Goal: Transaction & Acquisition: Purchase product/service

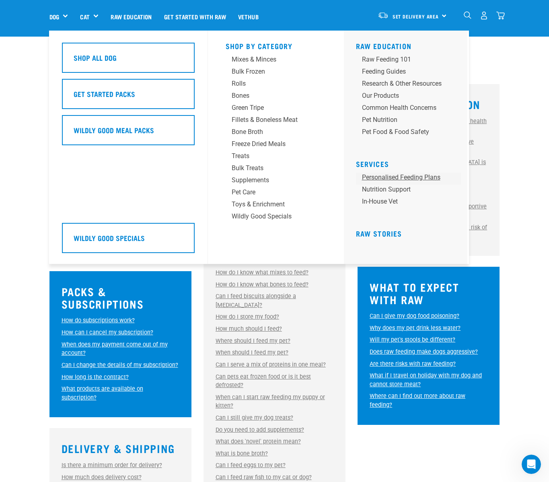
click at [409, 174] on link "Personalised Feeding Plans" at bounding box center [408, 178] width 105 height 12
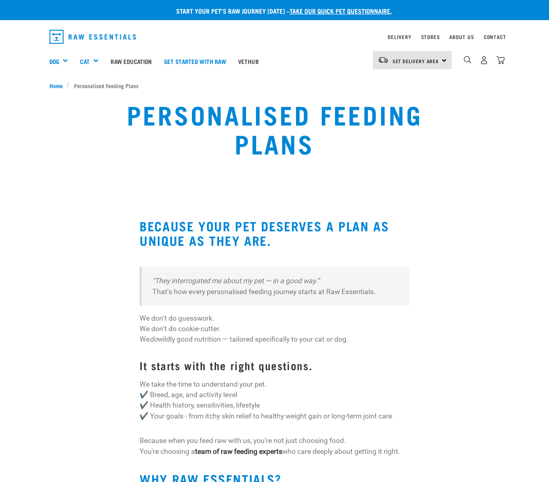
click at [186, 227] on h2 "Because your pet deserves a plan as unique as they are." at bounding box center [274, 232] width 270 height 29
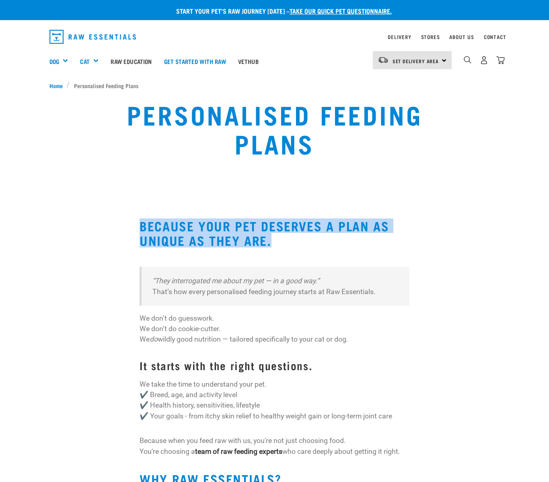
click at [186, 227] on h2 "Because your pet deserves a plan as unique as they are." at bounding box center [274, 232] width 270 height 29
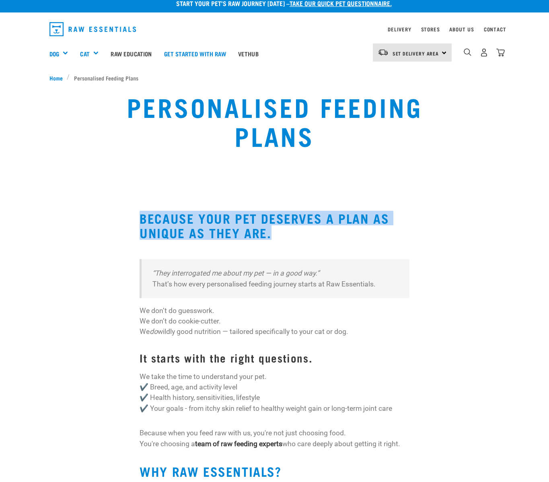
click at [173, 233] on h2 "Because your pet deserves a plan as unique as they are." at bounding box center [274, 225] width 270 height 29
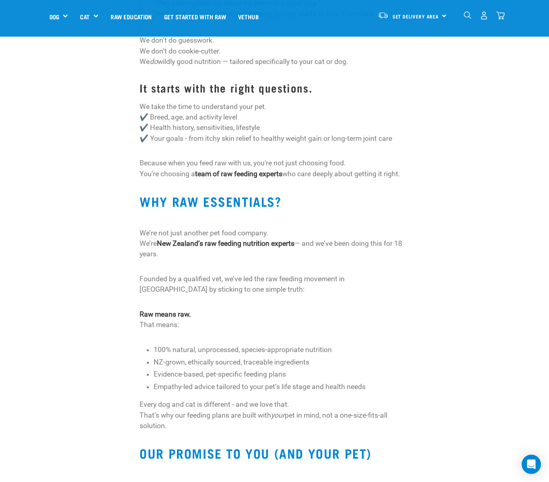
scroll to position [223, 0]
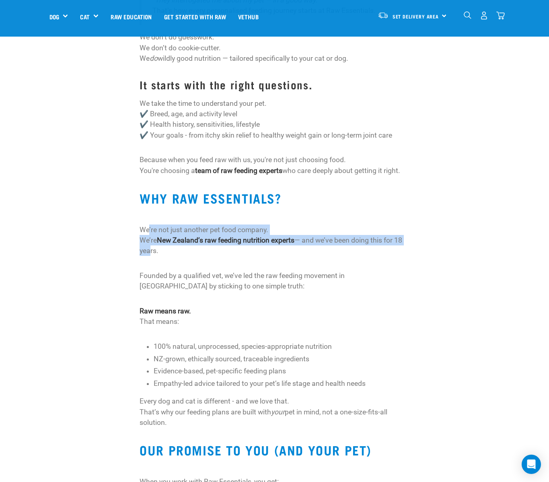
drag, startPoint x: 148, startPoint y: 241, endPoint x: 158, endPoint y: 254, distance: 16.3
click at [158, 254] on p "We’re not just another pet food company. We’re New Zealand’s raw feeding nutrit…" at bounding box center [274, 240] width 270 height 32
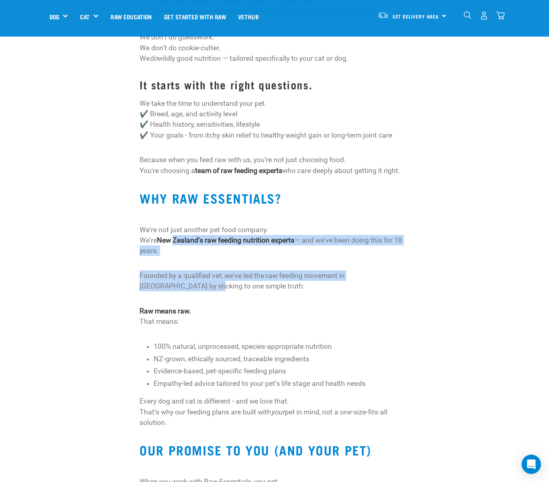
drag, startPoint x: 175, startPoint y: 246, endPoint x: 166, endPoint y: 291, distance: 45.3
click at [166, 291] on div "Because your pet deserves a plan as unique as they are. “They interrogated me a…" at bounding box center [274, 360] width 270 height 845
click at [166, 291] on p "Founded by a qualified vet, we’ve led the raw feeding movement in New Zealand b…" at bounding box center [274, 280] width 270 height 21
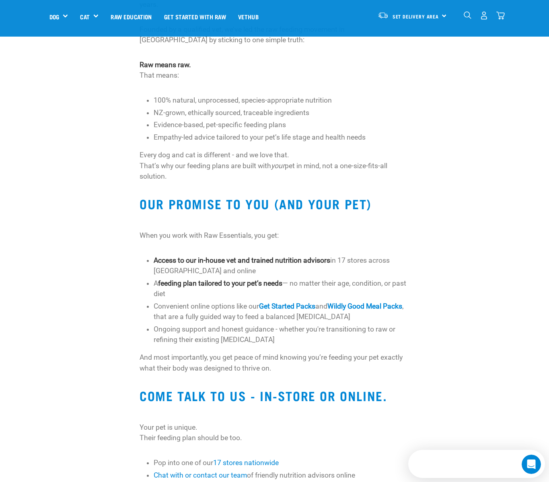
scroll to position [473, 0]
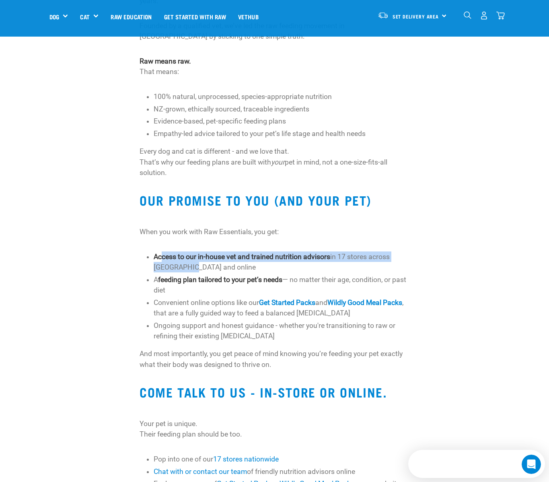
drag, startPoint x: 162, startPoint y: 259, endPoint x: 191, endPoint y: 271, distance: 31.0
click at [191, 271] on li "Access to our in-house vet and trained nutrition advisors in 17 stores across N…" at bounding box center [281, 261] width 255 height 21
drag, startPoint x: 159, startPoint y: 262, endPoint x: 207, endPoint y: 268, distance: 48.2
click at [207, 268] on li "Access to our in-house vet and trained nutrition advisors in 17 stores across N…" at bounding box center [281, 261] width 255 height 21
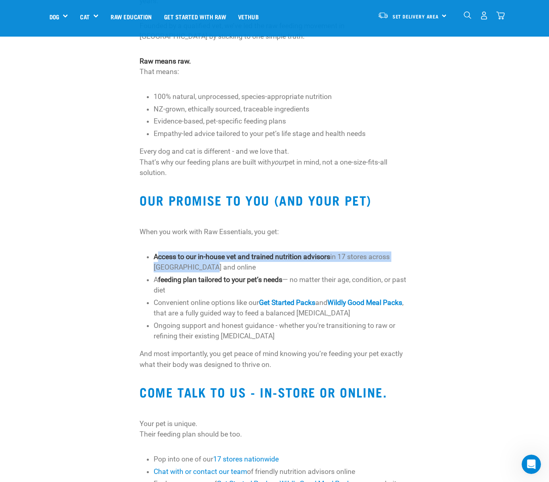
click at [207, 268] on li "Access to our in-house vet and trained nutrition advisors in 17 stores across N…" at bounding box center [281, 261] width 255 height 21
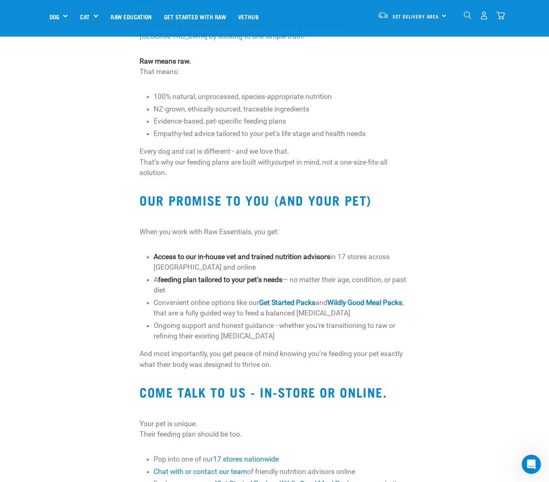
click at [203, 283] on strong "feeding plan tailored to your pet’s needs" at bounding box center [220, 279] width 124 height 8
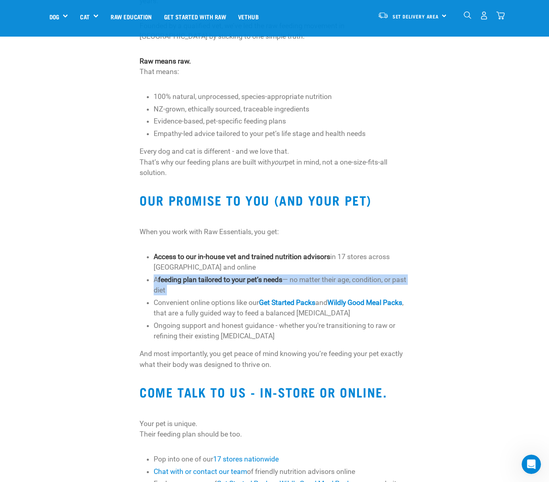
click at [203, 283] on strong "feeding plan tailored to your pet’s needs" at bounding box center [220, 279] width 124 height 8
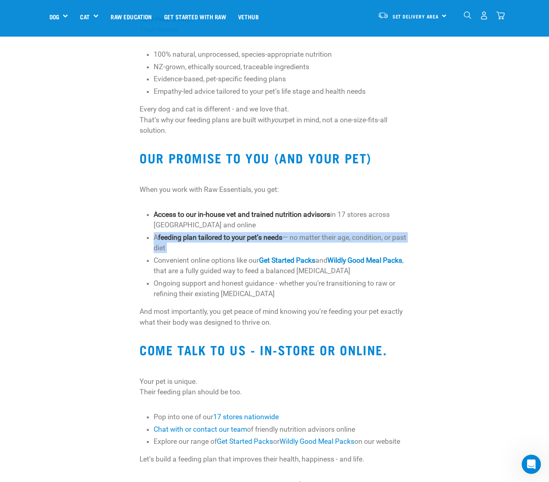
scroll to position [516, 0]
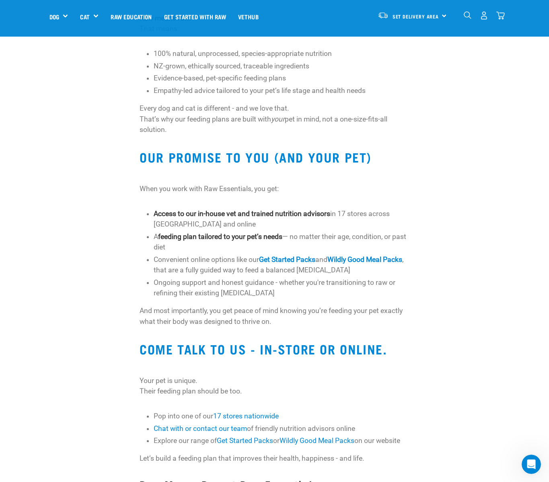
click at [209, 275] on li "Convenient online options like our Get Started Packs and Wildly Good Meal Packs…" at bounding box center [281, 264] width 255 height 21
click at [291, 263] on link "Get Started Packs" at bounding box center [287, 259] width 56 height 8
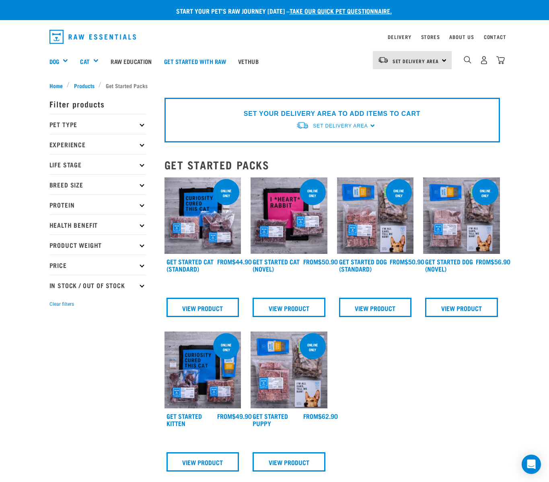
click at [276, 375] on img at bounding box center [288, 369] width 77 height 77
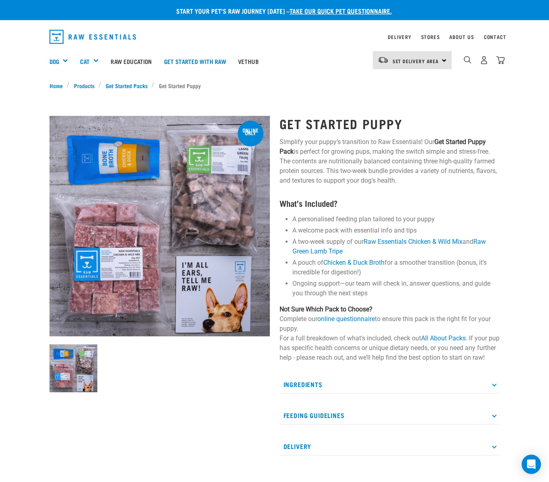
click at [311, 168] on p "Simplify your puppy’s transition to Raw Essentials! Our Get Started Puppy Pack …" at bounding box center [389, 161] width 220 height 48
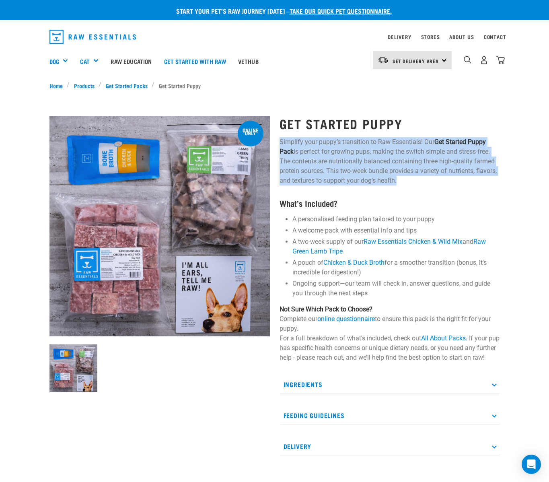
click at [311, 168] on p "Simplify your puppy’s transition to Raw Essentials! Our Get Started Puppy Pack …" at bounding box center [389, 161] width 220 height 48
click at [338, 162] on p "Simplify your puppy’s transition to Raw Essentials! Our Get Started Puppy Pack …" at bounding box center [389, 161] width 220 height 48
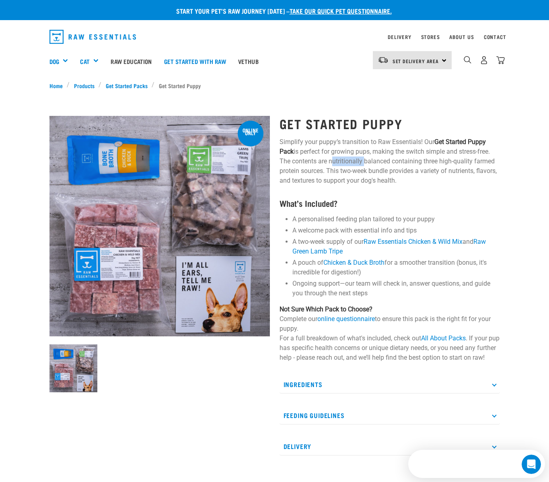
click at [338, 162] on p "Simplify your puppy’s transition to Raw Essentials! Our Get Started Puppy Pack …" at bounding box center [389, 161] width 220 height 48
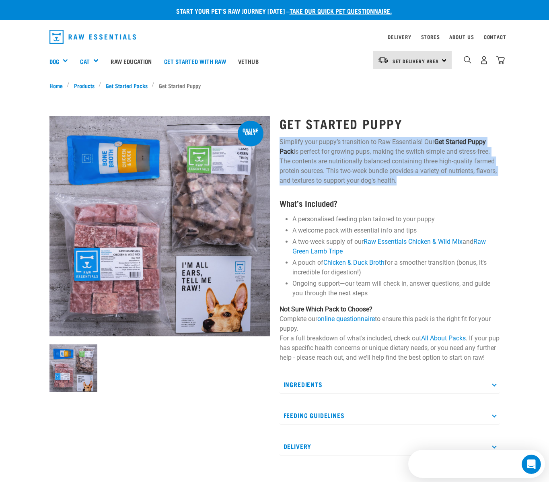
click at [338, 162] on p "Simplify your puppy’s transition to Raw Essentials! Our Get Started Puppy Pack …" at bounding box center [389, 161] width 220 height 48
click at [334, 160] on p "Simplify your puppy’s transition to Raw Essentials! Our Get Started Puppy Pack …" at bounding box center [389, 161] width 220 height 48
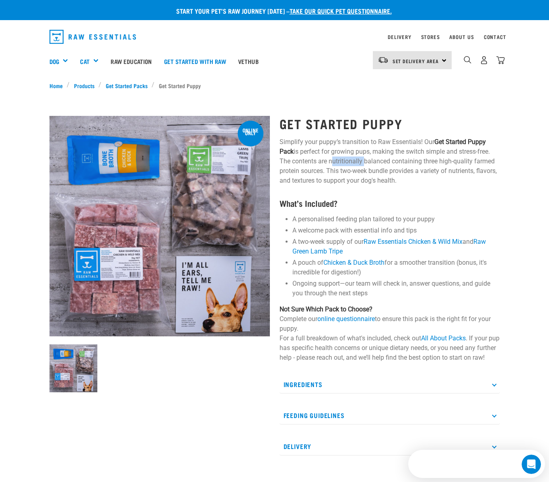
click at [334, 160] on p "Simplify your puppy’s transition to Raw Essentials! Our Get Started Puppy Pack …" at bounding box center [389, 161] width 220 height 48
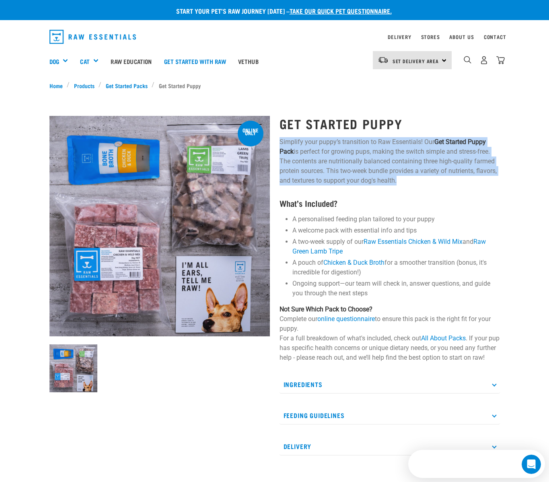
click at [334, 160] on p "Simplify your puppy’s transition to Raw Essentials! Our Get Started Puppy Pack …" at bounding box center [389, 161] width 220 height 48
click at [329, 160] on p "Simplify your puppy’s transition to Raw Essentials! Our Get Started Puppy Pack …" at bounding box center [389, 161] width 220 height 48
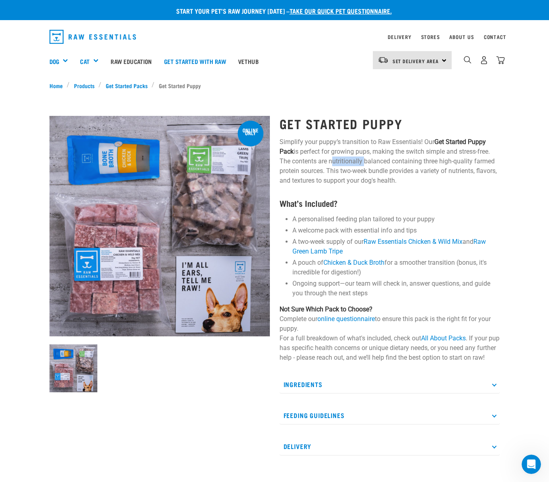
click at [329, 160] on p "Simplify your puppy’s transition to Raw Essentials! Our Get Started Puppy Pack …" at bounding box center [389, 161] width 220 height 48
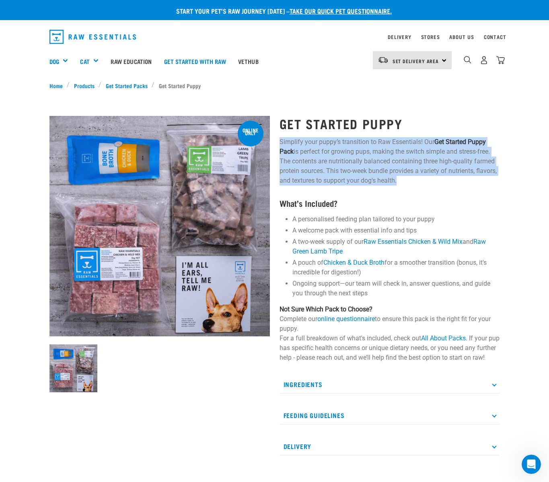
click at [329, 160] on p "Simplify your puppy’s transition to Raw Essentials! Our Get Started Puppy Pack …" at bounding box center [389, 161] width 220 height 48
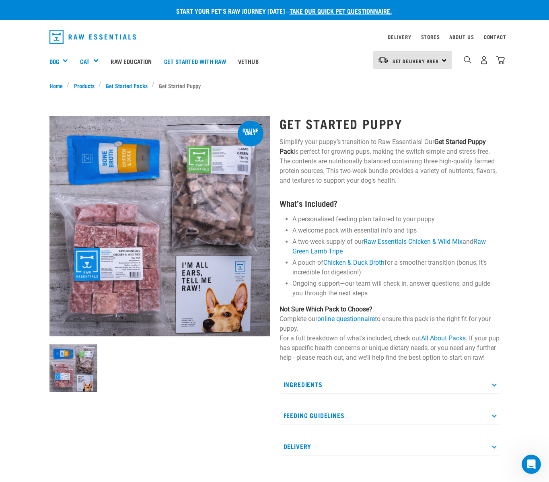
click at [319, 229] on li "A welcome pack with essential info and tips" at bounding box center [395, 230] width 207 height 10
click at [319, 244] on li "A two-week supply of our Raw Essentials Chicken & Wild Mix and Raw Green Lamb T…" at bounding box center [395, 246] width 207 height 19
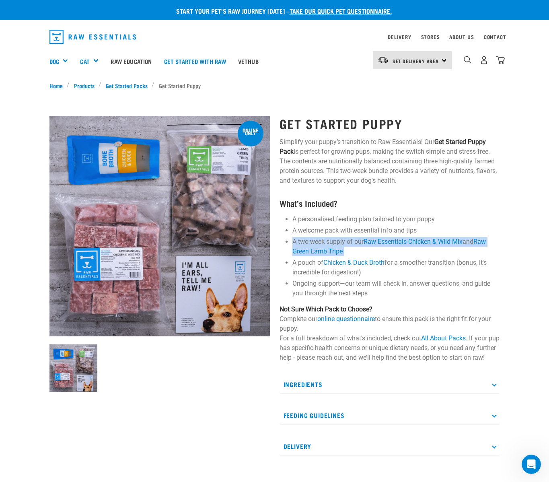
click at [319, 244] on li "A two-week supply of our Raw Essentials Chicken & Wild Mix and Raw Green Lamb T…" at bounding box center [395, 246] width 207 height 19
click at [318, 243] on li "A two-week supply of our Raw Essentials Chicken & Wild Mix and Raw Green Lamb T…" at bounding box center [395, 246] width 207 height 19
click at [295, 240] on li "A two-week supply of our Raw Essentials Chicken & Wild Mix and Raw Green Lamb T…" at bounding box center [395, 246] width 207 height 19
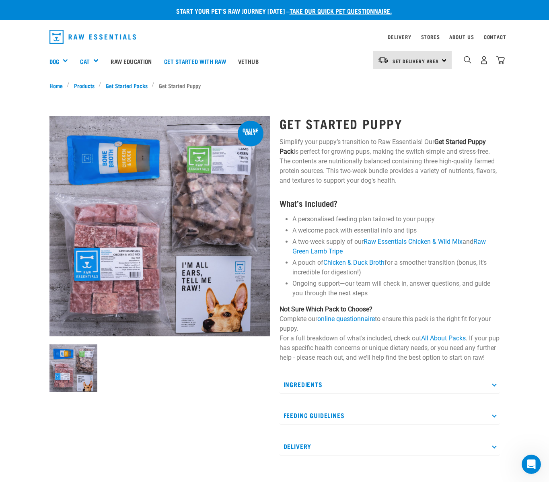
click at [318, 288] on li "Ongoing support—our team will check in, answer questions, and guide you through…" at bounding box center [395, 288] width 207 height 19
click at [316, 288] on li "Ongoing support—our team will check in, answer questions, and guide you through…" at bounding box center [395, 288] width 207 height 19
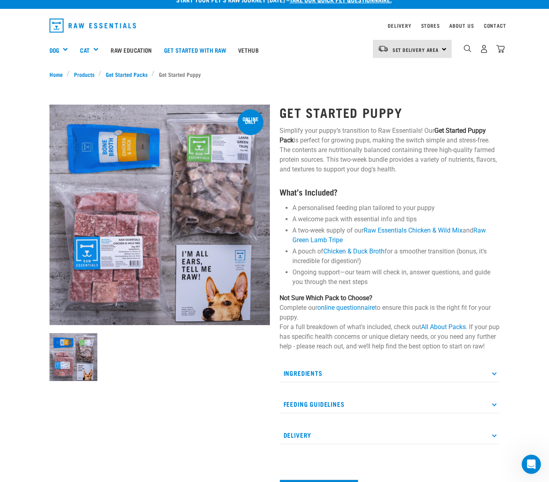
click at [293, 307] on p "Not Sure Which Pack to Choose? Complete our online questionnaire to ensure this…" at bounding box center [389, 322] width 220 height 58
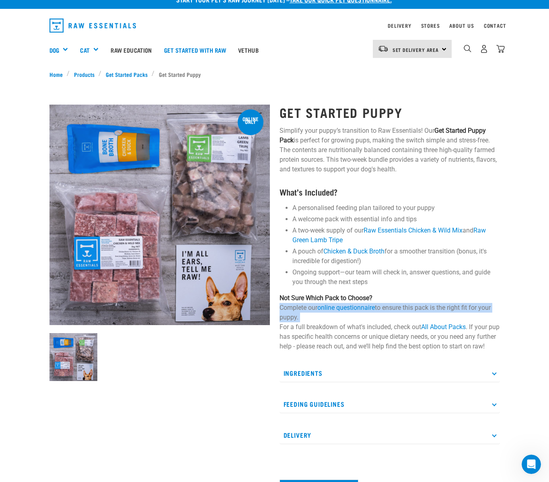
click at [293, 307] on p "Not Sure Which Pack to Choose? Complete our online questionnaire to ensure this…" at bounding box center [389, 322] width 220 height 58
click at [297, 314] on p "Not Sure Which Pack to Choose? Complete our online questionnaire to ensure this…" at bounding box center [389, 322] width 220 height 58
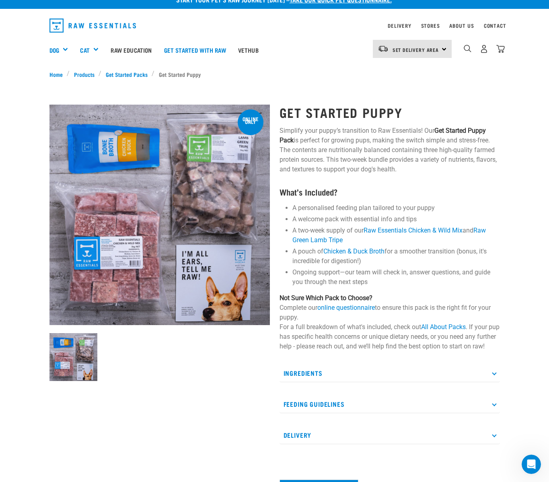
click at [322, 334] on p "Not Sure Which Pack to Choose? Complete our online questionnaire to ensure this…" at bounding box center [389, 322] width 220 height 58
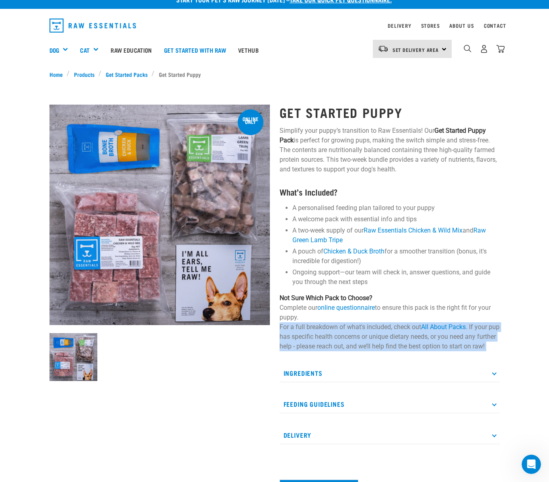
click at [322, 334] on p "Not Sure Which Pack to Choose? Complete our online questionnaire to ensure this…" at bounding box center [389, 322] width 220 height 58
click at [314, 330] on p "Not Sure Which Pack to Choose? Complete our online questionnaire to ensure this…" at bounding box center [389, 322] width 220 height 58
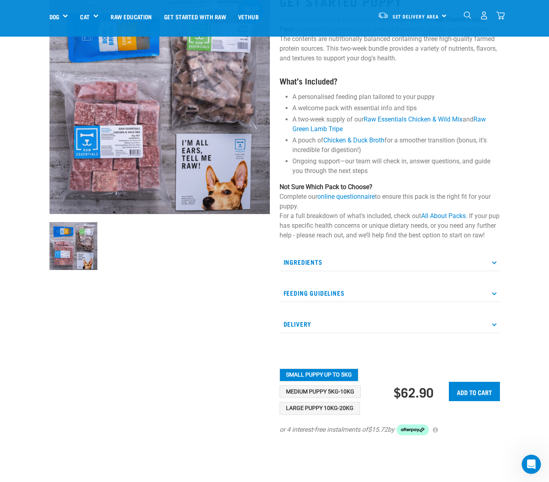
scroll to position [66, 0]
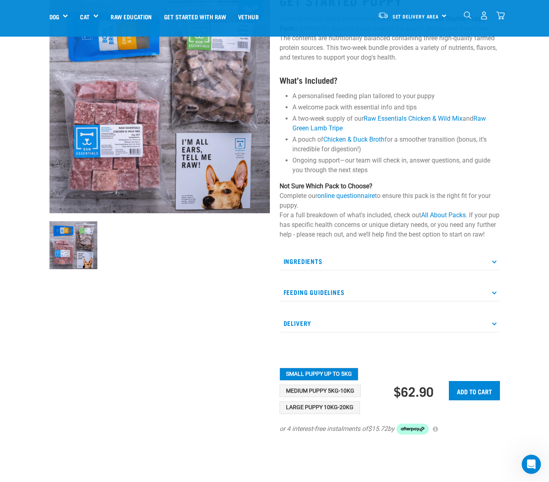
click at [320, 264] on p "Ingredients" at bounding box center [389, 261] width 220 height 18
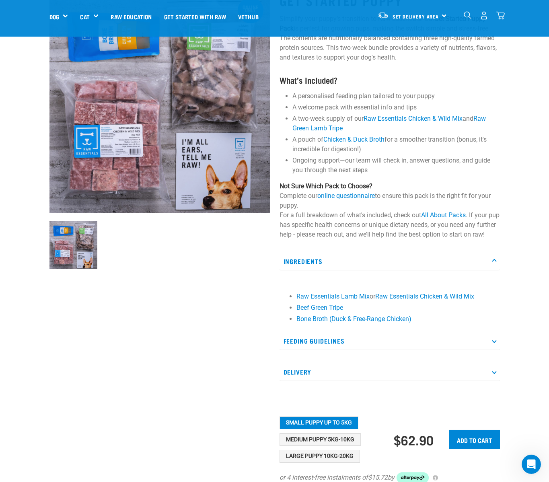
click at [321, 350] on p "Feeding Guidelines" at bounding box center [389, 341] width 220 height 18
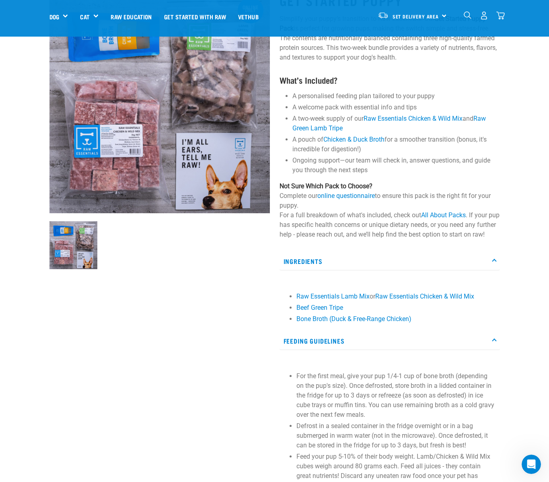
scroll to position [181, 0]
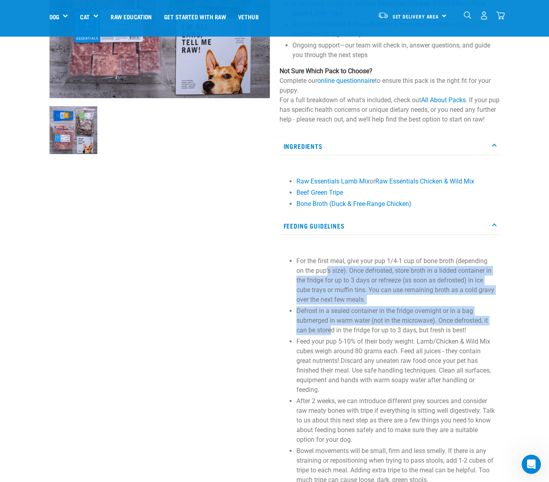
drag, startPoint x: 327, startPoint y: 274, endPoint x: 332, endPoint y: 337, distance: 62.9
click at [332, 337] on ul "For the first meal, give your pup 1/4-1 cup of bone broth (depending on the pup…" at bounding box center [395, 370] width 199 height 228
click at [332, 335] on p "Defrost in a sealed container in the fridge overnight or in a bag submerged in …" at bounding box center [395, 320] width 199 height 29
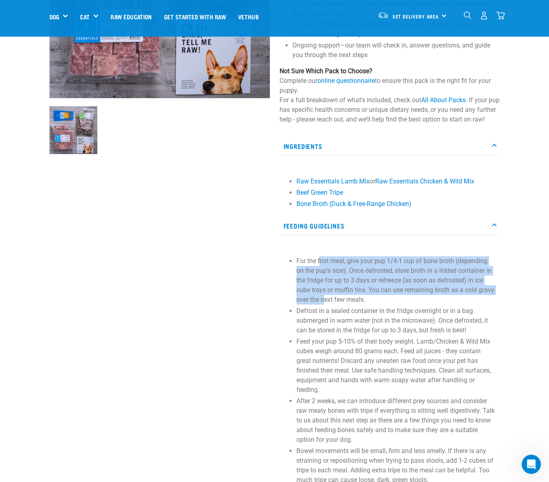
drag, startPoint x: 319, startPoint y: 271, endPoint x: 324, endPoint y: 304, distance: 33.3
click at [324, 304] on p "For the first meal, give your pup 1/4-1 cup of bone broth (depending on the pup…" at bounding box center [395, 280] width 199 height 48
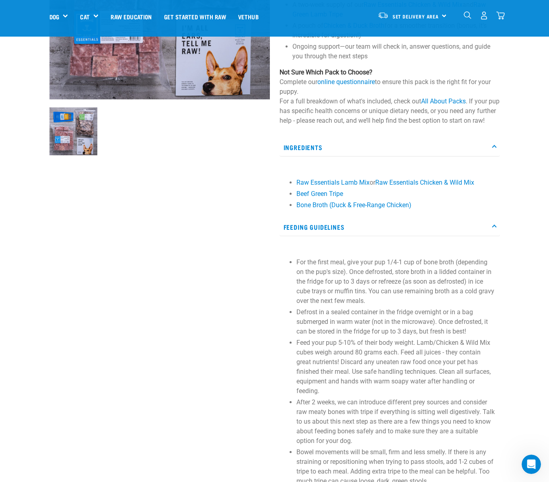
scroll to position [179, 0]
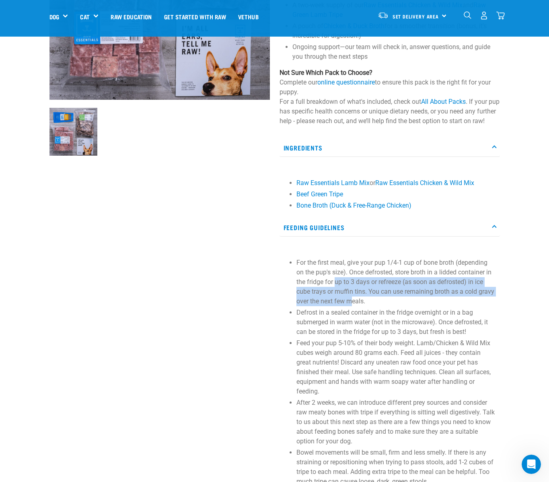
click at [335, 285] on p "For the first meal, give your pup 1/4-1 cup of bone broth (depending on the pup…" at bounding box center [395, 282] width 199 height 48
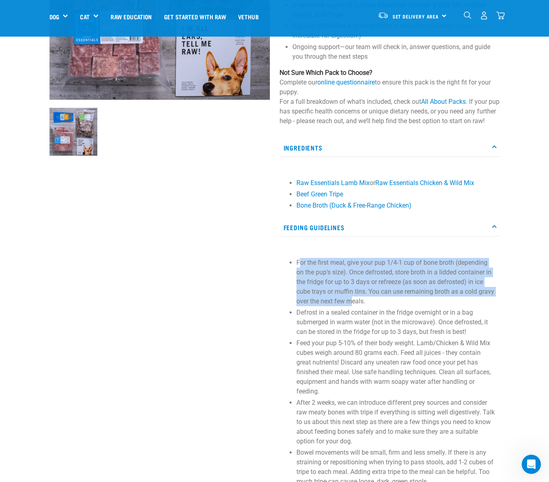
drag, startPoint x: 300, startPoint y: 271, endPoint x: 351, endPoint y: 313, distance: 65.9
click at [351, 306] on p "For the first meal, give your pup 1/4-1 cup of bone broth (depending on the pup…" at bounding box center [395, 282] width 199 height 48
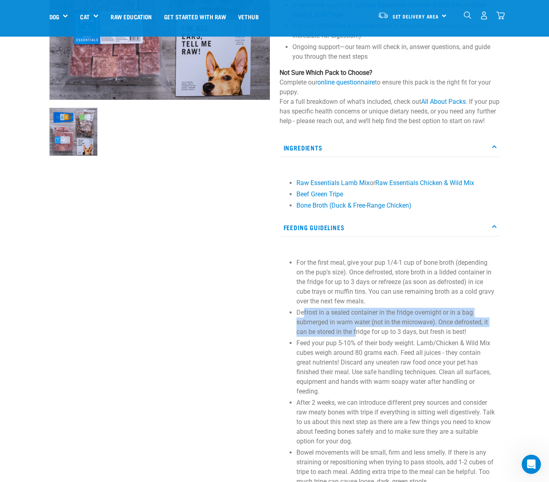
drag, startPoint x: 303, startPoint y: 323, endPoint x: 357, endPoint y: 341, distance: 56.8
click at [357, 336] on p "Defrost in a sealed container in the fridge overnight or in a bag submerged in …" at bounding box center [395, 321] width 199 height 29
drag, startPoint x: 304, startPoint y: 319, endPoint x: 397, endPoint y: 337, distance: 94.2
click at [397, 336] on p "Defrost in a sealed container in the fridge overnight or in a bag submerged in …" at bounding box center [395, 321] width 199 height 29
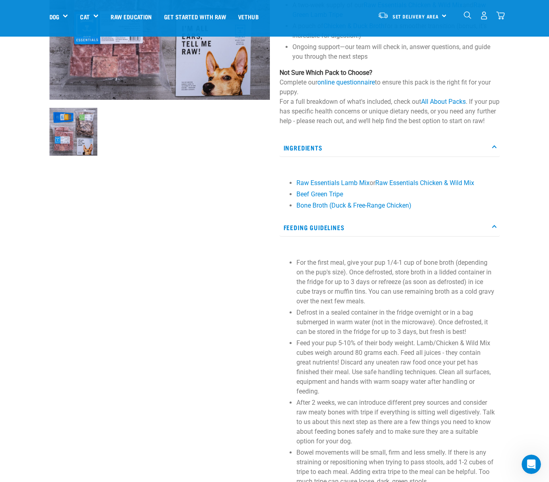
click at [399, 336] on p "Defrost in a sealed container in the fridge overnight or in a bag submerged in …" at bounding box center [395, 321] width 199 height 29
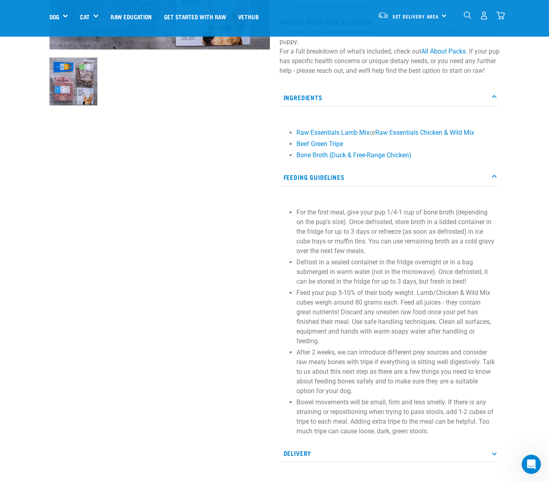
scroll to position [233, 0]
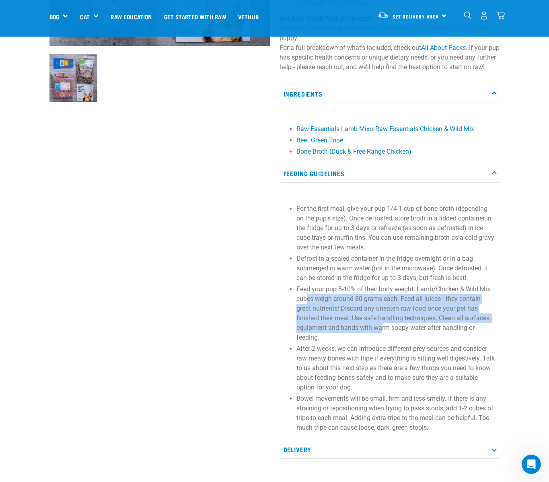
drag, startPoint x: 318, startPoint y: 305, endPoint x: 381, endPoint y: 334, distance: 69.1
click at [381, 334] on p "Feed your pup 5-10% of their body weight. Lamb/Chicken & Wild Mix cubes weigh a…" at bounding box center [395, 313] width 199 height 58
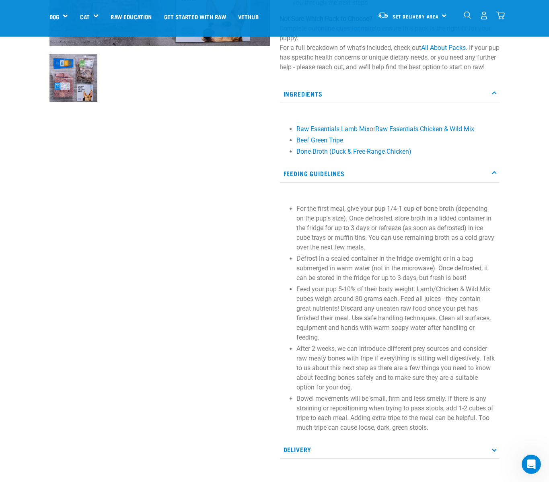
scroll to position [233, 0]
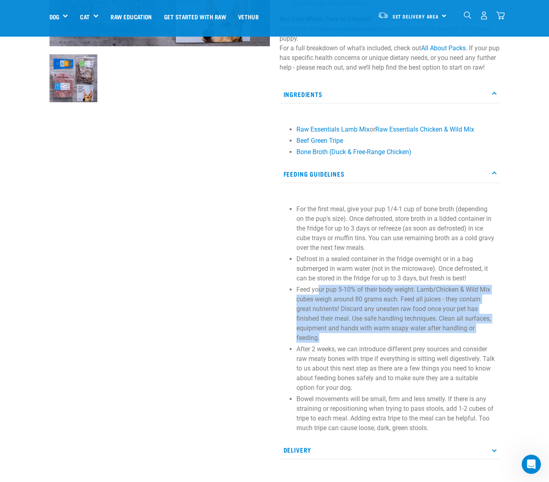
drag, startPoint x: 320, startPoint y: 299, endPoint x: 366, endPoint y: 347, distance: 66.8
click at [366, 342] on p "Feed your pup 5-10% of their body weight. Lamb/Chicken & Wild Mix cubes weigh a…" at bounding box center [395, 314] width 199 height 58
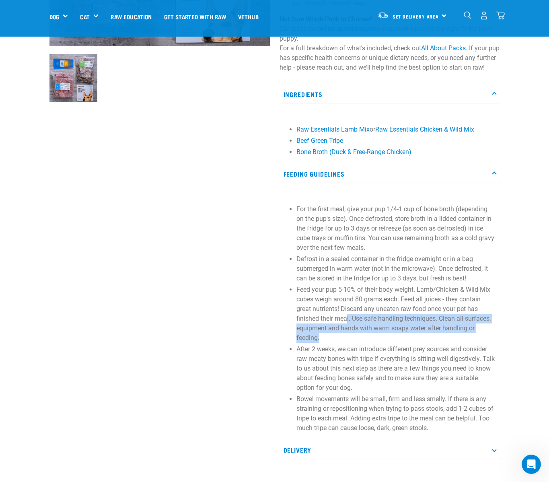
drag, startPoint x: 362, startPoint y: 344, endPoint x: 347, endPoint y: 326, distance: 23.5
click at [347, 326] on p "Feed your pup 5-10% of their body weight. Lamb/Chicken & Wild Mix cubes weigh a…" at bounding box center [395, 314] width 199 height 58
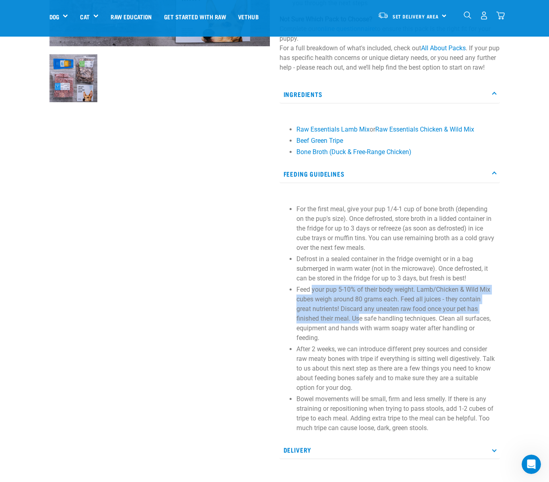
drag, startPoint x: 312, startPoint y: 299, endPoint x: 370, endPoint y: 338, distance: 70.0
click at [365, 335] on p "Feed your pup 5-10% of their body weight. Lamb/Chicken & Wild Mix cubes weigh a…" at bounding box center [395, 314] width 199 height 58
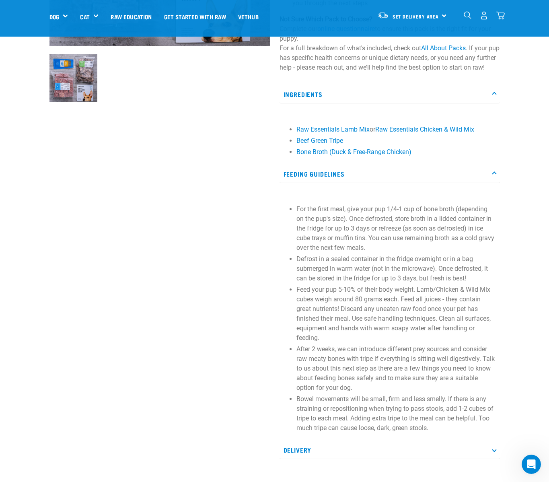
click at [371, 339] on p "Feed your pup 5-10% of their body weight. Lamb/Chicken & Wild Mix cubes weigh a…" at bounding box center [395, 314] width 199 height 58
drag, startPoint x: 367, startPoint y: 335, endPoint x: 361, endPoint y: 324, distance: 12.9
click at [362, 326] on p "Feed your pup 5-10% of their body weight. Lamb/Chicken & Wild Mix cubes weigh a…" at bounding box center [395, 314] width 199 height 58
click at [361, 324] on p "Feed your pup 5-10% of their body weight. Lamb/Chicken & Wild Mix cubes weigh a…" at bounding box center [395, 314] width 199 height 58
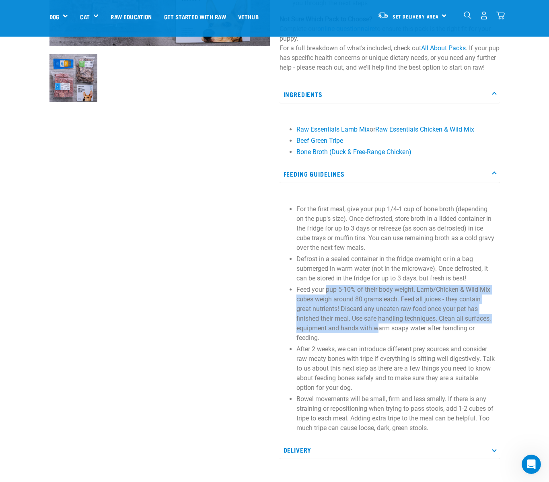
drag, startPoint x: 326, startPoint y: 302, endPoint x: 377, endPoint y: 338, distance: 62.3
click at [377, 338] on p "Feed your pup 5-10% of their body weight. Lamb/Chicken & Wild Mix cubes weigh a…" at bounding box center [395, 314] width 199 height 58
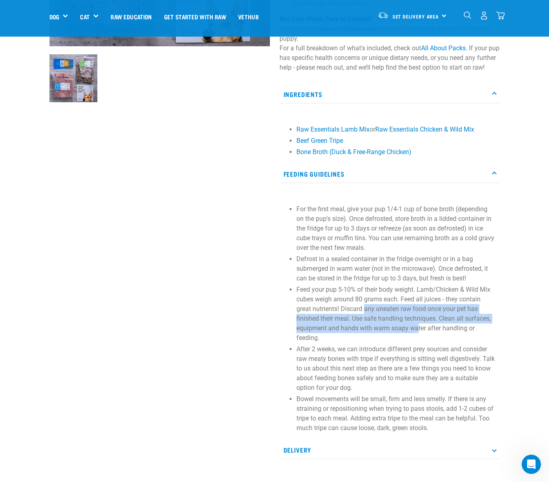
drag, startPoint x: 380, startPoint y: 320, endPoint x: 361, endPoint y: 315, distance: 20.3
click at [361, 316] on p "Feed your pup 5-10% of their body weight. Lamb/Chicken & Wild Mix cubes weigh a…" at bounding box center [395, 314] width 199 height 58
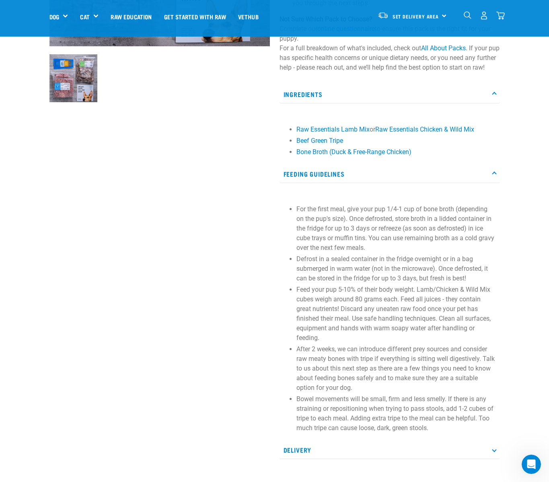
click at [361, 315] on p "Feed your pup 5-10% of their body weight. Lamb/Chicken & Wild Mix cubes weigh a…" at bounding box center [395, 314] width 199 height 58
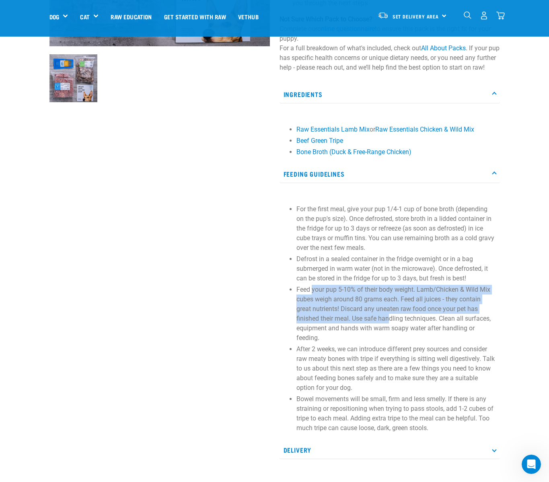
drag, startPoint x: 315, startPoint y: 302, endPoint x: 394, endPoint y: 328, distance: 83.0
click at [394, 328] on p "Feed your pup 5-10% of their body weight. Lamb/Chicken & Wild Mix cubes weigh a…" at bounding box center [395, 314] width 199 height 58
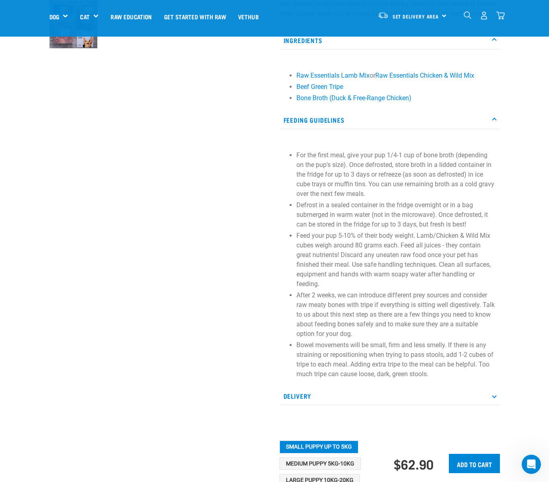
scroll to position [288, 0]
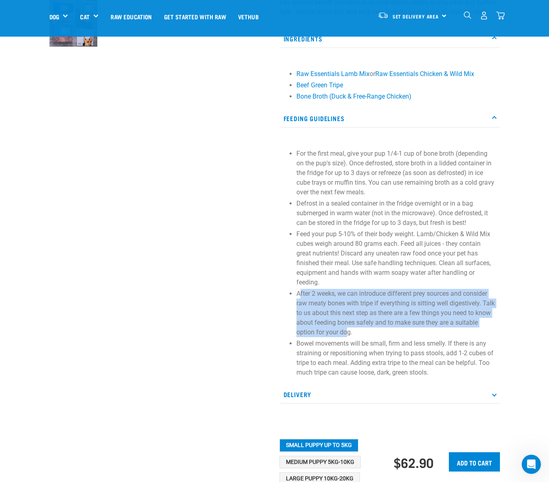
drag, startPoint x: 300, startPoint y: 304, endPoint x: 346, endPoint y: 343, distance: 60.4
click at [346, 337] on p "After 2 weeks, we can introduce different prey sources and consider raw meaty b…" at bounding box center [395, 313] width 199 height 48
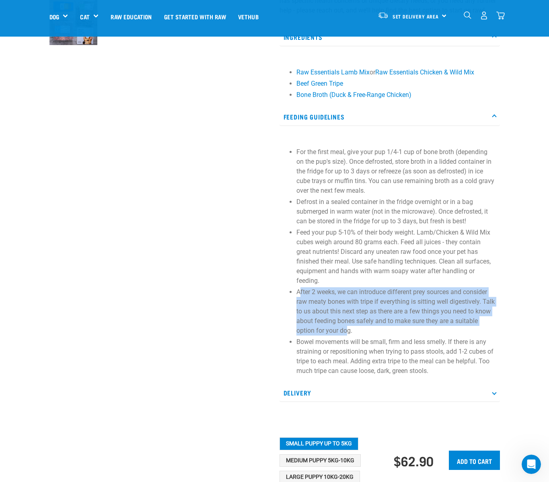
click at [346, 335] on p "After 2 weeks, we can introduce different prey sources and consider raw meaty b…" at bounding box center [395, 311] width 199 height 48
click at [326, 301] on p "After 2 weeks, we can introduce different prey sources and consider raw meaty b…" at bounding box center [395, 311] width 199 height 48
click at [325, 300] on p "After 2 weeks, we can introduce different prey sources and consider raw meaty b…" at bounding box center [395, 311] width 199 height 48
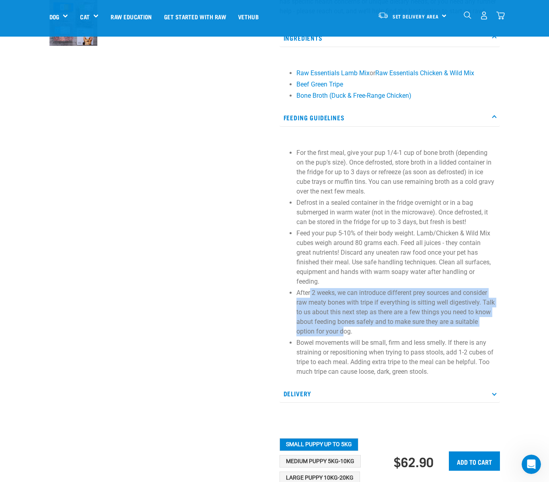
drag, startPoint x: 313, startPoint y: 307, endPoint x: 342, endPoint y: 336, distance: 40.4
click at [342, 336] on p "After 2 weeks, we can introduce different prey sources and consider raw meaty b…" at bounding box center [395, 312] width 199 height 48
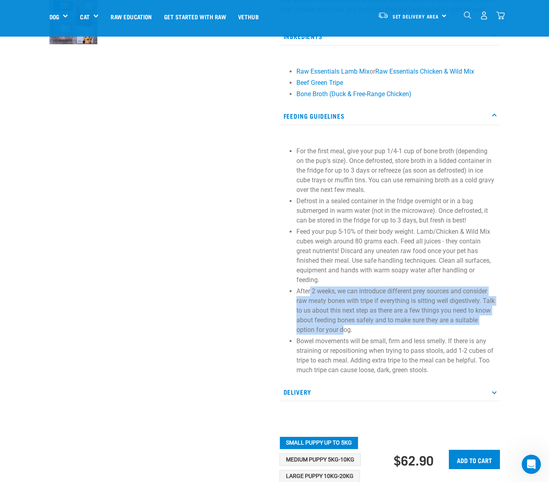
click at [342, 334] on p "After 2 weeks, we can introduce different prey sources and consider raw meaty b…" at bounding box center [395, 310] width 199 height 48
drag, startPoint x: 346, startPoint y: 337, endPoint x: 332, endPoint y: 293, distance: 45.5
click at [332, 293] on ul "For the first meal, give your pup 1/4-1 cup of bone broth (depending on the pup…" at bounding box center [395, 260] width 199 height 228
click at [332, 285] on p "Feed your pup 5-10% of their body weight. Lamb/Chicken & Wild Mix cubes weigh a…" at bounding box center [395, 256] width 199 height 58
drag, startPoint x: 327, startPoint y: 301, endPoint x: 331, endPoint y: 348, distance: 47.2
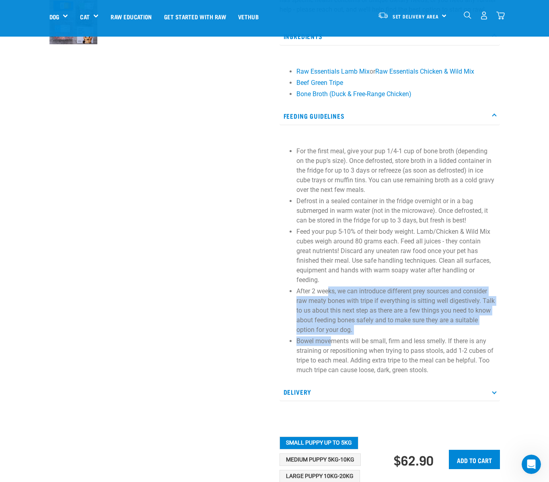
click at [331, 348] on ul "For the first meal, give your pup 1/4-1 cup of bone broth (depending on the pup…" at bounding box center [395, 260] width 199 height 228
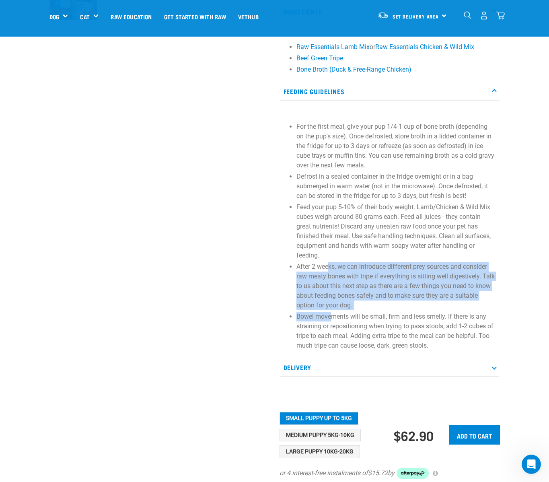
scroll to position [322, 0]
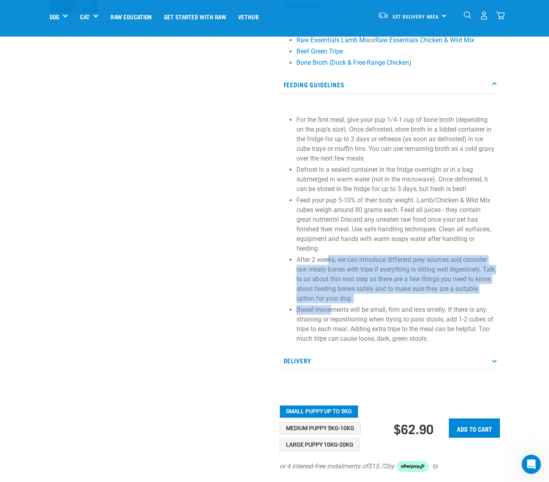
click at [338, 303] on p "After 2 weeks, we can introduce different prey sources and consider raw meaty b…" at bounding box center [395, 279] width 199 height 48
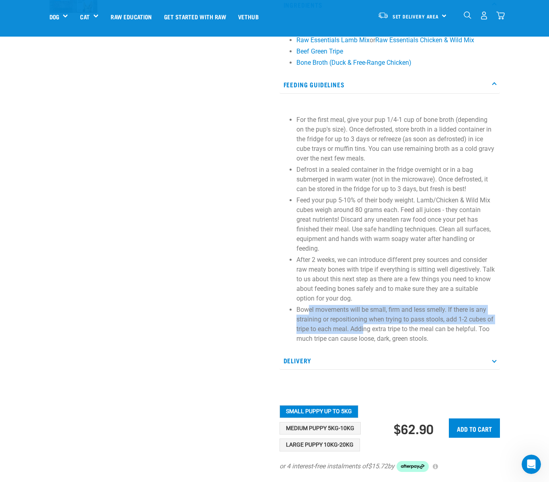
drag, startPoint x: 309, startPoint y: 317, endPoint x: 367, endPoint y: 333, distance: 59.3
click at [365, 333] on p "Bowel movements will be small, firm and less smelly. If there is any straining …" at bounding box center [395, 324] width 199 height 39
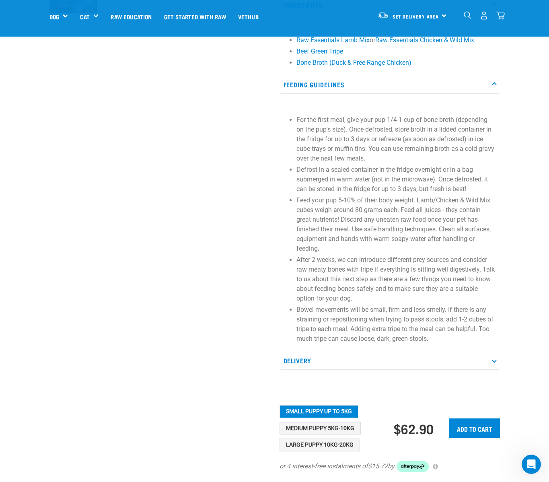
click at [367, 333] on p "Bowel movements will be small, firm and less smelly. If there is any straining …" at bounding box center [395, 324] width 199 height 39
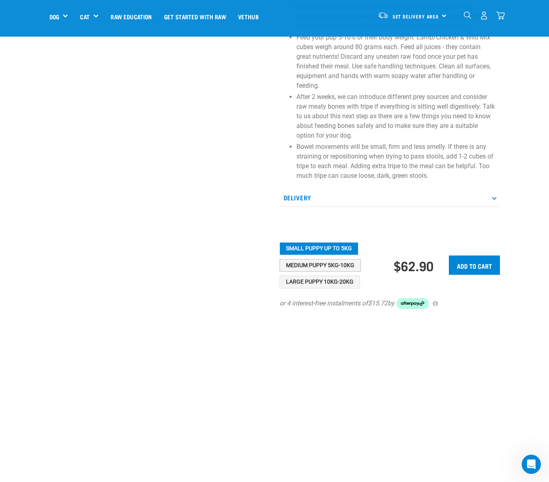
click at [340, 272] on button "Medium Puppy 5kg-10kg" at bounding box center [319, 265] width 81 height 13
click at [335, 288] on button "Large Puppy 10kg-20kg" at bounding box center [319, 281] width 80 height 13
click at [307, 272] on button "Medium Puppy 5kg-10kg" at bounding box center [319, 265] width 81 height 13
click at [304, 288] on button "Large Puppy 10kg-20kg" at bounding box center [319, 281] width 80 height 13
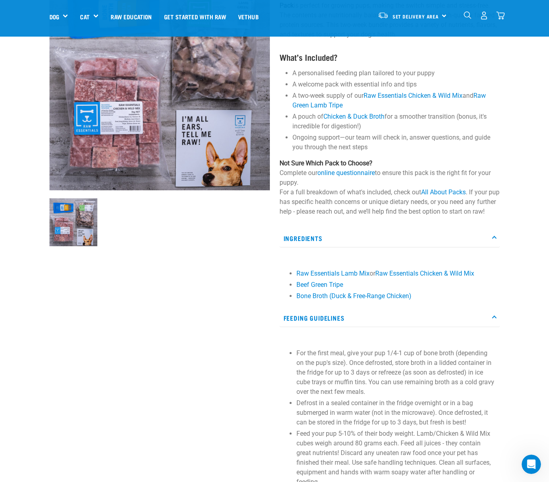
scroll to position [88, 0]
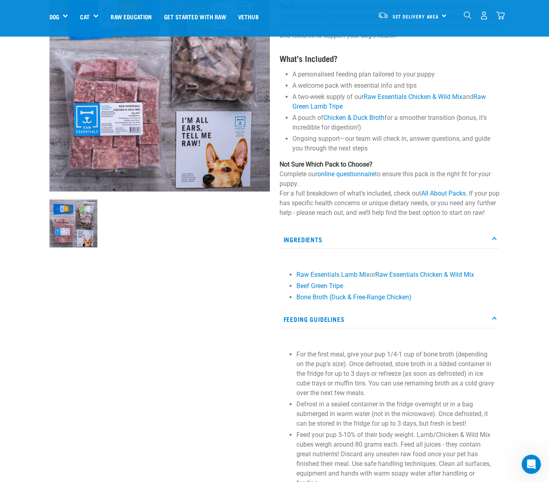
click at [303, 248] on p "Ingredients" at bounding box center [389, 239] width 220 height 18
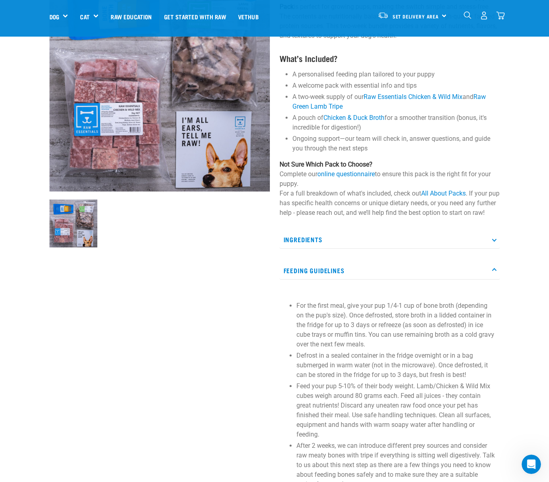
click at [306, 279] on p "Feeding Guidelines" at bounding box center [389, 270] width 220 height 18
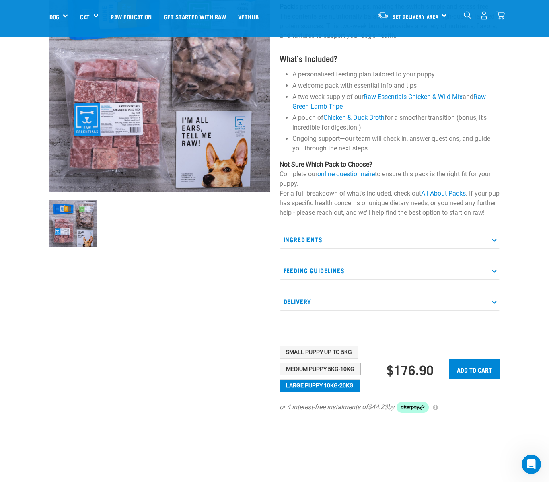
click at [317, 375] on button "Medium Puppy 5kg-10kg" at bounding box center [319, 369] width 81 height 13
click at [327, 359] on button "Small Puppy up to 5kg" at bounding box center [318, 352] width 79 height 13
click at [323, 375] on button "Medium Puppy 5kg-10kg" at bounding box center [319, 369] width 81 height 13
click at [322, 389] on button "Large Puppy 10kg-20kg" at bounding box center [319, 385] width 80 height 13
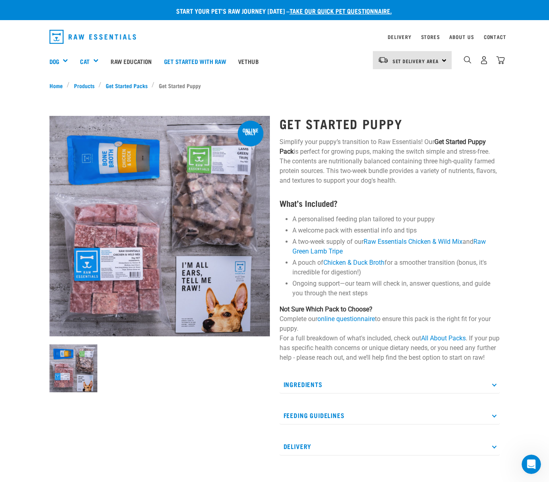
scroll to position [0, 0]
click at [379, 176] on p "Simplify your puppy’s transition to Raw Essentials! Our Get Started Puppy Pack …" at bounding box center [389, 161] width 220 height 48
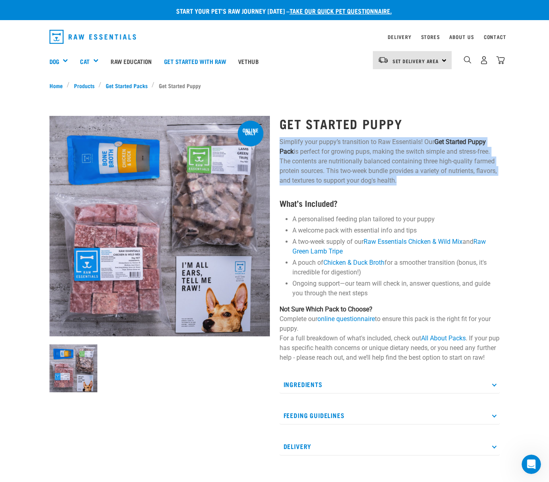
click at [379, 176] on p "Simplify your puppy’s transition to Raw Essentials! Our Get Started Puppy Pack …" at bounding box center [389, 161] width 220 height 48
click at [362, 176] on p "Simplify your puppy’s transition to Raw Essentials! Our Get Started Puppy Pack …" at bounding box center [389, 161] width 220 height 48
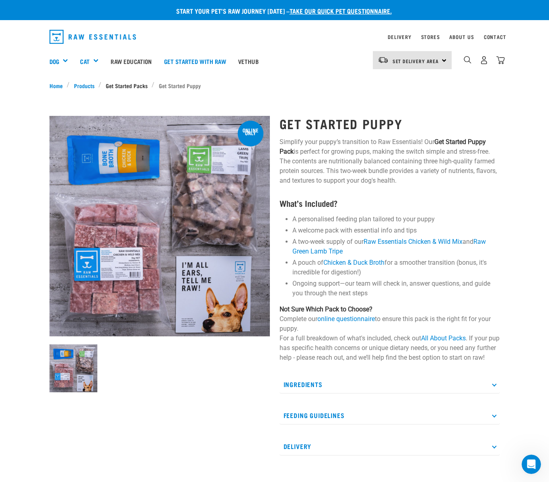
click at [135, 85] on link "Get Started Packs" at bounding box center [126, 85] width 50 height 8
click at [80, 84] on link "Products" at bounding box center [84, 85] width 29 height 8
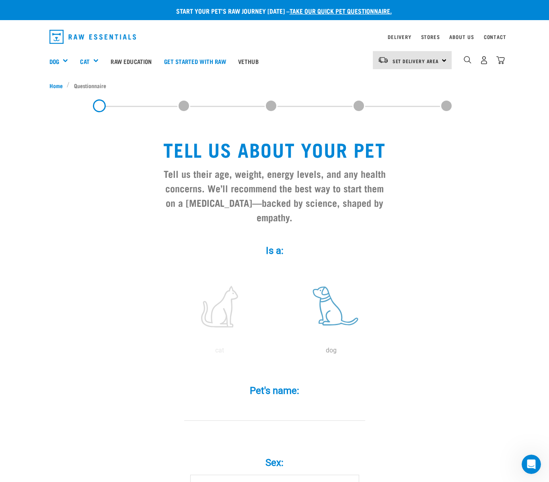
click at [343, 315] on label at bounding box center [331, 306] width 109 height 68
click at [275, 352] on input "radio" at bounding box center [275, 352] width 0 height 0
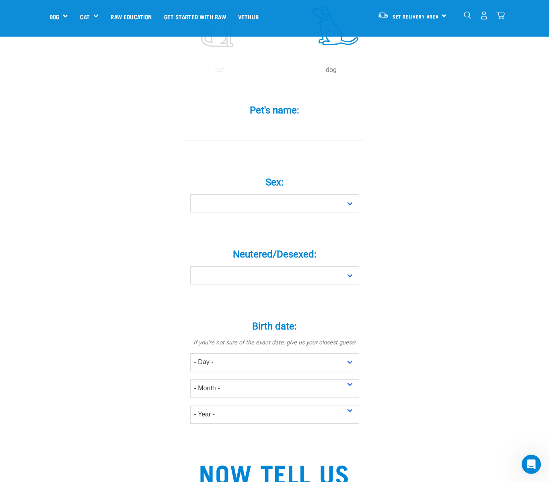
click at [258, 139] on input "Pet's name: *" at bounding box center [274, 131] width 181 height 18
type input "[PERSON_NAME]"
select select "5"
select select "April"
type input "[PERSON_NAME]"
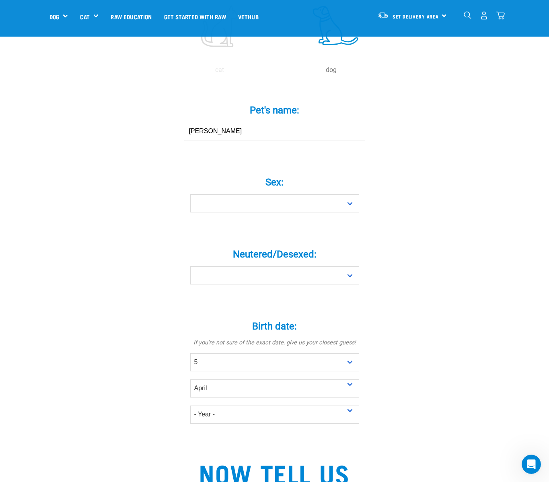
type input "Bebbington"
type input "[EMAIL_ADDRESS][DOMAIN_NAME]"
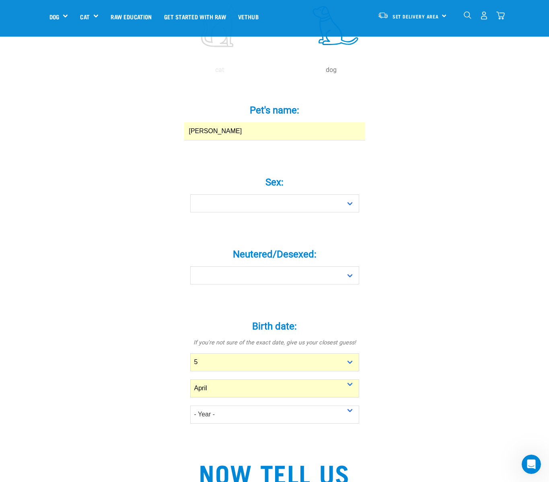
click at [226, 136] on input "[PERSON_NAME]" at bounding box center [274, 131] width 181 height 18
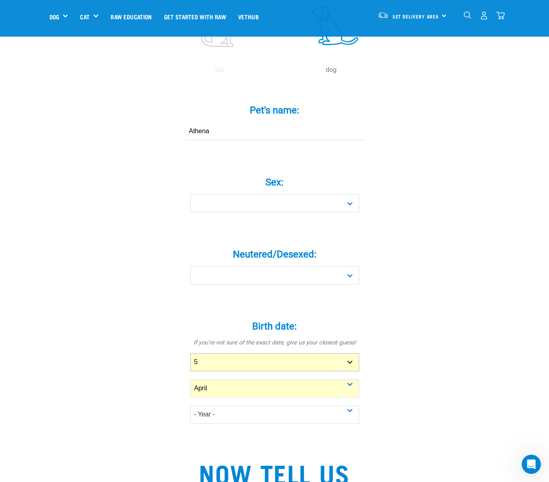
type input "Athena"
select select "1"
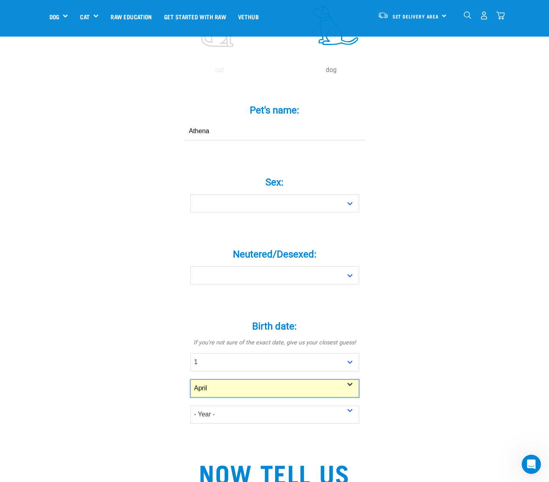
select select "March"
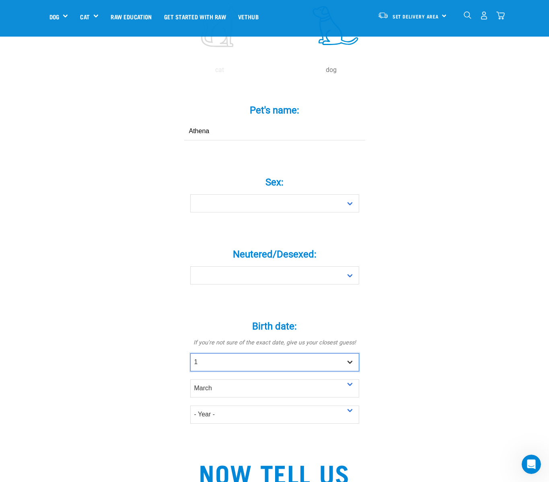
select select "3"
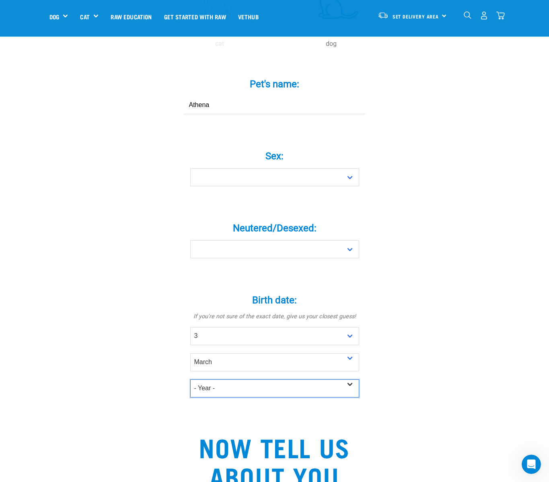
select select "2025"
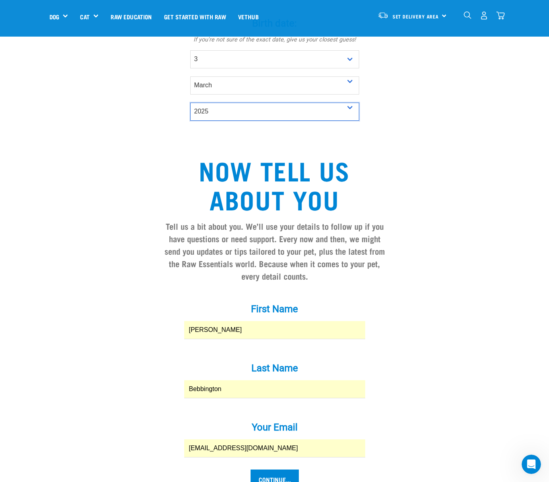
scroll to position [685, 0]
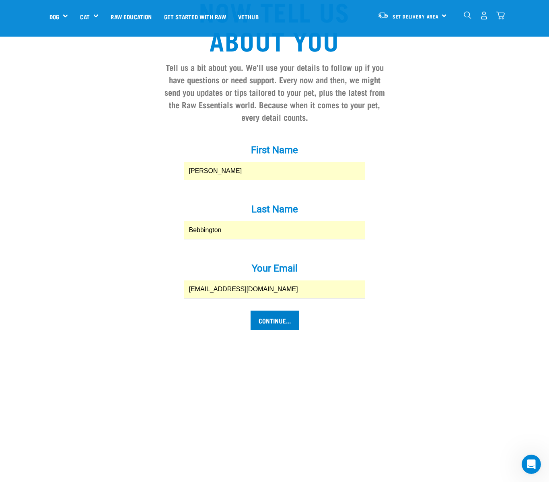
click at [277, 330] on input "Continue..." at bounding box center [274, 319] width 48 height 19
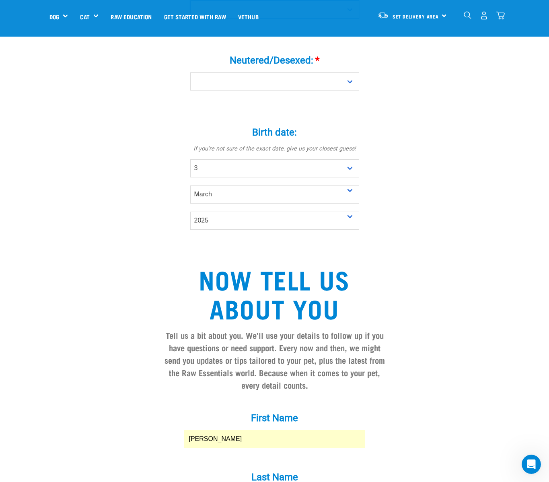
scroll to position [416, 0]
select select "no"
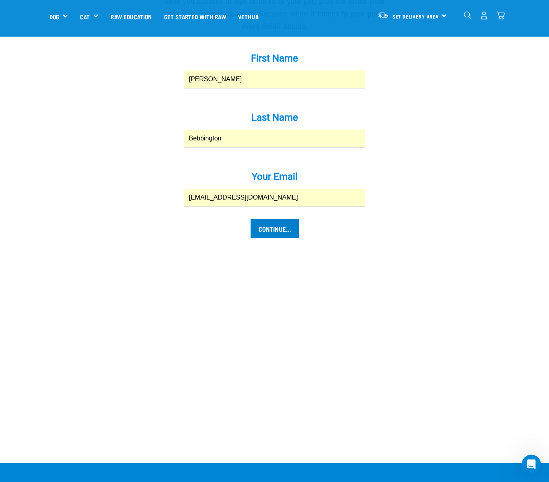
click at [270, 235] on input "Continue..." at bounding box center [274, 228] width 48 height 19
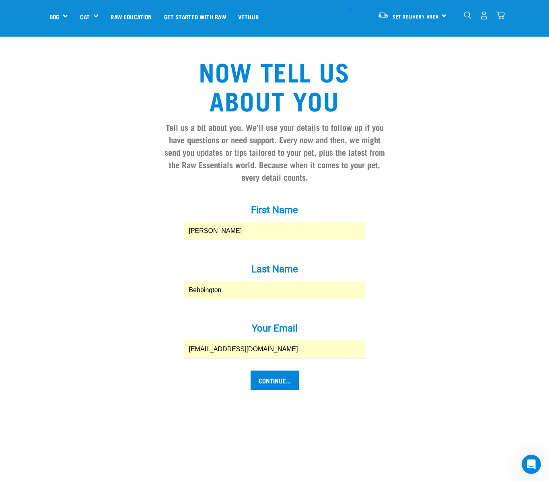
click at [258, 240] on input "Luke" at bounding box center [274, 231] width 181 height 18
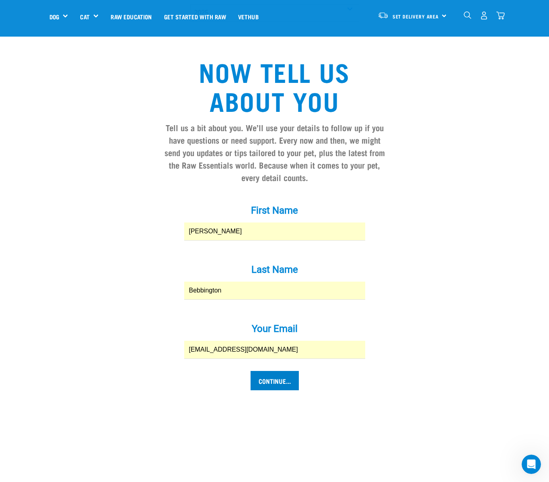
click at [283, 389] on input "Continue..." at bounding box center [274, 380] width 48 height 19
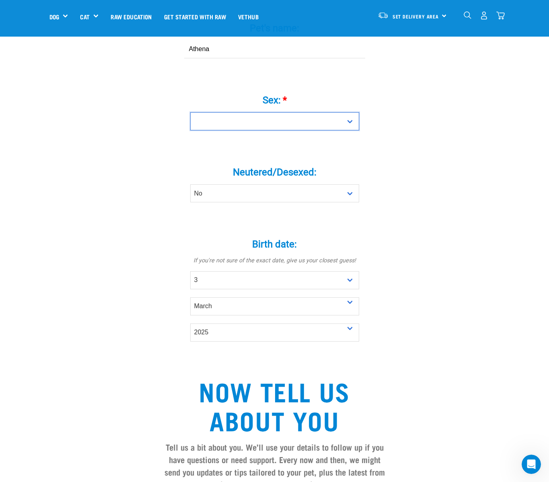
scroll to position [162, 0]
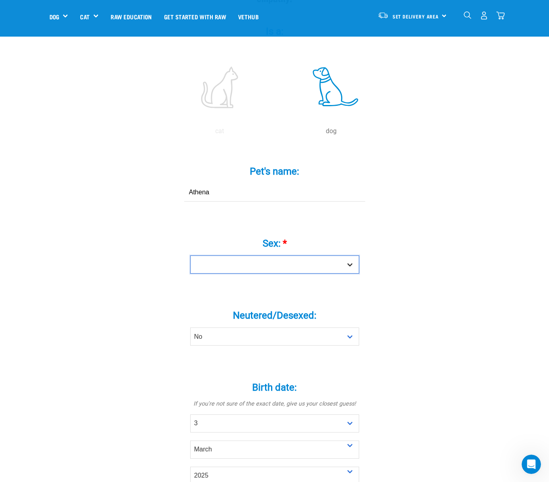
select select "girl"
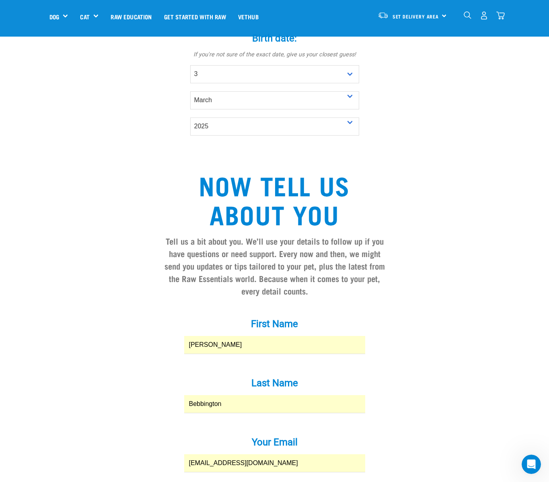
scroll to position [726, 0]
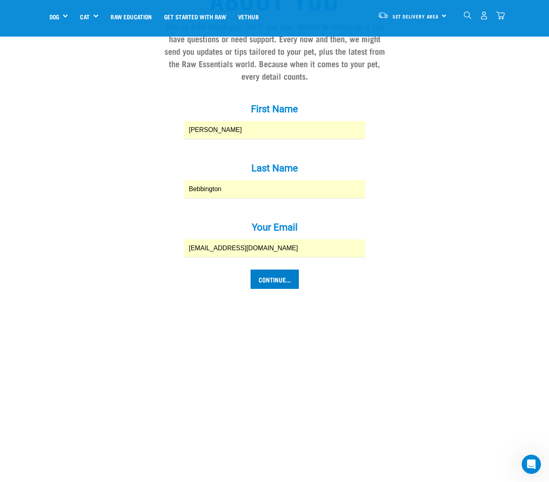
click at [277, 285] on input "Continue..." at bounding box center [274, 278] width 48 height 19
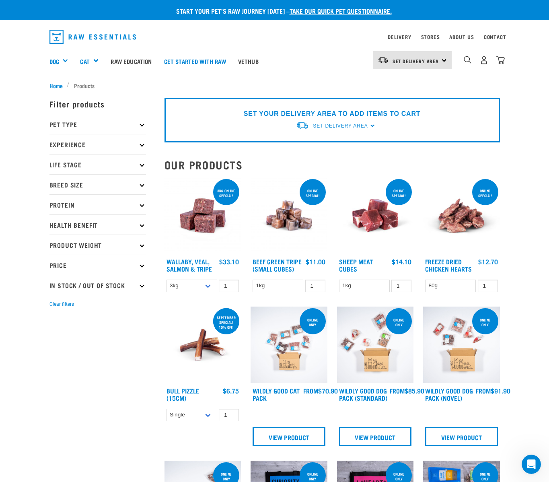
click at [76, 138] on p "Experience" at bounding box center [97, 144] width 96 height 20
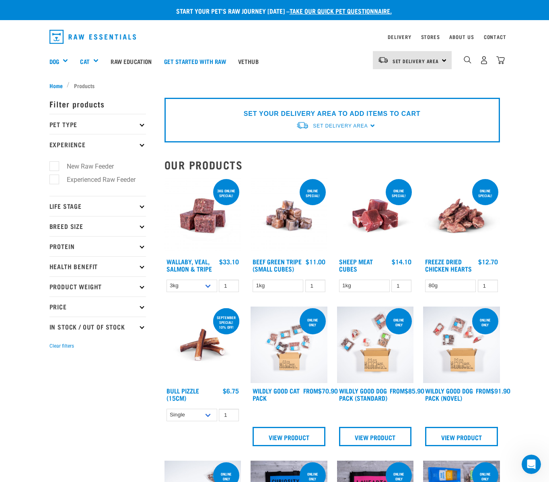
click at [91, 168] on label "New Raw Feeder" at bounding box center [85, 166] width 63 height 10
click at [55, 167] on input "New Raw Feeder" at bounding box center [51, 164] width 5 height 5
checkbox input "true"
click at [87, 178] on label "Experienced Raw Feeder" at bounding box center [96, 179] width 85 height 10
click at [55, 178] on input "Experienced Raw Feeder" at bounding box center [51, 177] width 5 height 5
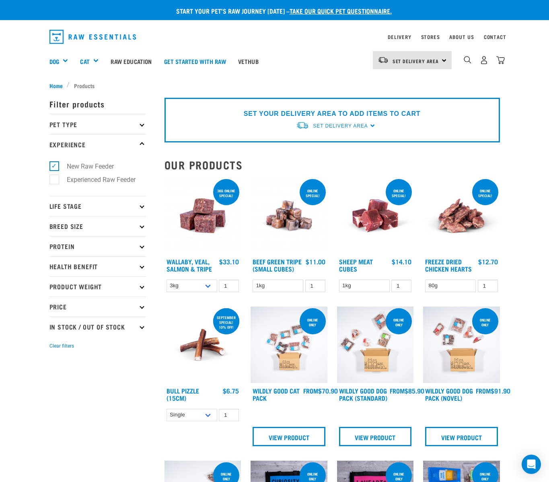
checkbox input "true"
click at [89, 165] on label "New Raw Feeder" at bounding box center [85, 166] width 63 height 10
click at [55, 165] on input "New Raw Feeder" at bounding box center [51, 164] width 5 height 5
checkbox input "false"
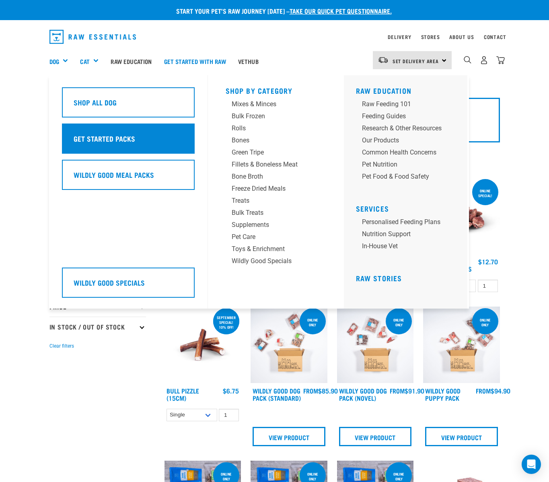
scroll to position [0, 0]
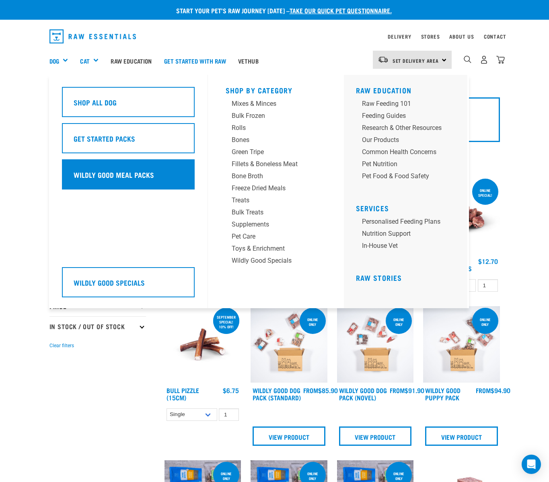
click at [92, 169] on h5 "Wildly Good Meal Packs" at bounding box center [114, 174] width 80 height 10
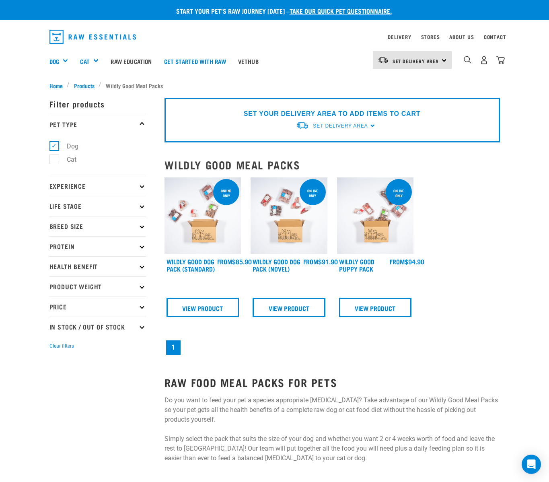
click at [382, 227] on img at bounding box center [375, 215] width 77 height 77
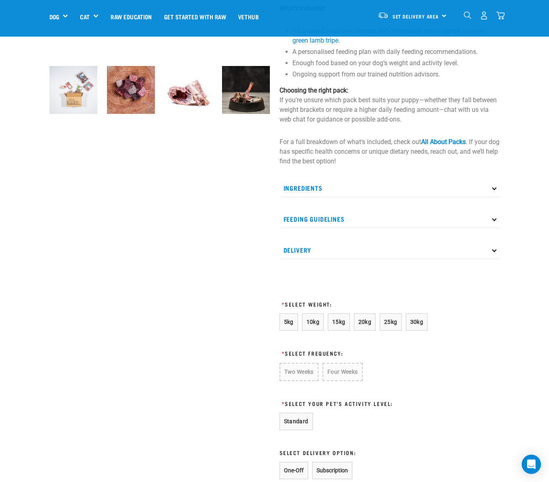
scroll to position [279, 0]
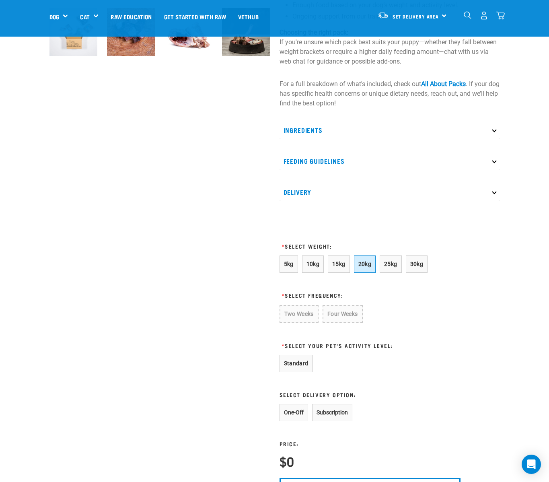
click at [364, 267] on span "20kg" at bounding box center [364, 263] width 13 height 6
click at [294, 316] on button "Two Weeks" at bounding box center [298, 313] width 38 height 17
click at [338, 319] on button "Four Weeks" at bounding box center [341, 313] width 39 height 17
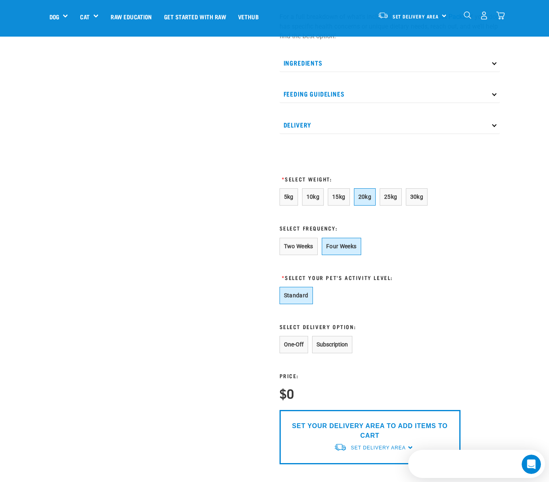
click at [300, 297] on button "Standard" at bounding box center [295, 295] width 33 height 17
click at [297, 350] on button "One-Off" at bounding box center [293, 344] width 29 height 17
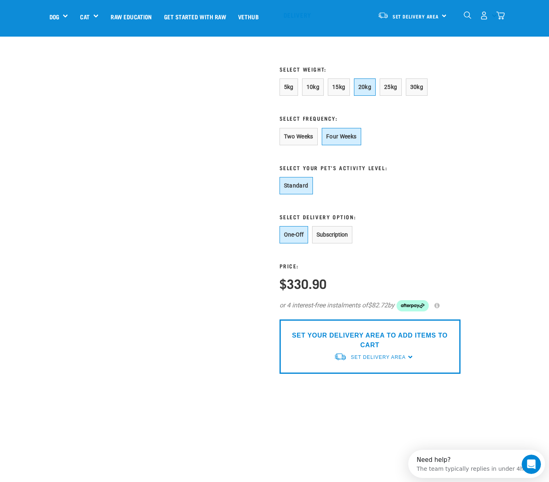
scroll to position [510, 0]
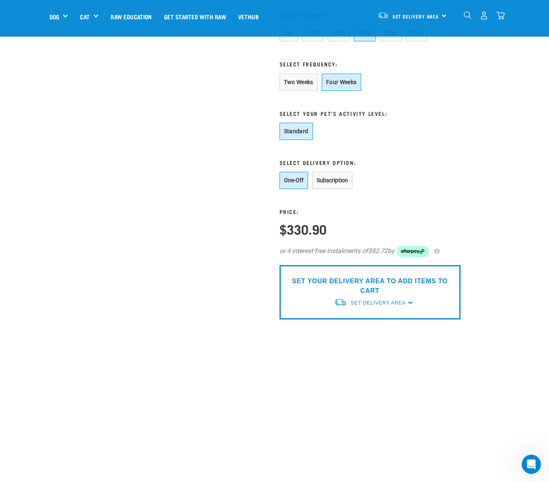
click at [337, 189] on button "Subscription" at bounding box center [332, 180] width 40 height 17
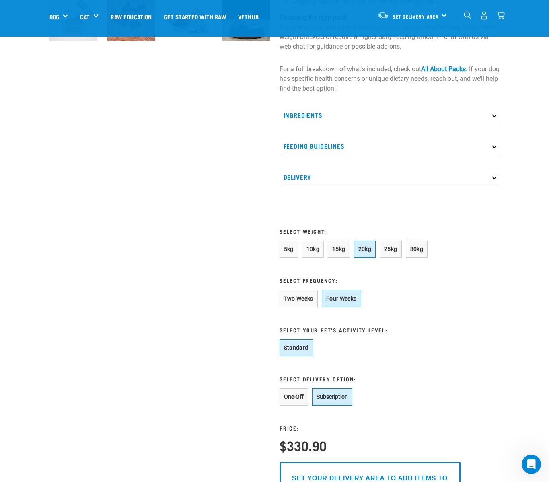
scroll to position [348, 0]
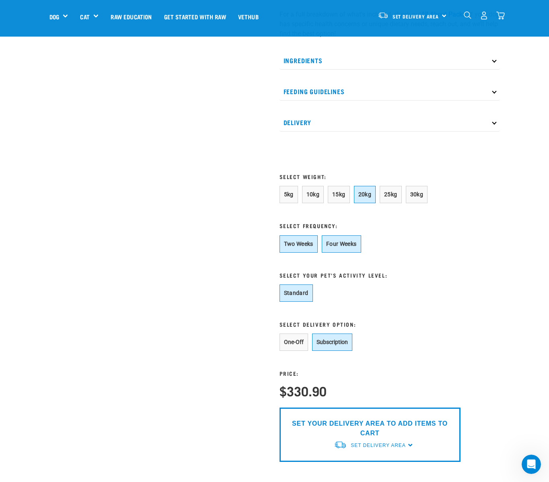
click at [307, 248] on button "Two Weeks" at bounding box center [298, 243] width 38 height 17
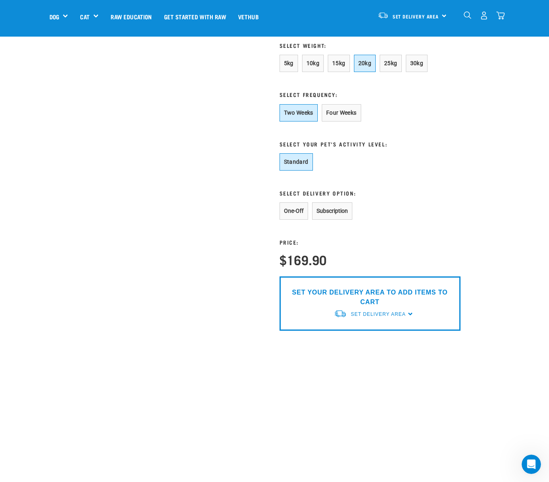
scroll to position [588, 0]
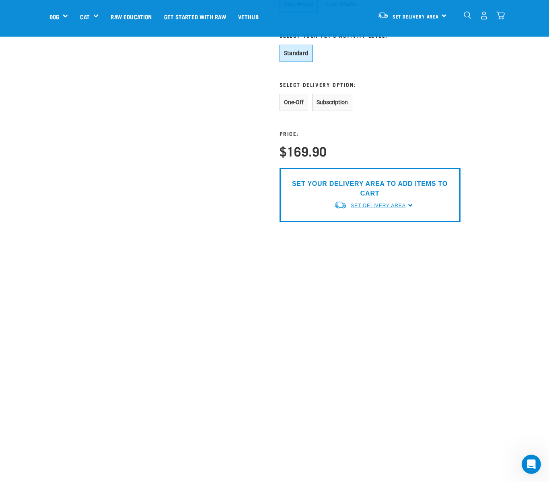
click at [369, 208] on span "Set Delivery Area" at bounding box center [377, 206] width 55 height 6
click at [364, 230] on link "[GEOGRAPHIC_DATA]" at bounding box center [374, 223] width 80 height 13
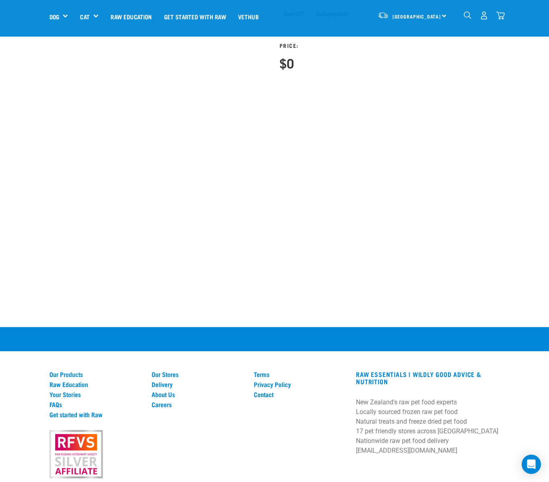
scroll to position [443, 0]
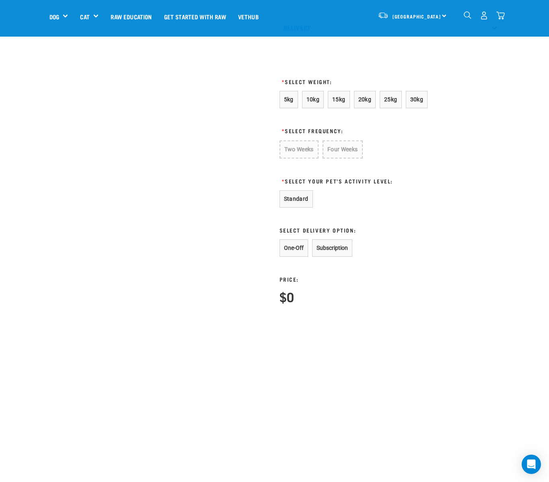
click at [339, 256] on button "Subscription" at bounding box center [332, 247] width 40 height 17
click at [291, 205] on button "Standard" at bounding box center [295, 198] width 33 height 17
click at [361, 102] on span "20kg" at bounding box center [364, 99] width 13 height 6
click at [330, 249] on button "Subscription" at bounding box center [332, 246] width 40 height 17
click at [305, 158] on button "Two Weeks" at bounding box center [298, 148] width 38 height 17
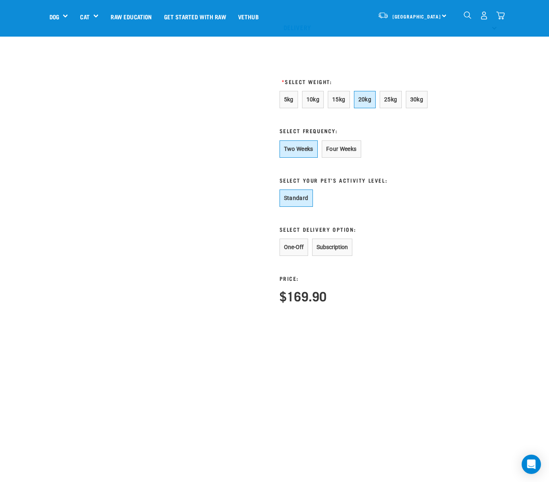
drag, startPoint x: 343, startPoint y: 276, endPoint x: 343, endPoint y: 261, distance: 14.5
click at [343, 270] on div "Price: $169.90" at bounding box center [342, 279] width 127 height 47
click at [343, 256] on button "Subscription" at bounding box center [332, 246] width 40 height 17
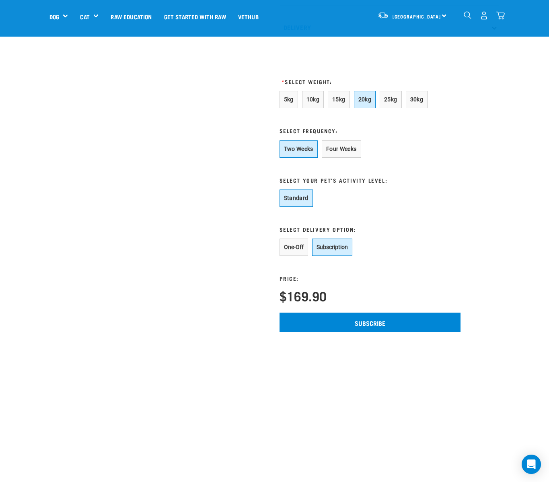
scroll to position [0, 0]
click at [282, 253] on button "One-Off" at bounding box center [293, 246] width 29 height 17
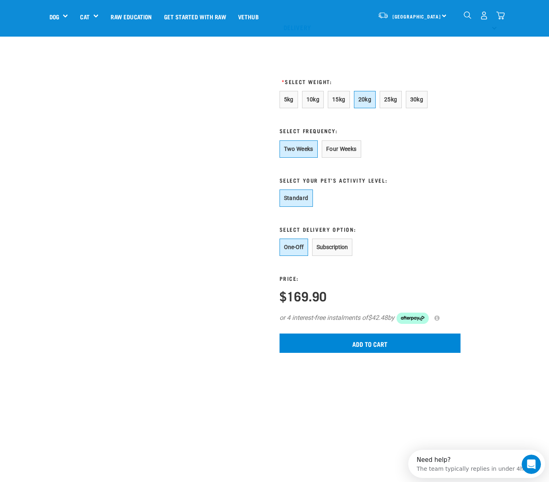
click at [339, 256] on button "Subscription" at bounding box center [332, 246] width 40 height 17
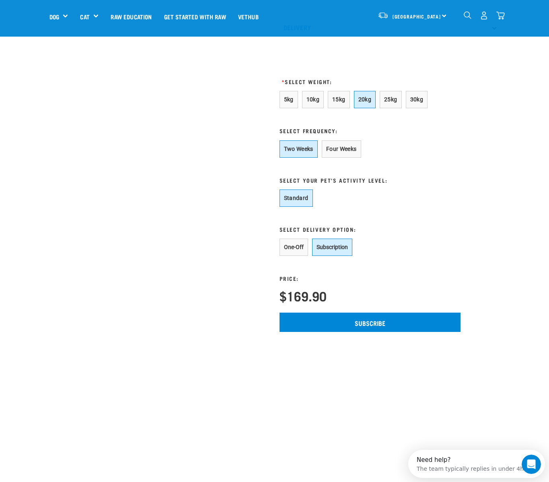
drag, startPoint x: 273, startPoint y: 252, endPoint x: 285, endPoint y: 252, distance: 12.1
click at [285, 252] on button "One-Off" at bounding box center [293, 246] width 29 height 17
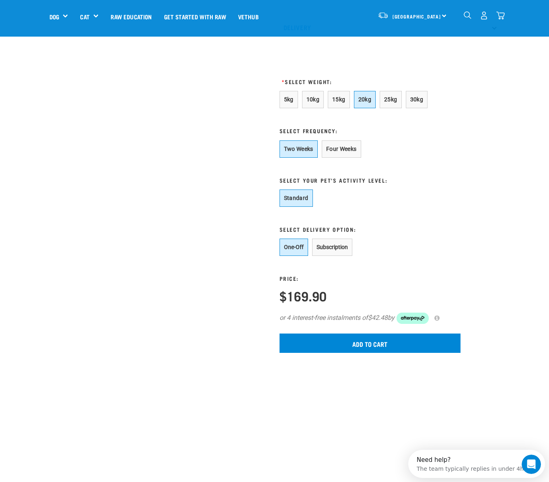
click at [349, 253] on button "Subscription" at bounding box center [332, 246] width 40 height 17
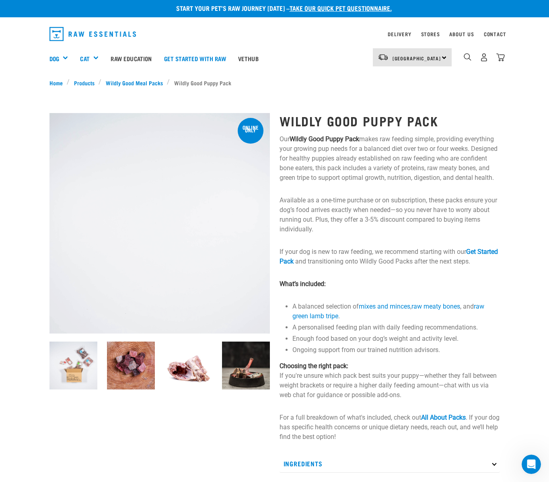
scroll to position [2, 0]
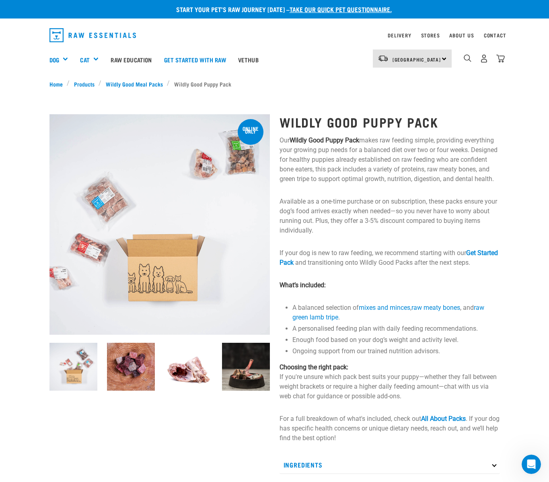
click at [369, 267] on p "If your dog is new to raw feeding, we recommend starting with our Get Started P…" at bounding box center [389, 257] width 220 height 19
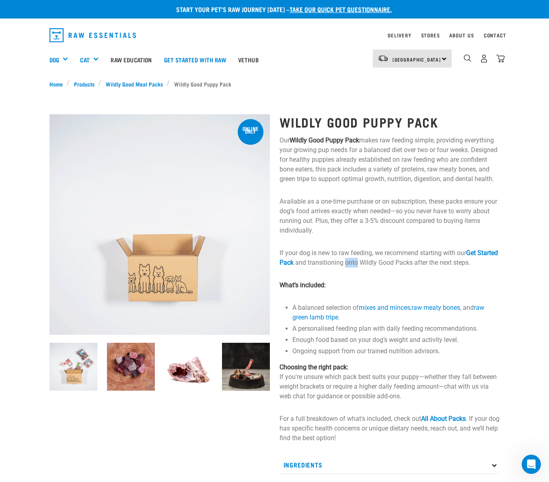
click at [369, 267] on p "If your dog is new to raw feeding, we recommend starting with our Get Started P…" at bounding box center [389, 257] width 220 height 19
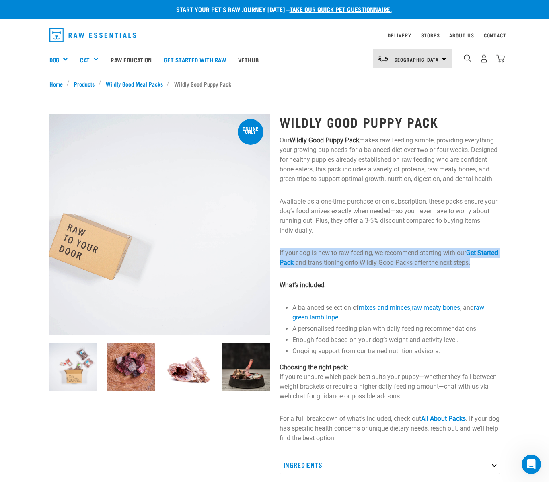
click at [369, 267] on p "If your dog is new to raw feeding, we recommend starting with our Get Started P…" at bounding box center [389, 257] width 220 height 19
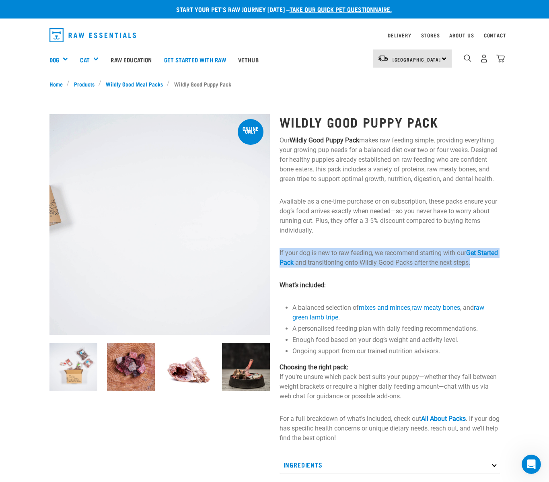
click at [364, 267] on p "If your dog is new to raw feeding, we recommend starting with our Get Started P…" at bounding box center [389, 257] width 220 height 19
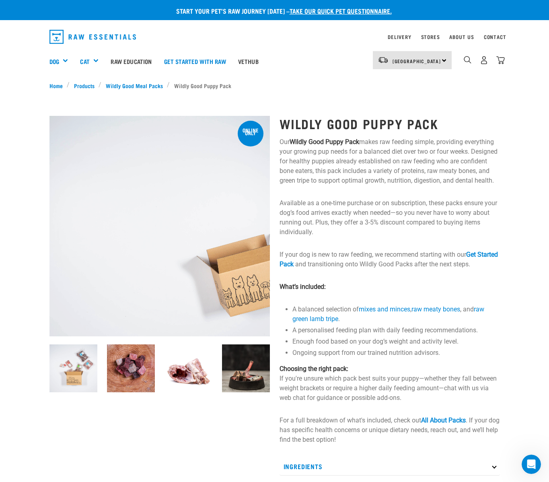
scroll to position [27, 0]
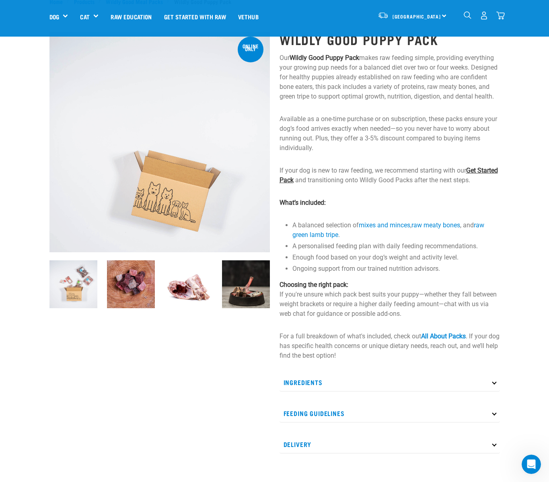
click at [297, 184] on link "Get Started Pack" at bounding box center [388, 174] width 218 height 17
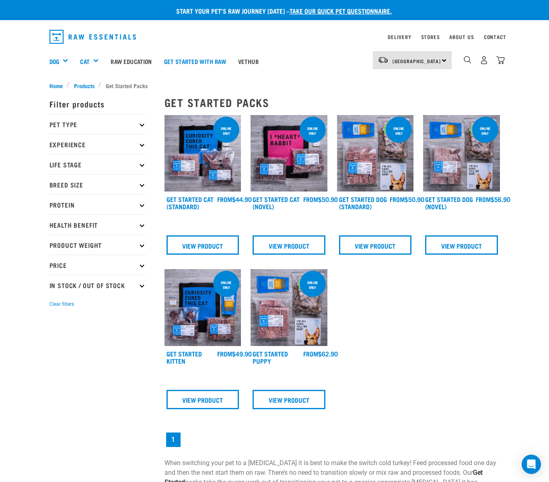
click at [290, 330] on img at bounding box center [288, 307] width 77 height 77
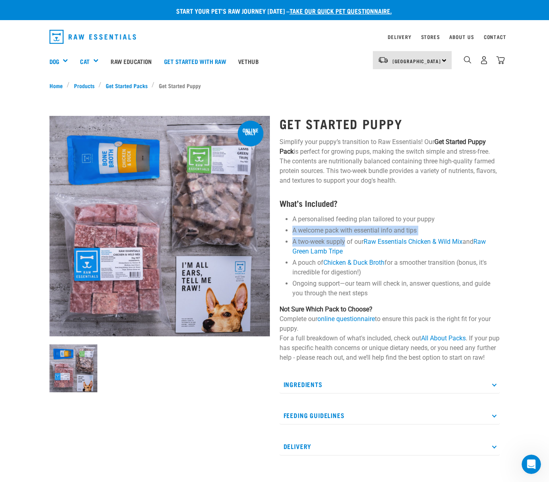
drag, startPoint x: 344, startPoint y: 243, endPoint x: 323, endPoint y: 223, distance: 29.6
click at [323, 223] on ul "A personalised feeding plan tailored to your puppy A welcome pack with essentia…" at bounding box center [395, 256] width 207 height 84
click at [323, 223] on li "A personalised feeding plan tailored to your puppy" at bounding box center [395, 219] width 207 height 10
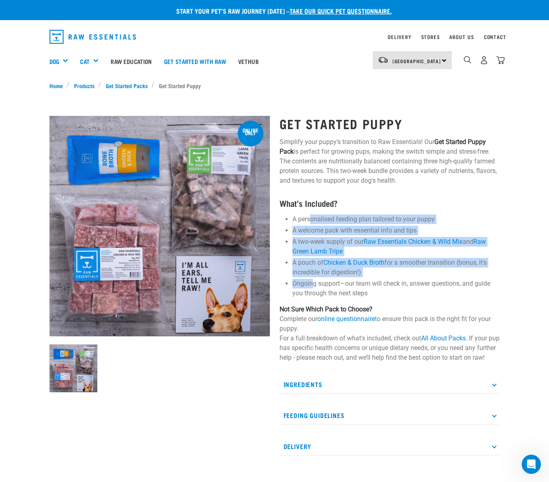
drag, startPoint x: 312, startPoint y: 258, endPoint x: 314, endPoint y: 281, distance: 22.2
click at [314, 281] on ul "A personalised feeding plan tailored to your puppy A welcome pack with essentia…" at bounding box center [395, 256] width 207 height 84
click at [314, 281] on li "Ongoing support—our team will check in, answer questions, and guide you through…" at bounding box center [395, 288] width 207 height 19
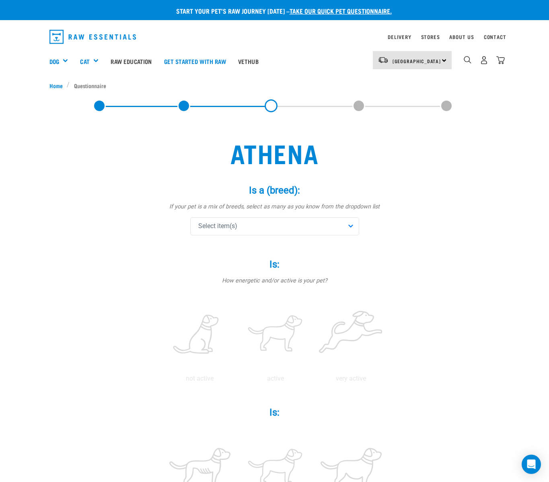
click at [264, 225] on div "Select item(s)" at bounding box center [274, 226] width 169 height 18
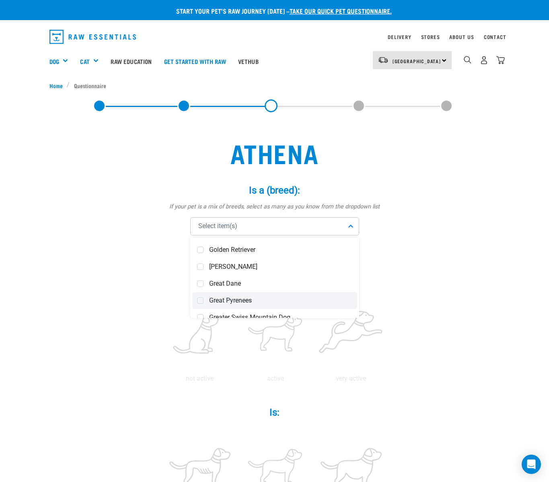
scroll to position [1526, 0]
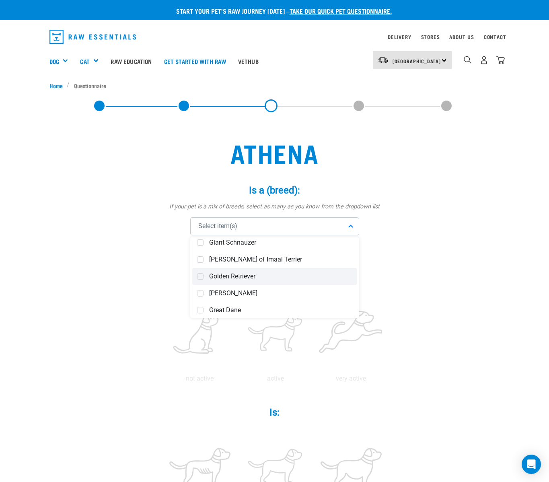
click at [236, 280] on span "Golden Retriever" at bounding box center [280, 276] width 143 height 8
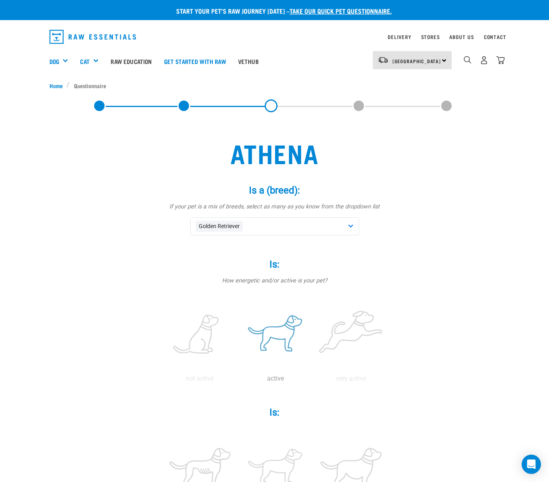
drag, startPoint x: 334, startPoint y: 354, endPoint x: 282, endPoint y: 336, distance: 54.8
click at [333, 354] on label at bounding box center [351, 334] width 72 height 68
click at [313, 380] on input "radio" at bounding box center [313, 380] width 0 height 0
click at [271, 334] on label at bounding box center [275, 334] width 72 height 68
click at [238, 380] on input "radio" at bounding box center [238, 380] width 0 height 0
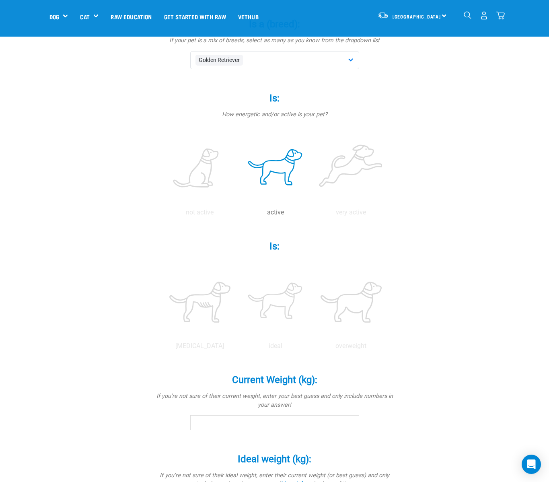
scroll to position [168, 0]
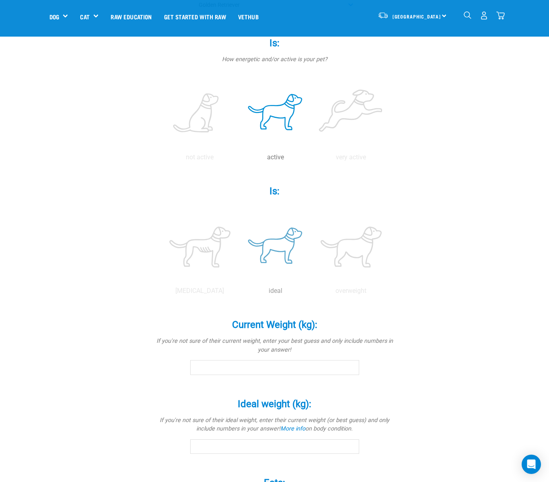
click at [282, 242] on label at bounding box center [275, 247] width 72 height 68
click at [238, 293] on input "radio" at bounding box center [238, 293] width 0 height 0
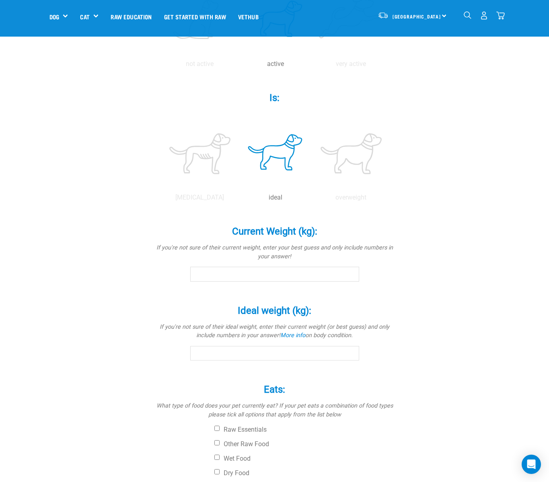
click at [299, 248] on p "If you're not sure of their current weight, enter your best guess and only incl…" at bounding box center [274, 251] width 241 height 17
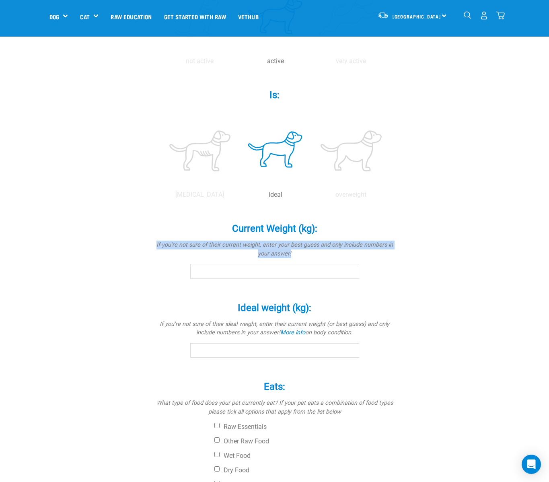
click at [273, 248] on p "If you're not sure of their current weight, enter your best guess and only incl…" at bounding box center [274, 248] width 241 height 17
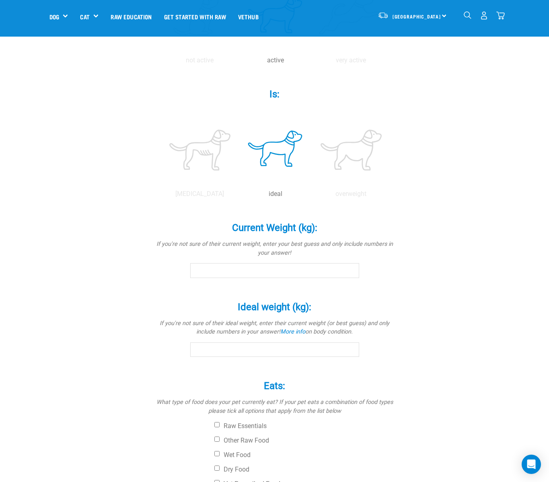
click at [296, 259] on div "Current Weight (kg): * If you're not sure of their current weight, enter your b…" at bounding box center [274, 244] width 241 height 67
click at [290, 272] on input "Current Weight (kg): *" at bounding box center [274, 270] width 169 height 14
type input "19"
click at [262, 346] on input "Ideal weight (kg): *" at bounding box center [274, 349] width 169 height 14
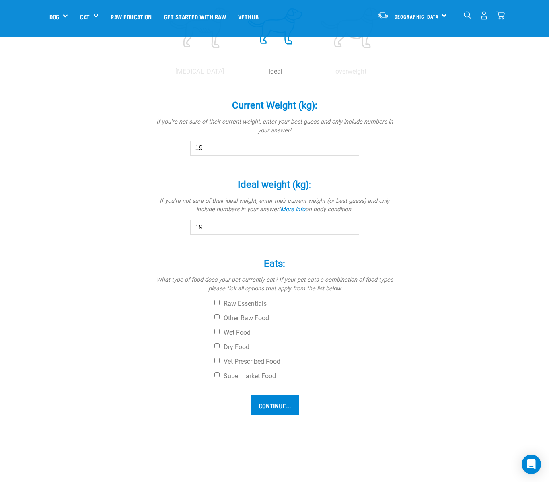
scroll to position [385, 0]
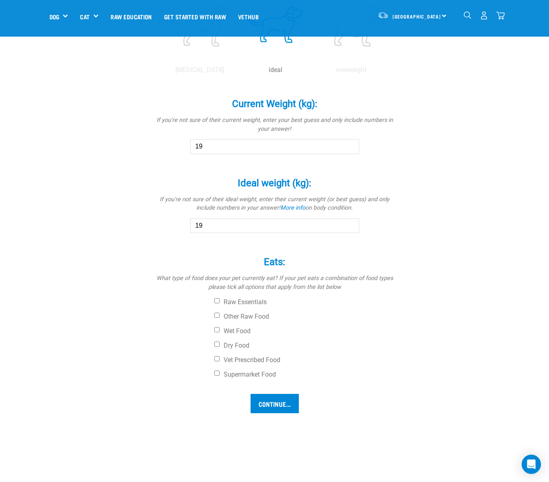
type input "19"
click at [216, 281] on p "What type of food does your pet currently eat? If your pet eats a combination o…" at bounding box center [274, 282] width 241 height 17
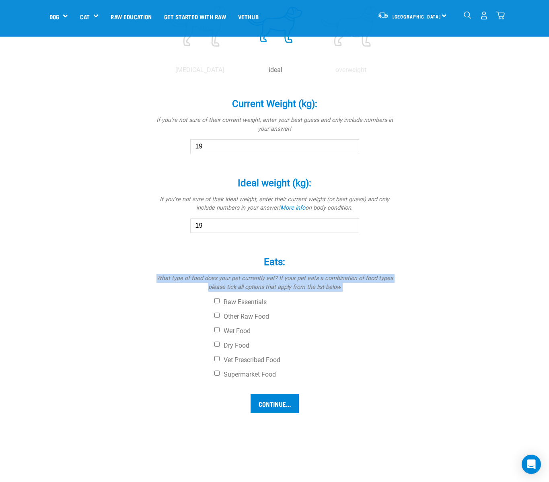
click at [216, 281] on p "What type of food does your pet currently eat? If your pet eats a combination o…" at bounding box center [274, 282] width 241 height 17
click at [276, 281] on p "What type of food does your pet currently eat? If your pet eats a combination o…" at bounding box center [274, 282] width 241 height 17
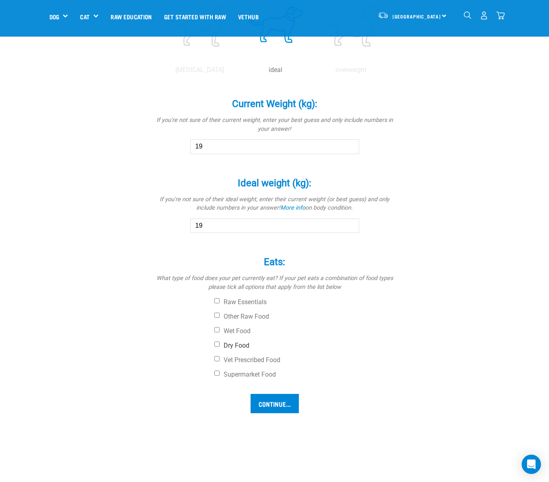
click at [232, 344] on label "Dry Food" at bounding box center [304, 345] width 181 height 8
click at [219, 344] on input "Dry Food" at bounding box center [216, 343] width 5 height 5
checkbox input "true"
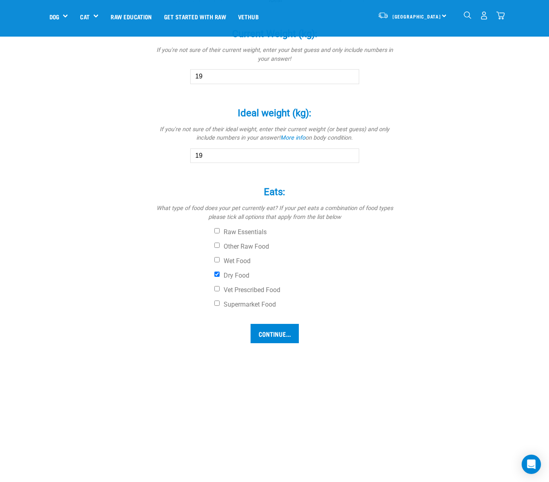
scroll to position [455, 0]
click at [277, 331] on input "Continue..." at bounding box center [274, 332] width 48 height 19
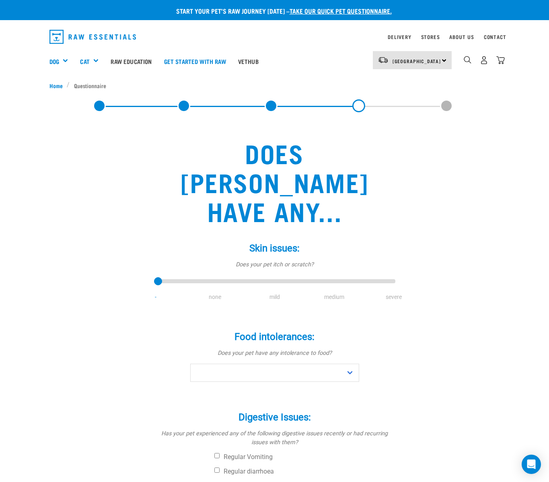
drag, startPoint x: 207, startPoint y: 272, endPoint x: 211, endPoint y: 268, distance: 5.4
click at [208, 271] on div "Skin issues: * Does your pet itch or scratch? - none mild medium severe" at bounding box center [274, 272] width 241 height 82
click at [211, 293] on li "none" at bounding box center [214, 297] width 59 height 8
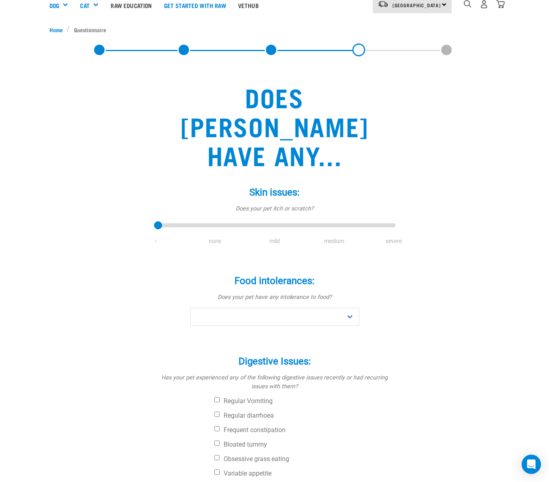
scroll to position [59, 0]
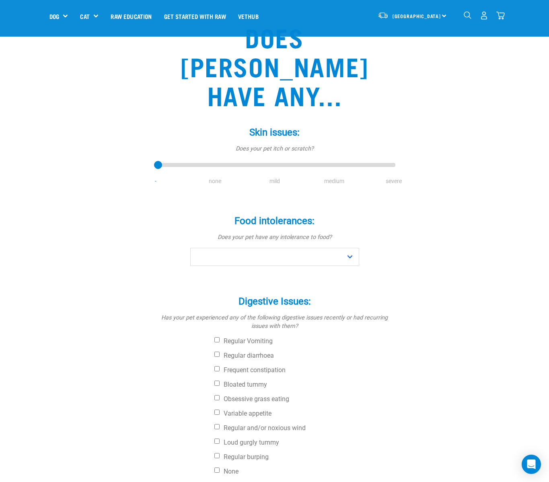
click at [218, 177] on li "none" at bounding box center [214, 181] width 59 height 8
type input "1"
click at [212, 160] on input "range" at bounding box center [274, 165] width 241 height 11
select select "no"
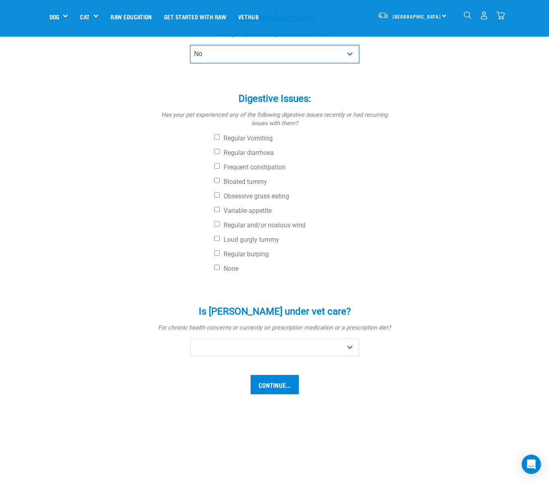
scroll to position [262, 0]
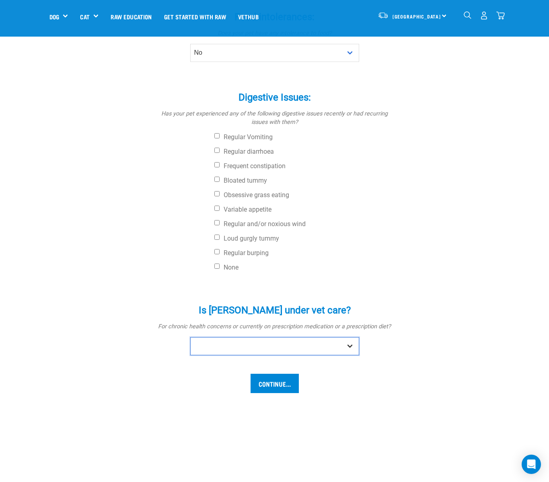
select select "no"
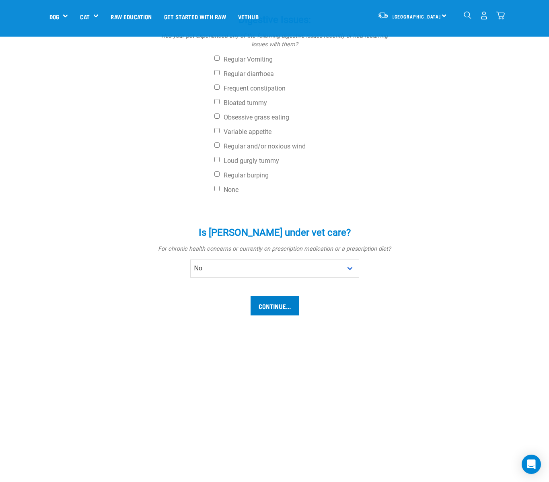
click at [277, 296] on input "Continue..." at bounding box center [274, 305] width 48 height 19
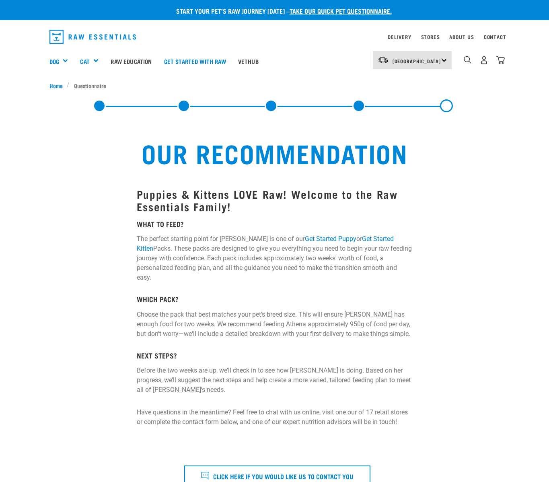
select select "19645"
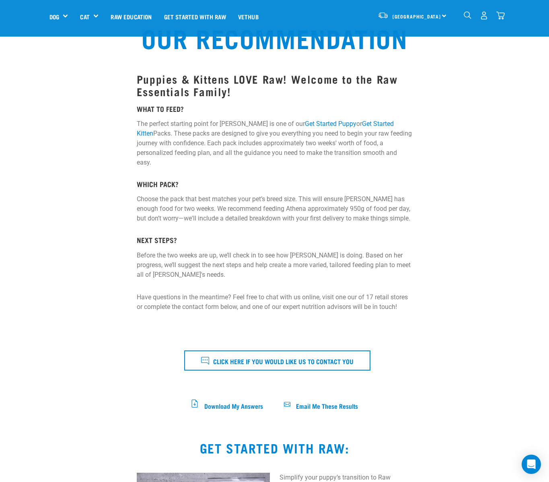
scroll to position [50, 0]
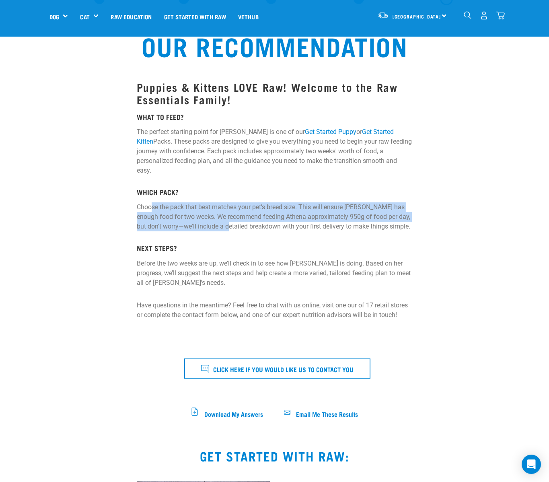
drag, startPoint x: 148, startPoint y: 197, endPoint x: 235, endPoint y: 215, distance: 88.6
click at [235, 215] on p "Choose the pack that best matches your pet’s breed size. This will ensure [PERS…" at bounding box center [274, 216] width 275 height 29
click at [157, 202] on p "Choose the pack that best matches your pet’s breed size. This will ensure [PERS…" at bounding box center [274, 216] width 275 height 29
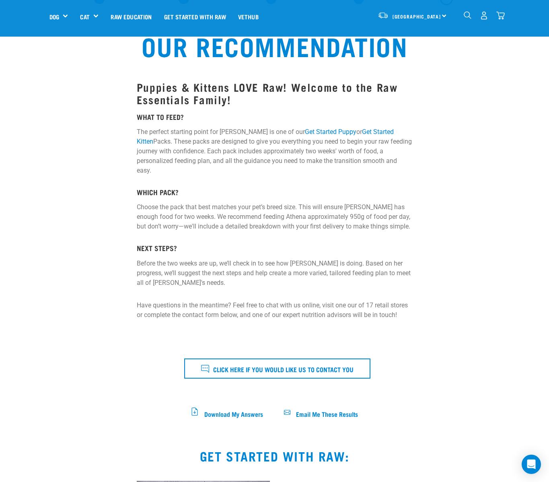
click at [150, 202] on p "Choose the pack that best matches your pet’s breed size. This will ensure [PERS…" at bounding box center [274, 216] width 275 height 29
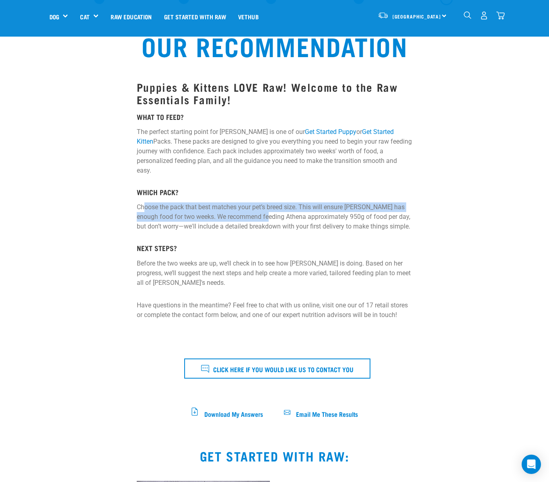
drag, startPoint x: 139, startPoint y: 195, endPoint x: 264, endPoint y: 209, distance: 125.4
click at [264, 209] on p "Choose the pack that best matches your pet’s breed size. This will ensure [PERS…" at bounding box center [274, 216] width 275 height 29
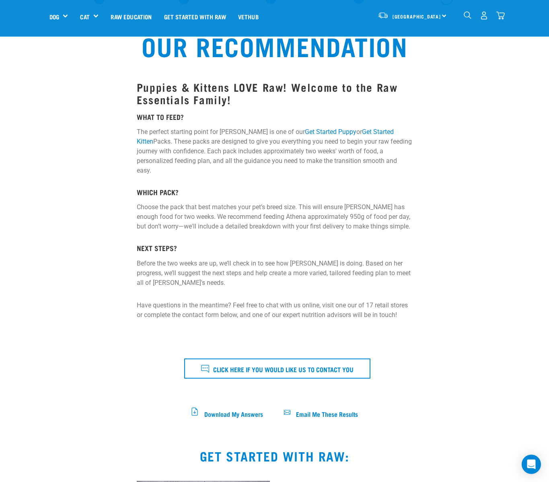
click at [264, 211] on p "Choose the pack that best matches your pet’s breed size. This will ensure [PERS…" at bounding box center [274, 216] width 275 height 29
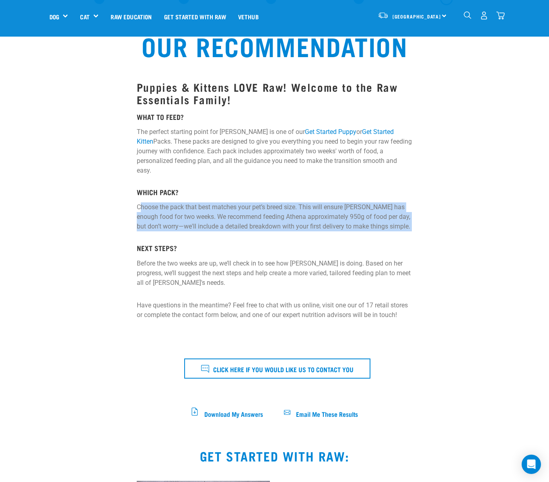
click at [264, 211] on p "Choose the pack that best matches your pet’s breed size. This will ensure [PERS…" at bounding box center [274, 216] width 275 height 29
click at [237, 212] on p "Choose the pack that best matches your pet’s breed size. This will ensure [PERS…" at bounding box center [274, 216] width 275 height 29
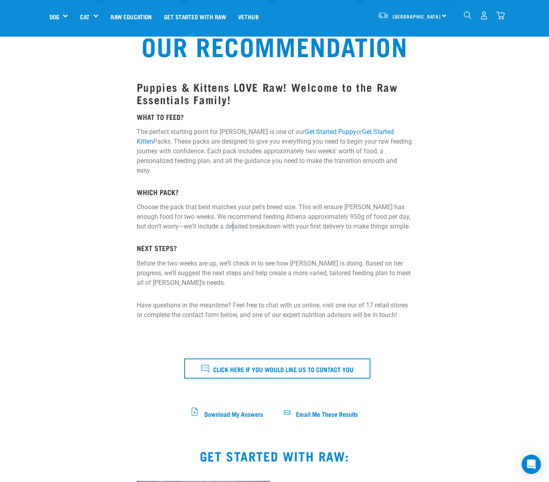
click at [237, 212] on p "Choose the pack that best matches your pet’s breed size. This will ensure Athen…" at bounding box center [274, 216] width 275 height 29
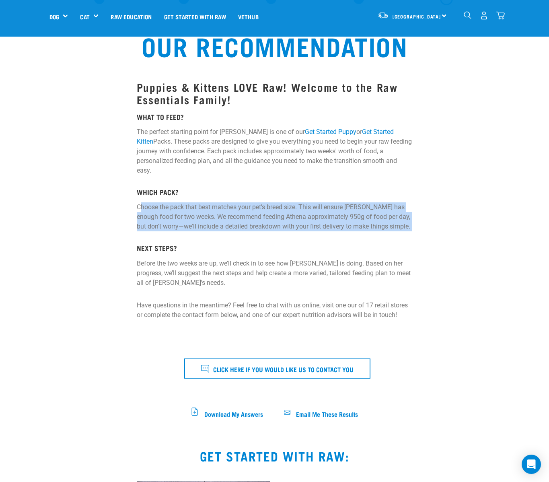
click at [237, 212] on p "Choose the pack that best matches your pet’s breed size. This will ensure Athen…" at bounding box center [274, 216] width 275 height 29
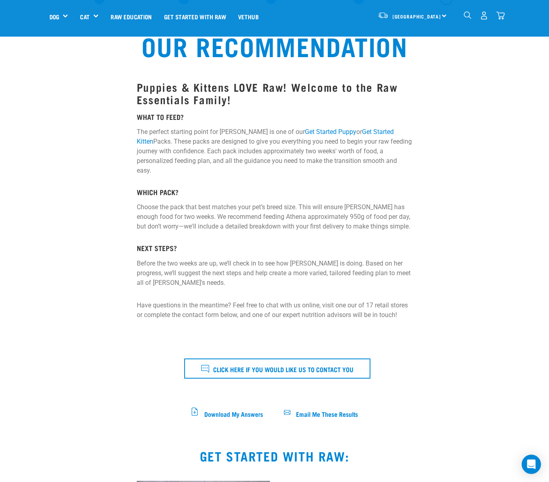
click at [228, 223] on div "Puppies & Kittens LOVE Raw! Welcome to the Raw Essentials Family! WHAT TO FEED?…" at bounding box center [274, 200] width 275 height 239
click at [224, 217] on p "Choose the pack that best matches your pet’s breed size. This will ensure Athen…" at bounding box center [274, 216] width 275 height 29
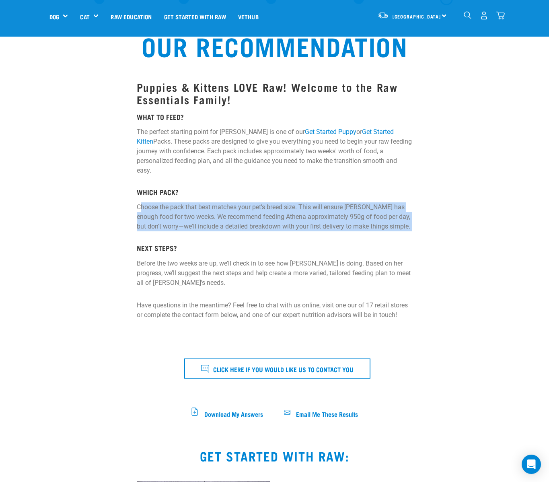
click at [224, 217] on p "Choose the pack that best matches your pet’s breed size. This will ensure Athen…" at bounding box center [274, 216] width 275 height 29
click at [206, 220] on p "Choose the pack that best matches your pet’s breed size. This will ensure Athen…" at bounding box center [274, 216] width 275 height 29
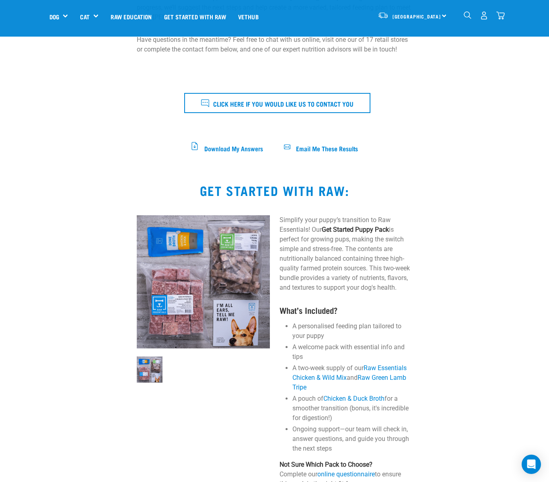
scroll to position [318, 0]
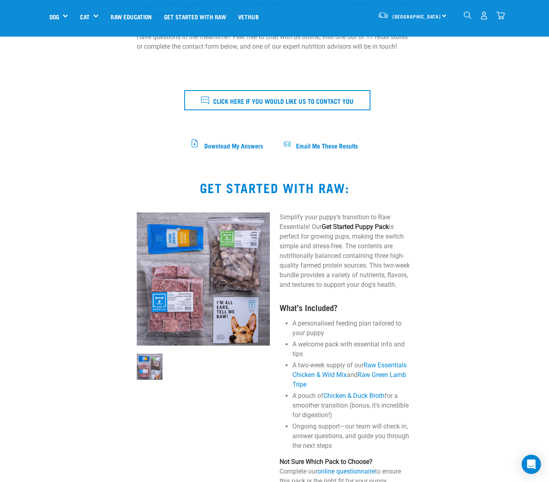
click at [317, 230] on p "Simplify your puppy’s transition to Raw Essentials! Our Get Started Puppy Pack …" at bounding box center [345, 250] width 133 height 77
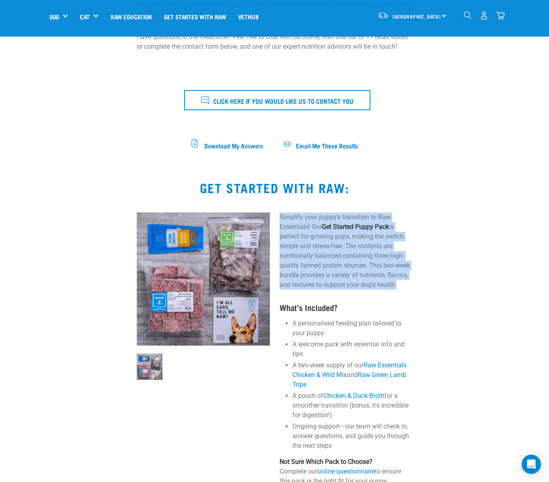
click at [317, 230] on p "Simplify your puppy’s transition to Raw Essentials! Our Get Started Puppy Pack …" at bounding box center [345, 250] width 133 height 77
click at [299, 235] on p "Simplify your puppy’s transition to Raw Essentials! Our Get Started Puppy Pack …" at bounding box center [345, 250] width 133 height 77
drag, startPoint x: 287, startPoint y: 201, endPoint x: 335, endPoint y: 284, distance: 96.0
click at [335, 284] on div "Simplify your puppy’s transition to Raw Essentials! Our Get Started Puppy Pack …" at bounding box center [346, 405] width 143 height 396
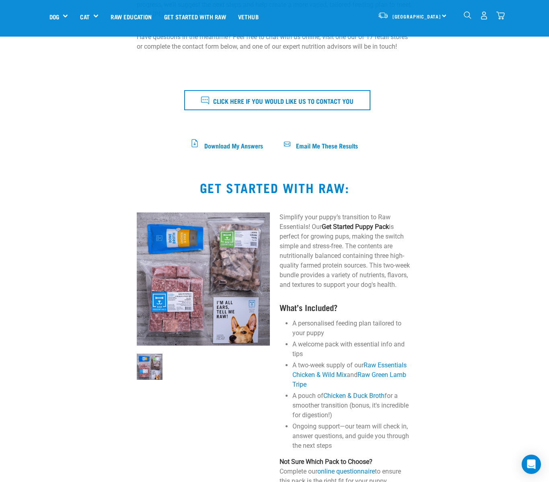
click at [335, 284] on div "Simplify your puppy’s transition to Raw Essentials! Our Get Started Puppy Pack …" at bounding box center [346, 405] width 143 height 396
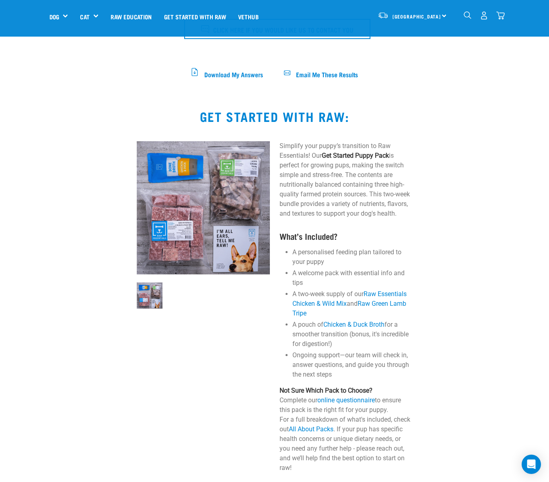
scroll to position [445, 0]
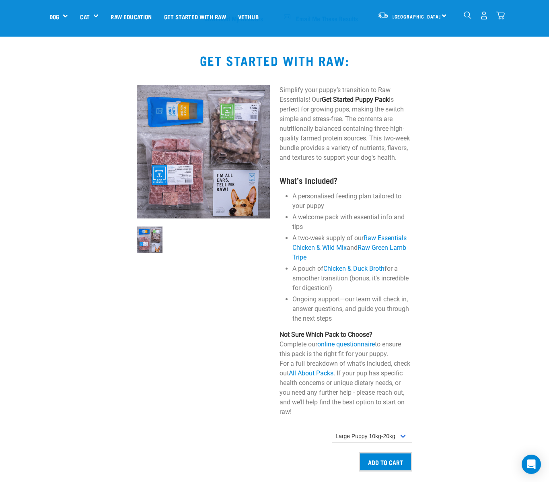
click at [294, 191] on li "A personalised feeding plan tailored to your puppy" at bounding box center [352, 200] width 120 height 19
click at [299, 212] on li "A welcome pack with essential info and tips" at bounding box center [352, 221] width 120 height 19
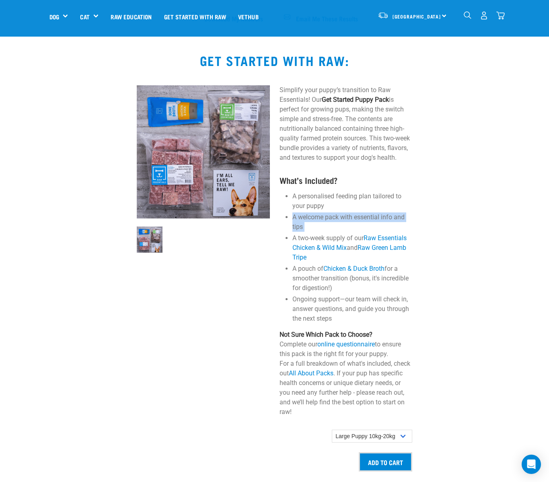
click at [299, 212] on li "A welcome pack with essential info and tips" at bounding box center [352, 221] width 120 height 19
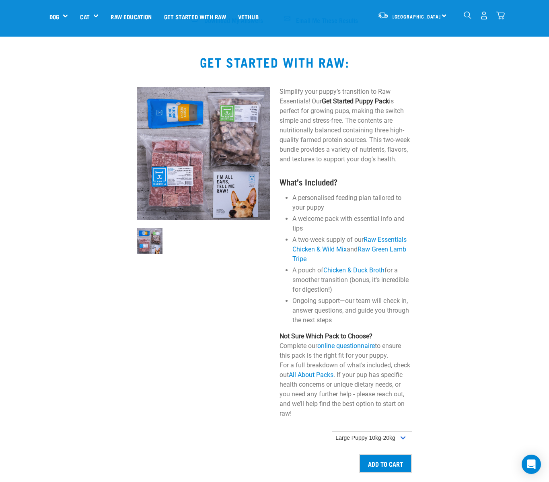
click at [324, 235] on li "A two-week supply of our Raw Essentials Chicken & Wild Mix and Raw Green Lamb T…" at bounding box center [352, 249] width 120 height 29
click at [306, 235] on li "A two-week supply of our Raw Essentials Chicken & Wild Mix and Raw Green Lamb T…" at bounding box center [352, 249] width 120 height 29
click at [298, 272] on li "A pouch of Chicken & Duck Broth for a smoother transition (bonus, it's incredib…" at bounding box center [352, 279] width 120 height 29
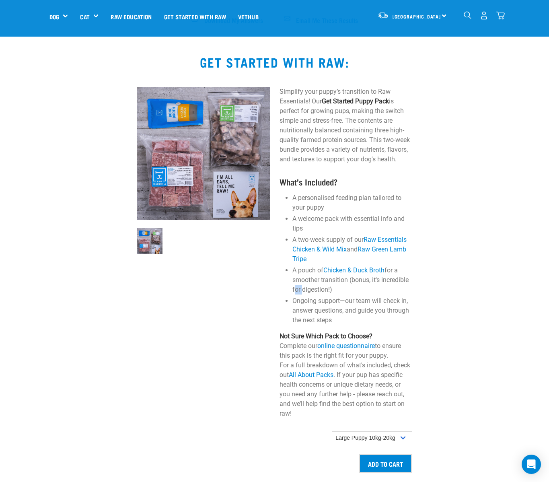
click at [298, 272] on li "A pouch of Chicken & Duck Broth for a smoother transition (bonus, it's incredib…" at bounding box center [352, 279] width 120 height 29
click at [294, 296] on li "Ongoing support—our team will check in, answer questions, and guide you through…" at bounding box center [352, 310] width 120 height 29
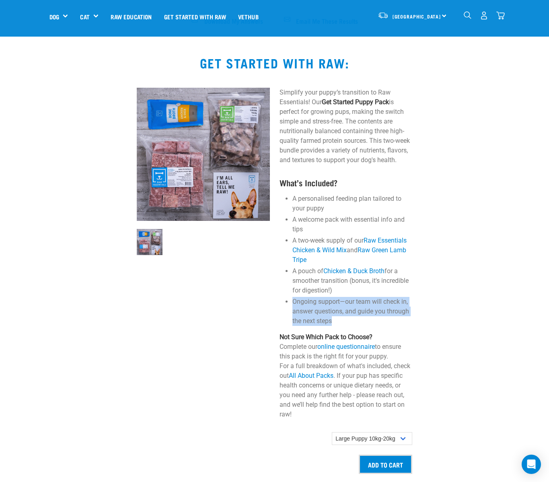
click at [294, 297] on li "Ongoing support—our team will check in, answer questions, and guide you through…" at bounding box center [352, 311] width 120 height 29
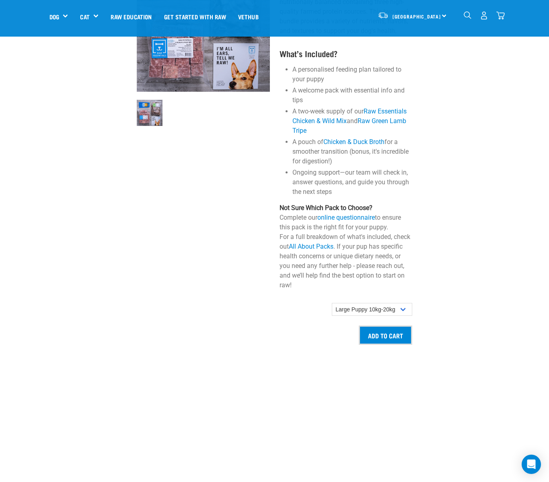
click at [291, 206] on p "Not Sure Which Pack to Choose? Complete our online questionnaire to ensure this…" at bounding box center [345, 246] width 133 height 87
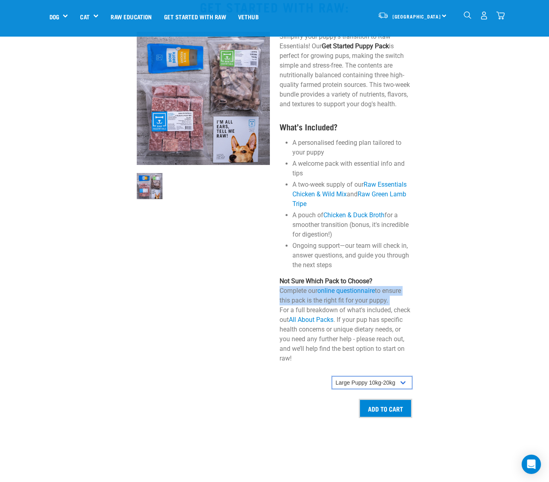
scroll to position [378, 0]
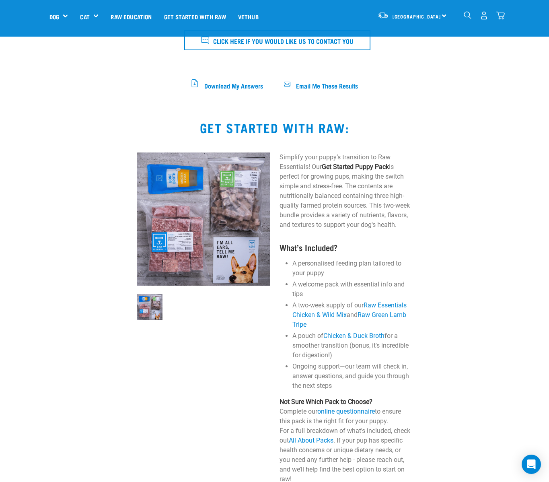
click at [335, 200] on p "Simplify your puppy’s transition to Raw Essentials! Our Get Started Puppy Pack …" at bounding box center [345, 190] width 133 height 77
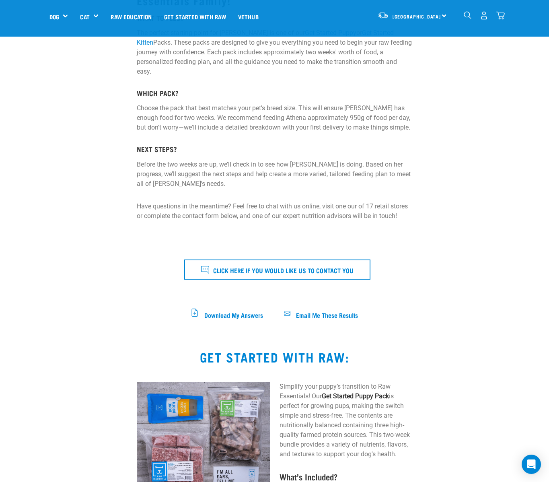
scroll to position [126, 0]
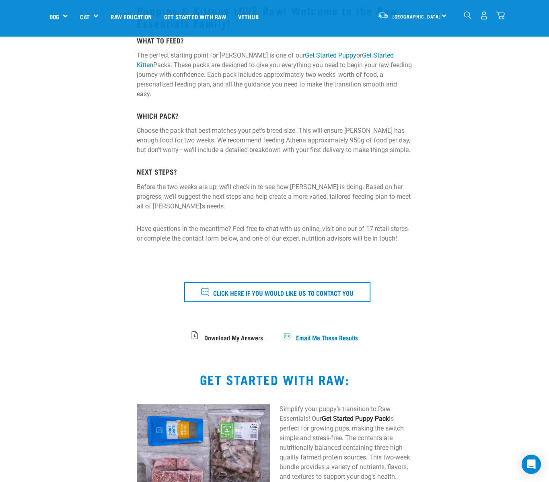
click at [215, 334] on span "Download My Answers" at bounding box center [233, 336] width 59 height 4
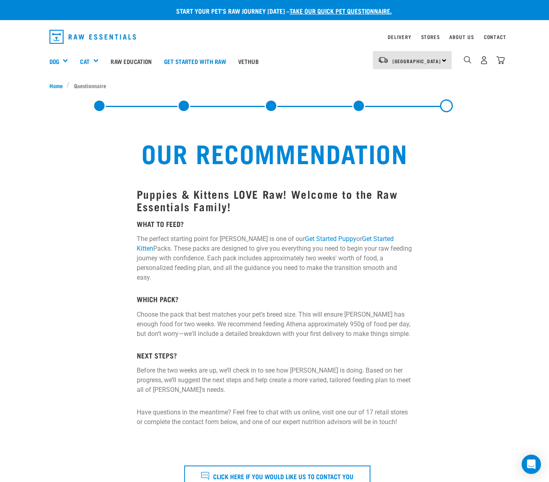
scroll to position [0, 0]
click at [173, 309] on p "Choose the pack that best matches your pet’s breed size. This will ensure [PERS…" at bounding box center [274, 323] width 275 height 29
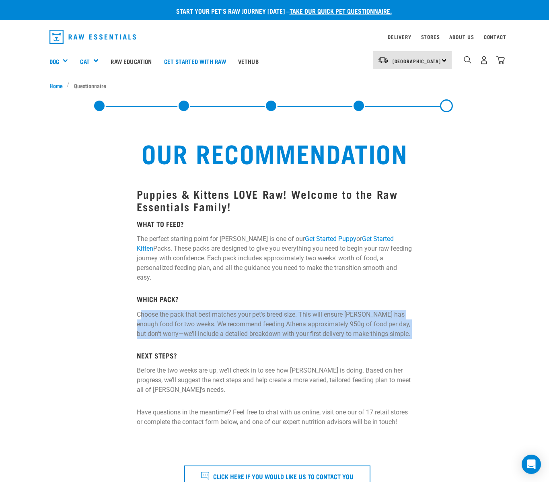
click at [173, 309] on p "Choose the pack that best matches your pet’s breed size. This will ensure [PERS…" at bounding box center [274, 323] width 275 height 29
click at [169, 309] on p "Choose the pack that best matches your pet’s breed size. This will ensure [PERS…" at bounding box center [274, 323] width 275 height 29
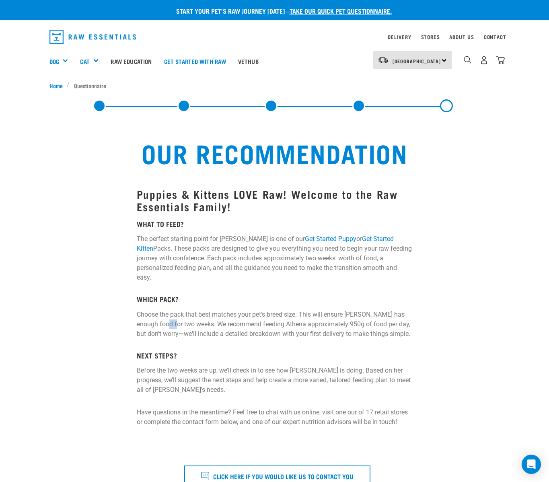
click at [169, 309] on p "Choose the pack that best matches your pet’s breed size. This will ensure [PERS…" at bounding box center [274, 323] width 275 height 29
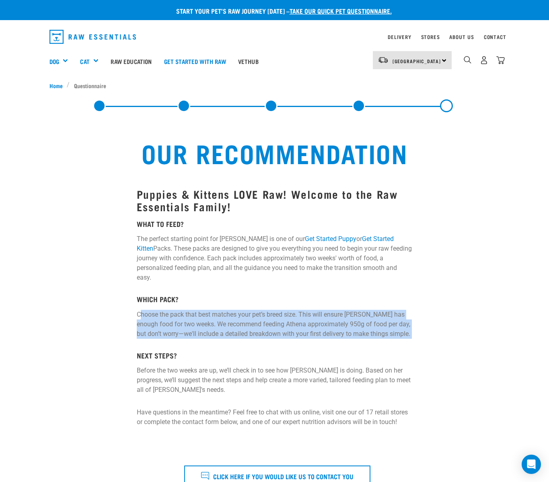
click at [169, 309] on p "Choose the pack that best matches your pet’s breed size. This will ensure [PERS…" at bounding box center [274, 323] width 275 height 29
click at [137, 63] on link "Raw Education" at bounding box center [131, 61] width 53 height 32
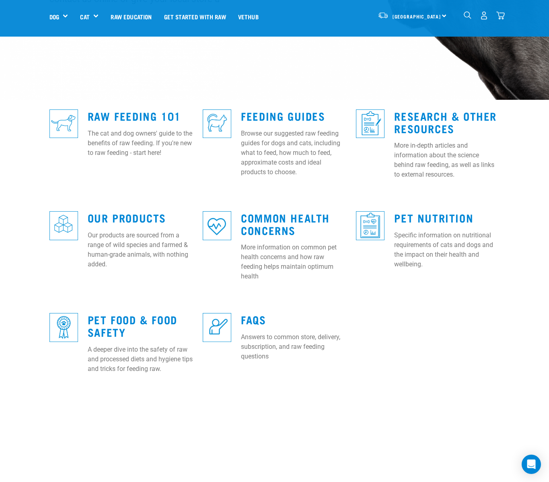
scroll to position [203, 0]
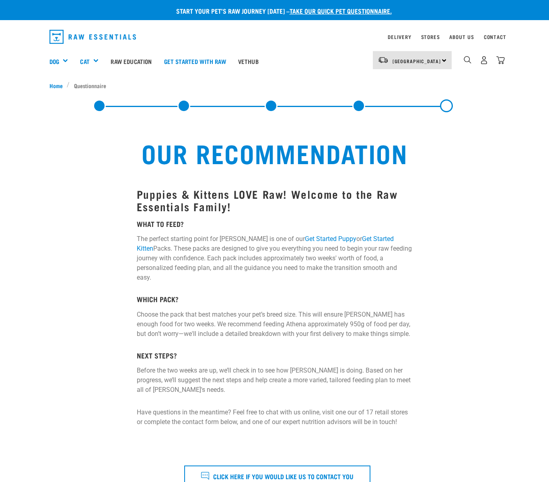
select select "19645"
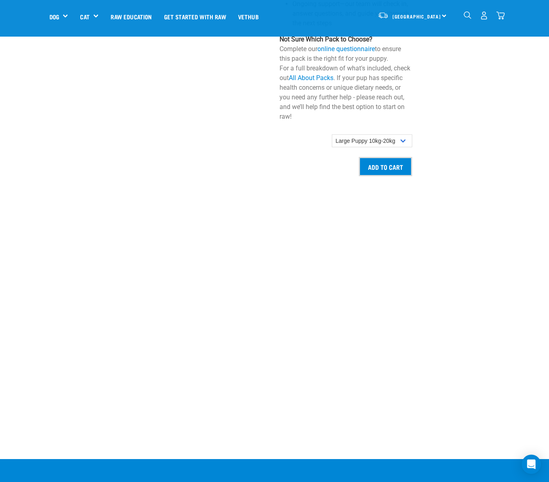
scroll to position [656, 0]
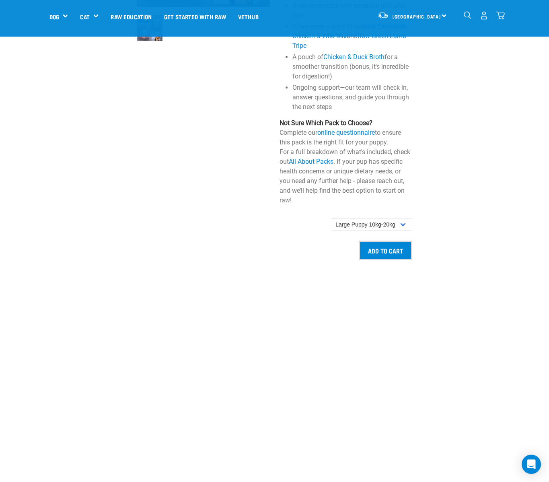
click at [427, 16] on span "[GEOGRAPHIC_DATA]" at bounding box center [416, 16] width 49 height 3
click at [388, 172] on p "Not Sure Which Pack to Choose? Complete our online questionnaire to ensure this…" at bounding box center [345, 161] width 133 height 87
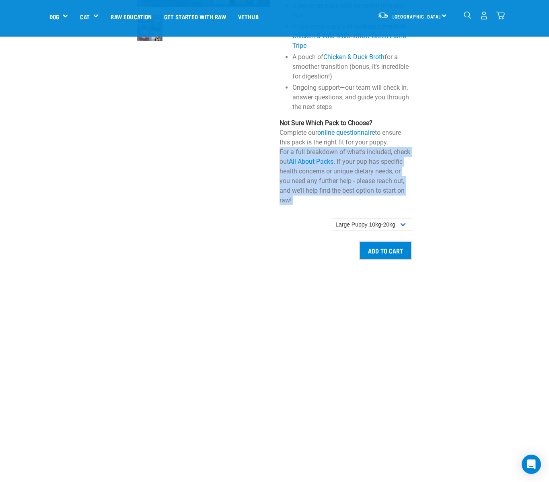
click at [388, 172] on p "Not Sure Which Pack to Choose? Complete our online questionnaire to ensure this…" at bounding box center [345, 161] width 133 height 87
click at [346, 176] on p "Not Sure Which Pack to Choose? Complete our online questionnaire to ensure this…" at bounding box center [345, 161] width 133 height 87
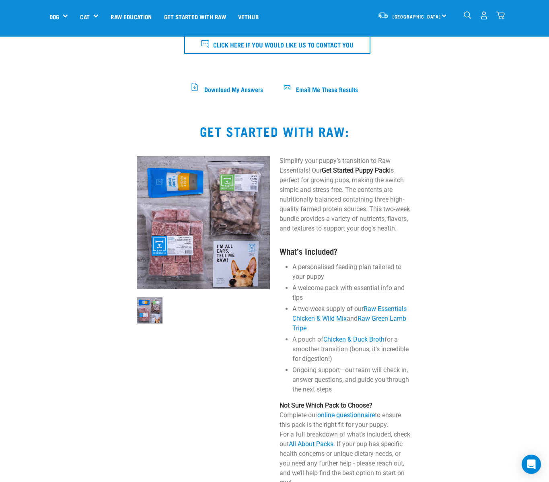
scroll to position [805, 0]
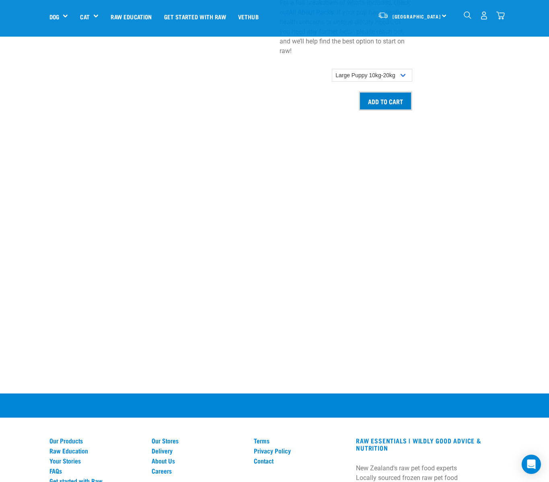
click at [391, 91] on input "Add to cart" at bounding box center [385, 100] width 53 height 19
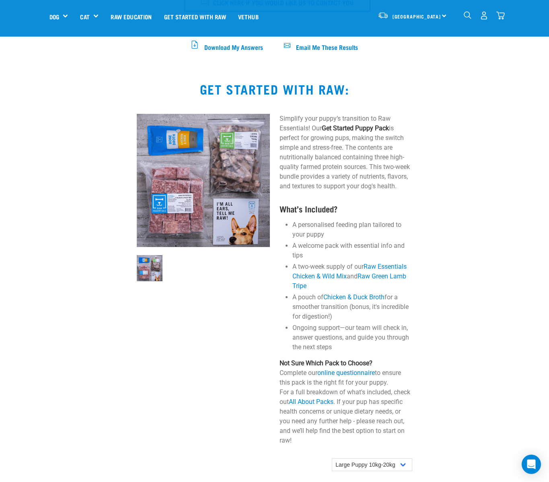
scroll to position [389, 0]
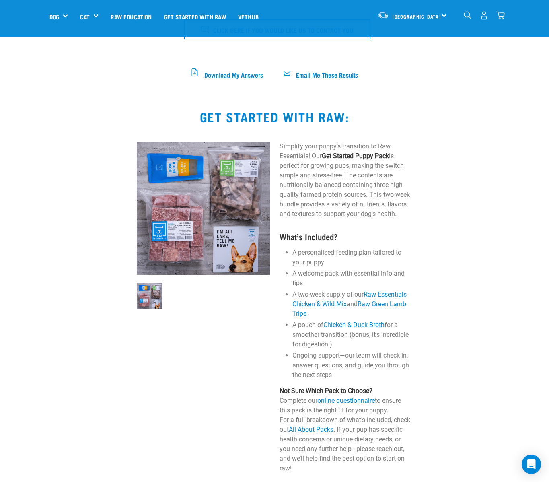
click at [503, 17] on img "dropdown navigation" at bounding box center [500, 15] width 8 height 8
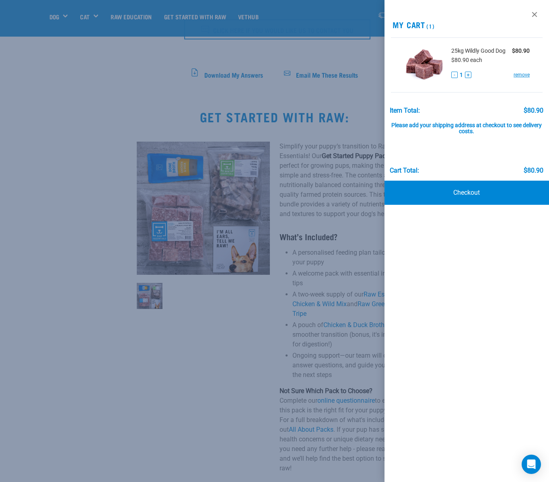
click at [348, 128] on div at bounding box center [274, 241] width 549 height 482
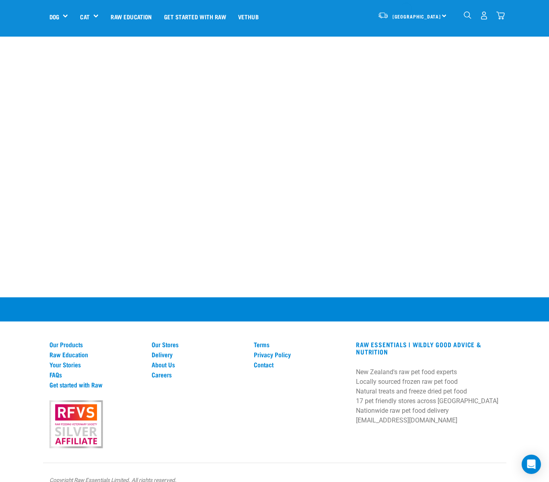
scroll to position [896, 0]
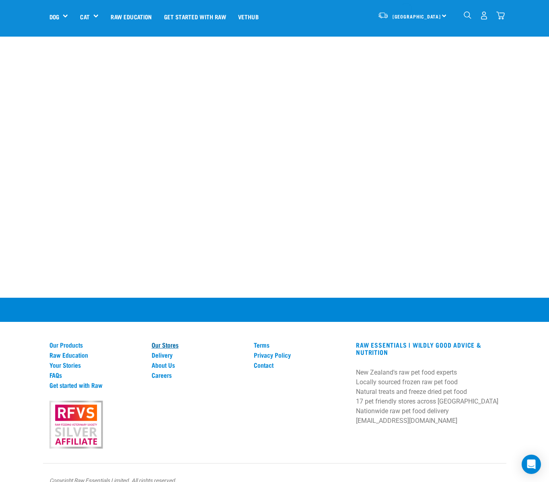
click at [169, 341] on link "Our Stores" at bounding box center [198, 344] width 92 height 7
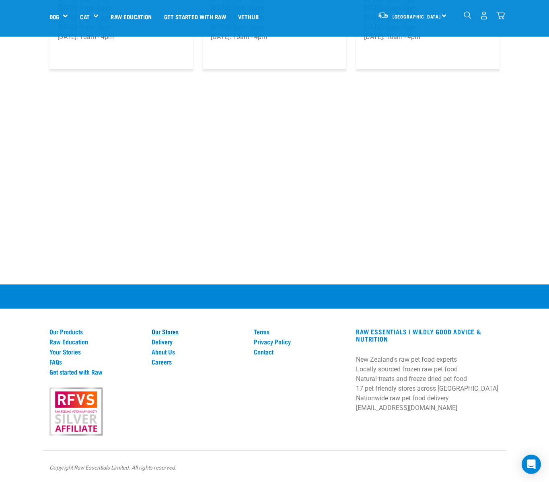
scroll to position [1390, 0]
click at [169, 338] on link "Delivery" at bounding box center [198, 341] width 92 height 7
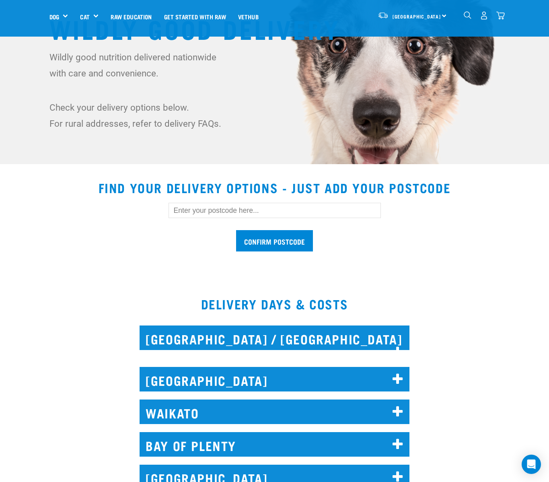
scroll to position [109, 0]
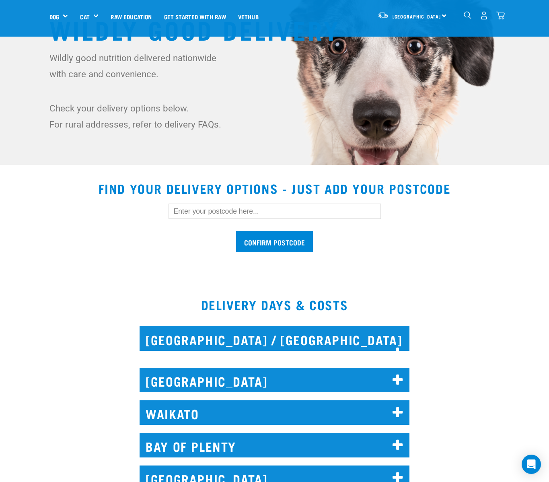
click at [220, 208] on input "text" at bounding box center [274, 210] width 212 height 15
type input "1071"
click at [266, 244] on input "Confirm postcode" at bounding box center [274, 241] width 77 height 21
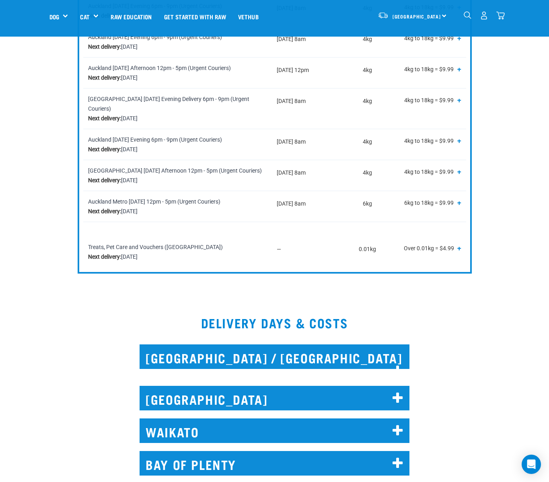
scroll to position [488, 0]
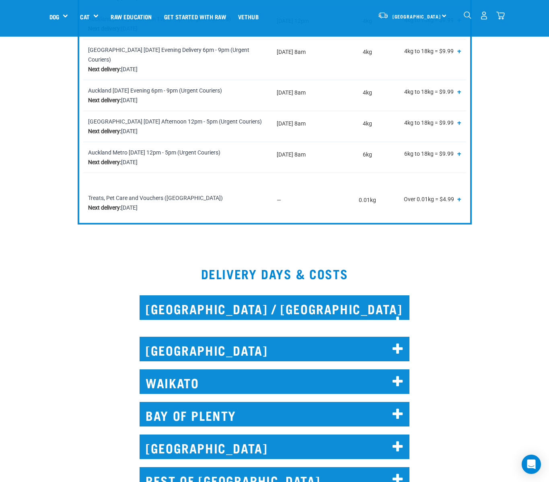
click at [211, 305] on h2 "[GEOGRAPHIC_DATA] / [GEOGRAPHIC_DATA]" at bounding box center [274, 307] width 270 height 25
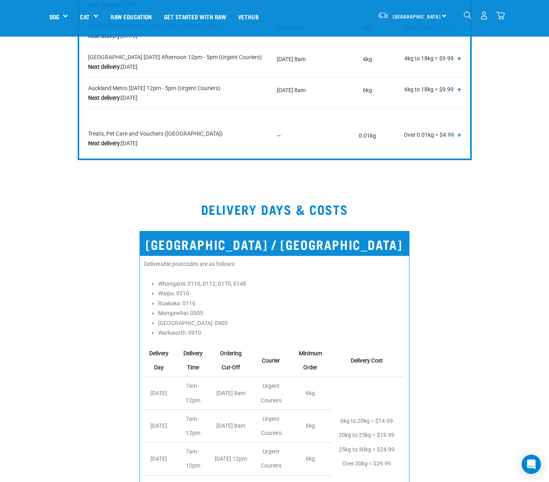
scroll to position [700, 0]
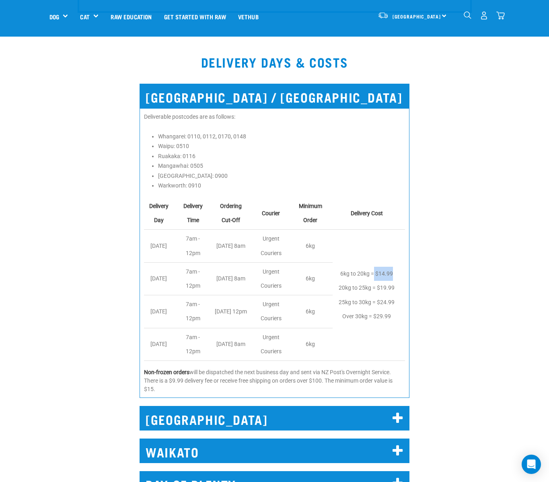
drag, startPoint x: 401, startPoint y: 265, endPoint x: 373, endPoint y: 266, distance: 27.7
click at [373, 266] on td "6kg to 20kg = $14.99 20kg to 25kg = $19.99 25kg to 30kg = $24.99 Over 30kg = $2…" at bounding box center [368, 295] width 72 height 131
click at [302, 368] on p "Non-frozen orders will be dispatched the next business day and sent via NZ Post…" at bounding box center [274, 380] width 261 height 25
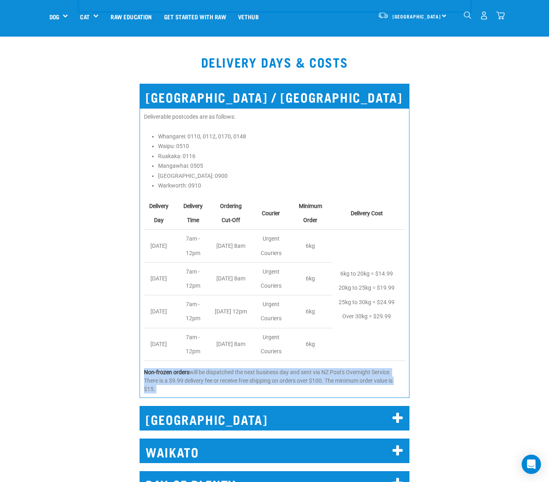
click at [302, 368] on p "Non-frozen orders will be dispatched the next business day and sent via NZ Post…" at bounding box center [274, 380] width 261 height 25
click at [275, 369] on p "Non-frozen orders will be dispatched the next business day and sent via NZ Post…" at bounding box center [274, 380] width 261 height 25
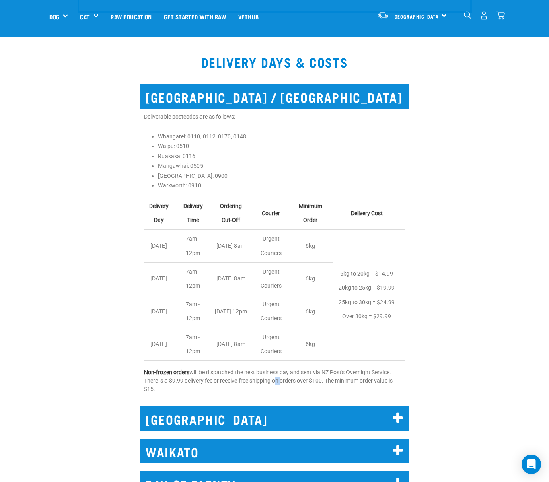
click at [275, 369] on p "Non-frozen orders will be dispatched the next business day and sent via NZ Post…" at bounding box center [274, 380] width 261 height 25
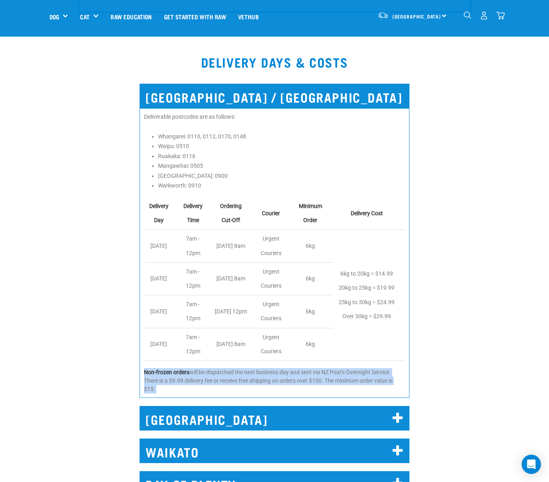
click at [275, 369] on p "Non-frozen orders will be dispatched the next business day and sent via NZ Post…" at bounding box center [274, 380] width 261 height 25
click at [252, 369] on p "Non-frozen orders will be dispatched the next business day and sent via NZ Post…" at bounding box center [274, 380] width 261 height 25
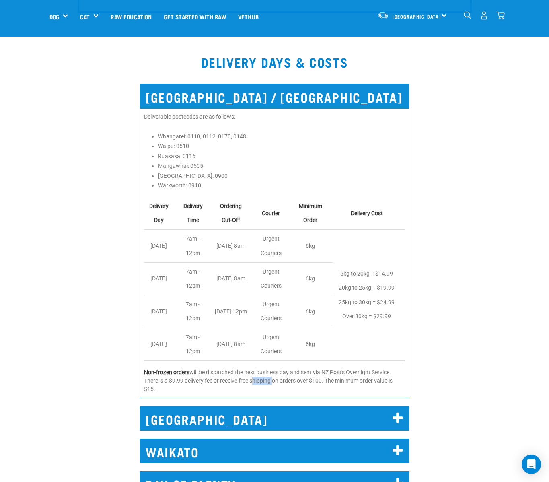
click at [252, 369] on p "Non-frozen orders will be dispatched the next business day and sent via NZ Post…" at bounding box center [274, 380] width 261 height 25
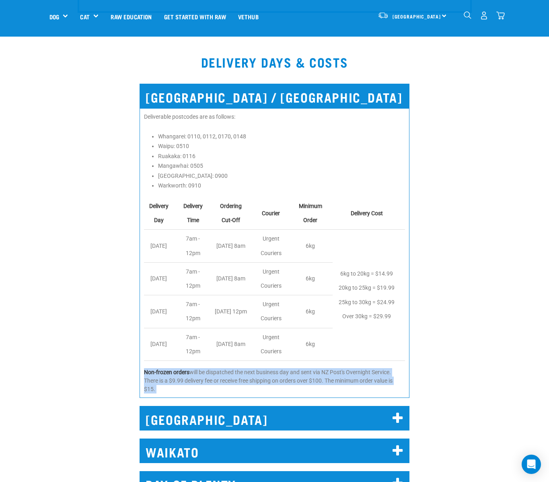
click at [252, 369] on p "Non-frozen orders will be dispatched the next business day and sent via NZ Post…" at bounding box center [274, 380] width 261 height 25
click at [238, 368] on p "Non-frozen orders will be dispatched the next business day and sent via NZ Post…" at bounding box center [274, 380] width 261 height 25
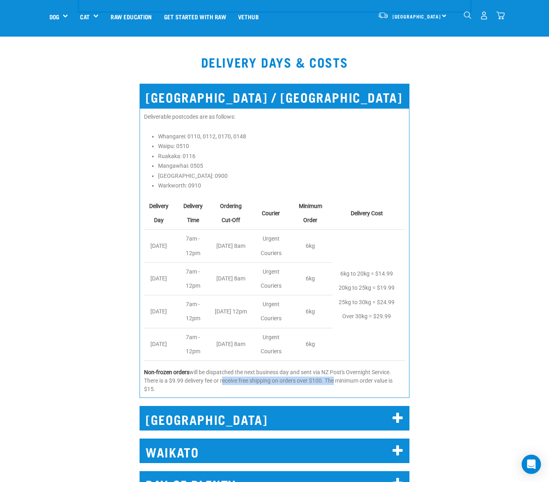
drag, startPoint x: 221, startPoint y: 370, endPoint x: 333, endPoint y: 373, distance: 112.2
click at [333, 373] on p "Non-frozen orders will be dispatched the next business day and sent via NZ Post…" at bounding box center [274, 380] width 261 height 25
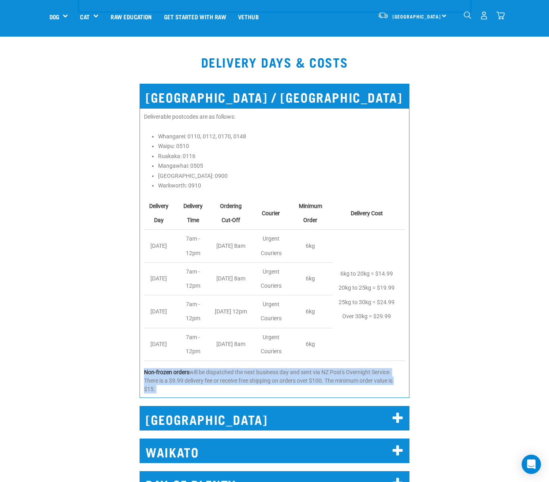
click at [333, 373] on p "Non-frozen orders will be dispatched the next business day and sent via NZ Post…" at bounding box center [274, 380] width 261 height 25
click at [263, 369] on p "Non-frozen orders will be dispatched the next business day and sent via NZ Post…" at bounding box center [274, 380] width 261 height 25
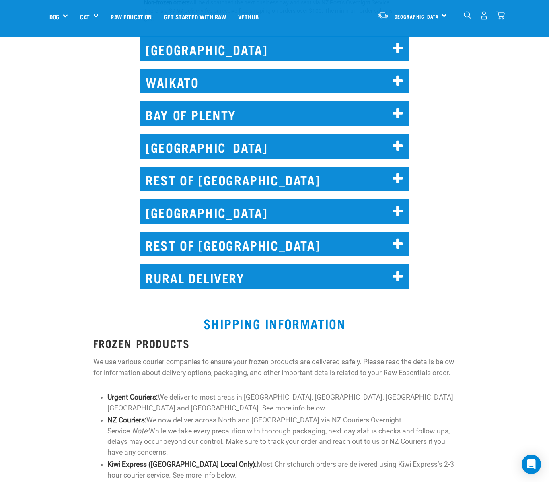
scroll to position [1164, 0]
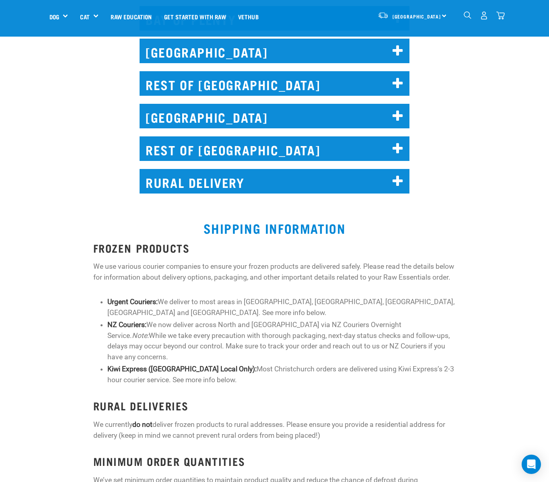
click at [100, 261] on p "We use various courier companies to ensure your frozen products are delivered s…" at bounding box center [274, 271] width 363 height 21
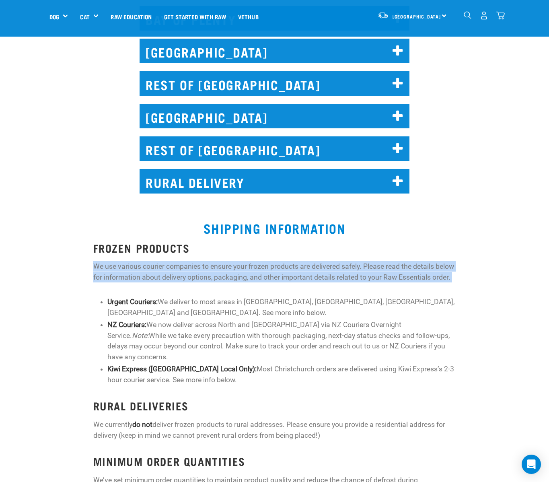
click at [100, 261] on p "We use various courier companies to ensure your frozen products are delivered s…" at bounding box center [274, 271] width 363 height 21
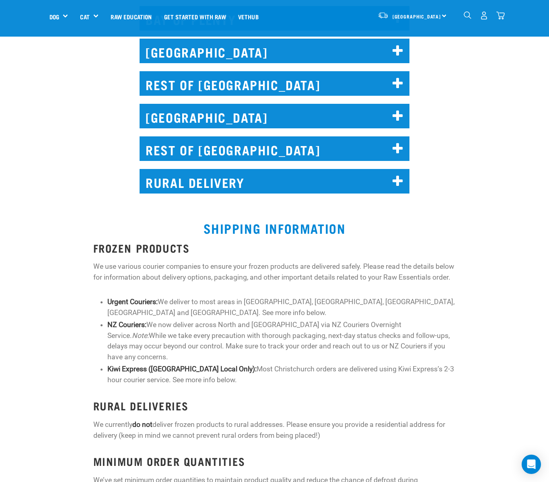
click at [136, 345] on li "NZ Couriers: We now deliver across North and South Island via NZ Couriers Overn…" at bounding box center [281, 340] width 348 height 43
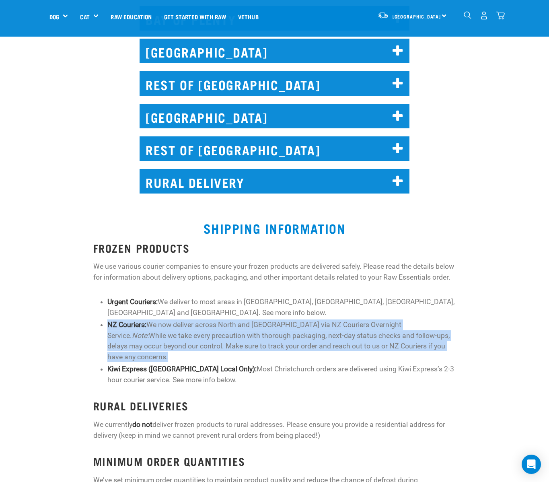
click at [136, 345] on li "NZ Couriers: We now deliver across North and South Island via NZ Couriers Overn…" at bounding box center [281, 340] width 348 height 43
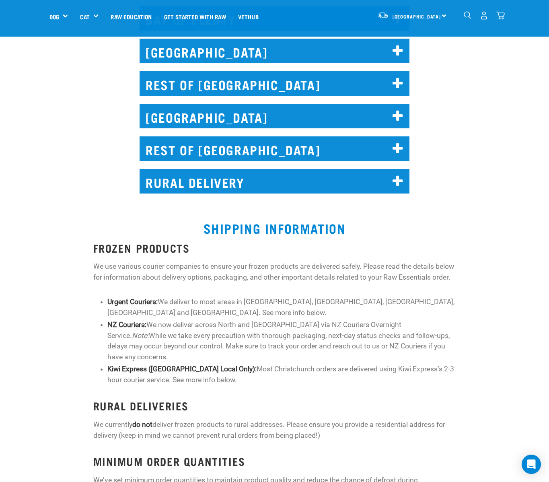
click at [173, 293] on div "FROZEN PRODUCTS We use various courier companies to ensure your frozen products…" at bounding box center [274, 488] width 363 height 493
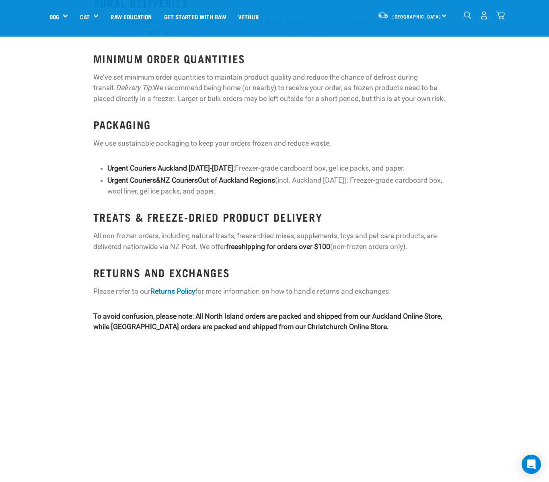
scroll to position [1568, 0]
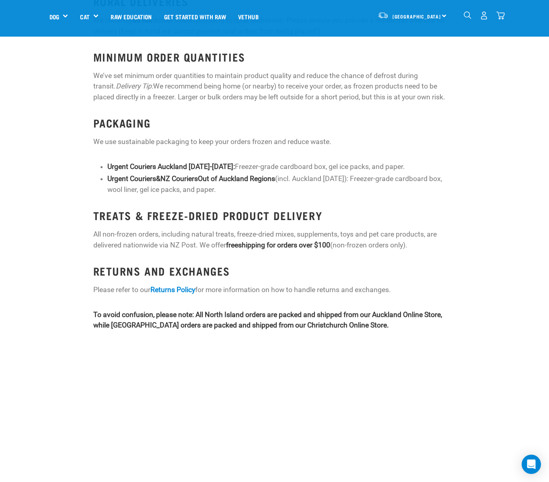
click at [158, 229] on p "All non-frozen orders, including natural treats, freeze-dried mixes, supplement…" at bounding box center [274, 239] width 363 height 21
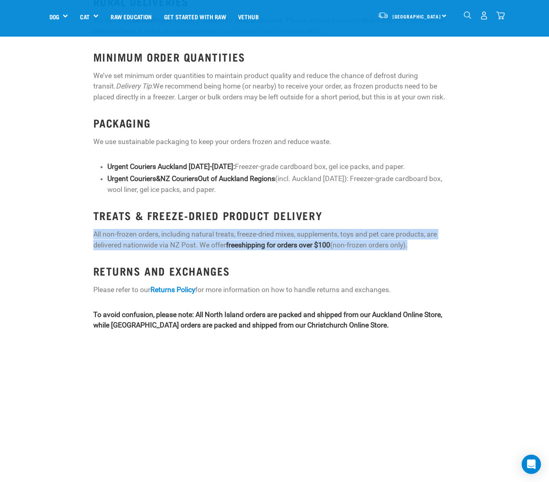
click at [158, 229] on p "All non-frozen orders, including natural treats, freeze-dried mixes, supplement…" at bounding box center [274, 239] width 363 height 21
click at [143, 229] on p "All non-frozen orders, including natural treats, freeze-dried mixes, supplement…" at bounding box center [274, 239] width 363 height 21
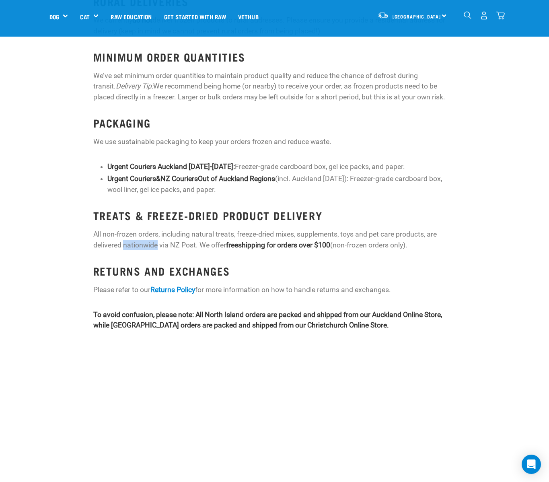
click at [143, 229] on p "All non-frozen orders, including natural treats, freeze-dried mixes, supplement…" at bounding box center [274, 239] width 363 height 21
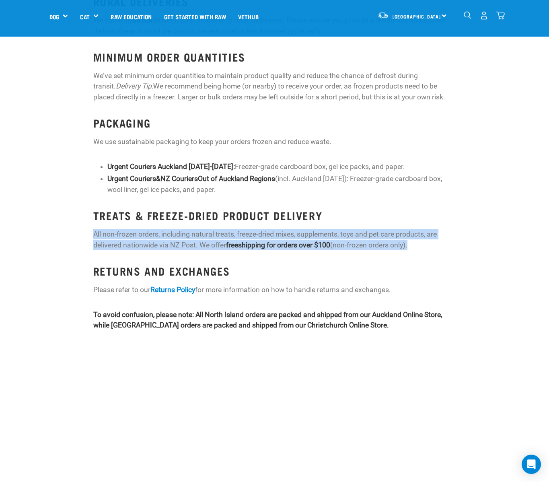
click at [143, 229] on p "All non-frozen orders, including natural treats, freeze-dried mixes, supplement…" at bounding box center [274, 239] width 363 height 21
click at [125, 229] on p "All non-frozen orders, including natural treats, freeze-dried mixes, supplement…" at bounding box center [274, 239] width 363 height 21
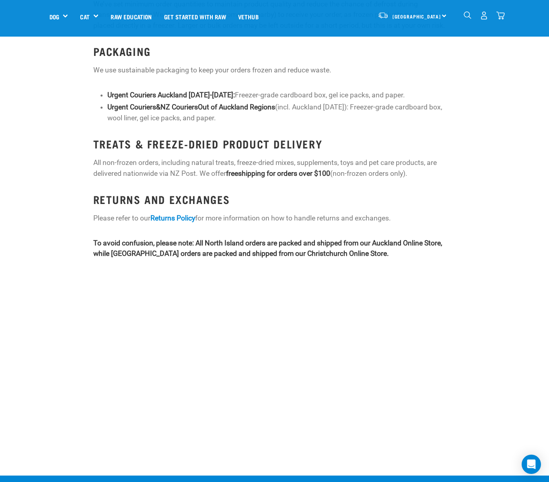
scroll to position [1640, 0]
click at [107, 238] on strong "To avoid confusion, please note: All North Island orders are packed and shipped…" at bounding box center [267, 247] width 348 height 18
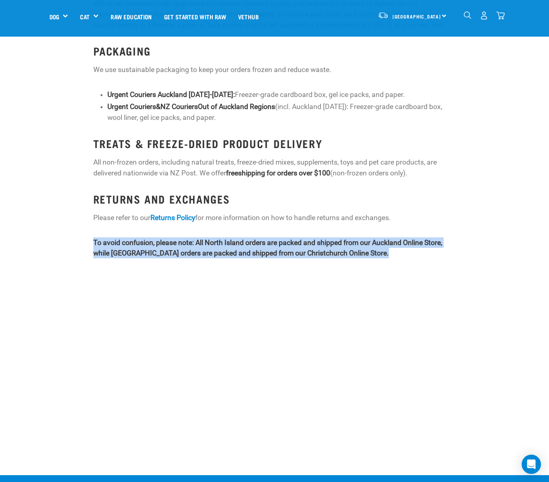
click at [107, 238] on strong "To avoid confusion, please note: All North Island orders are packed and shipped…" at bounding box center [267, 247] width 348 height 18
click at [78, 226] on div "FROZEN PRODUCTS We use various courier companies to ensure your frozen products…" at bounding box center [274, 13] width 558 height 504
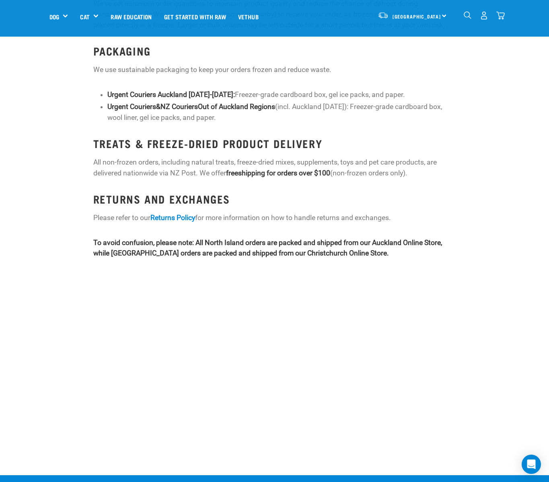
scroll to position [1641, 0]
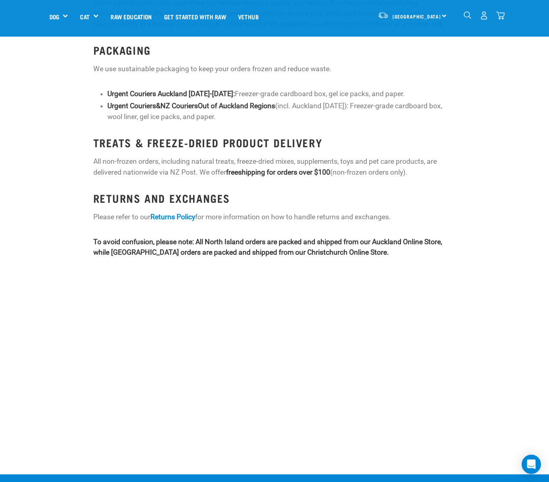
click at [125, 238] on strong "To avoid confusion, please note: All North Island orders are packed and shipped…" at bounding box center [267, 247] width 348 height 18
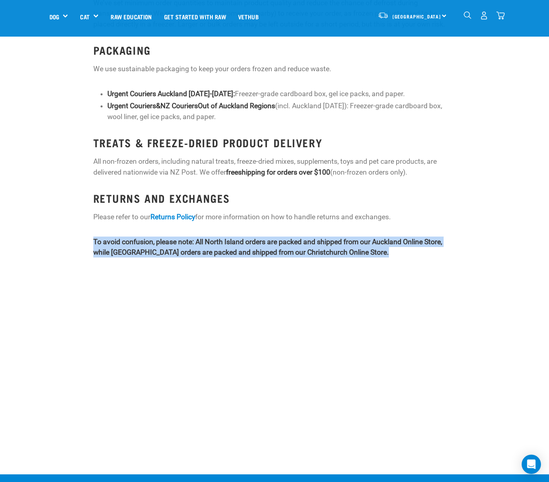
click at [125, 238] on strong "To avoid confusion, please note: All North Island orders are packed and shipped…" at bounding box center [267, 247] width 348 height 18
click at [113, 238] on strong "To avoid confusion, please note: All North Island orders are packed and shipped…" at bounding box center [267, 247] width 348 height 18
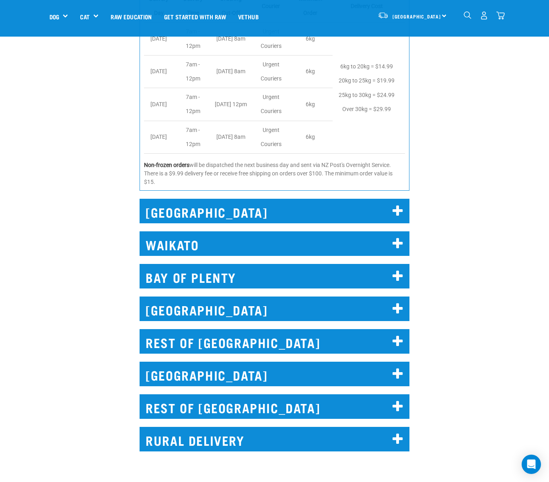
scroll to position [903, 0]
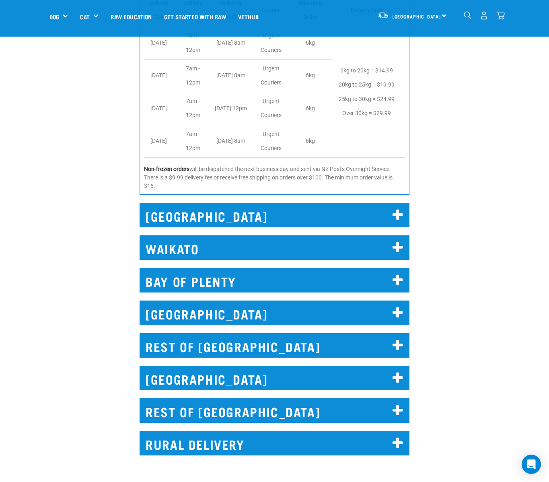
click at [225, 209] on h2 "AUCKLAND" at bounding box center [274, 215] width 270 height 25
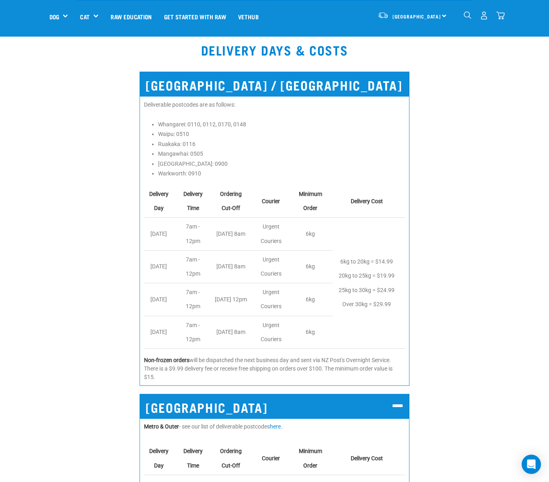
scroll to position [672, 0]
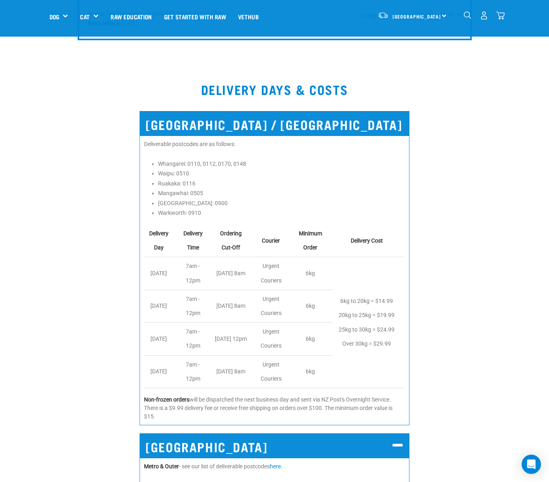
click at [203, 111] on h2 "NORTH AUCKLAND / WHANGAREI" at bounding box center [274, 123] width 270 height 25
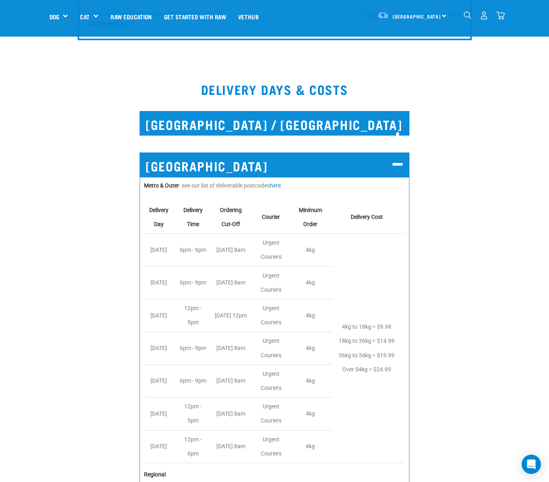
drag, startPoint x: 184, startPoint y: 91, endPoint x: 179, endPoint y: 101, distance: 11.5
click at [183, 98] on div at bounding box center [274, 103] width 372 height 11
click at [177, 111] on h2 "NORTH AUCKLAND / WHANGAREI" at bounding box center [274, 123] width 270 height 25
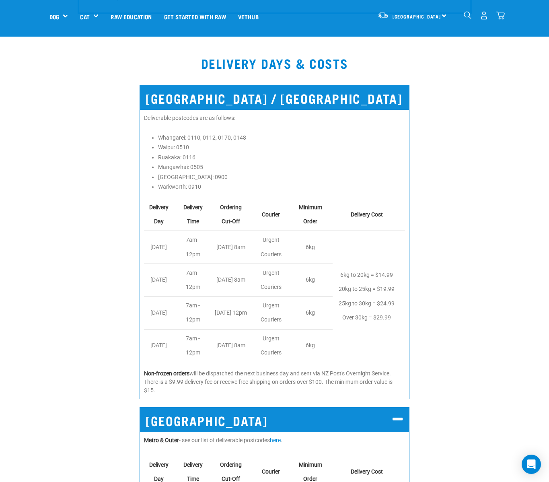
scroll to position [686, 0]
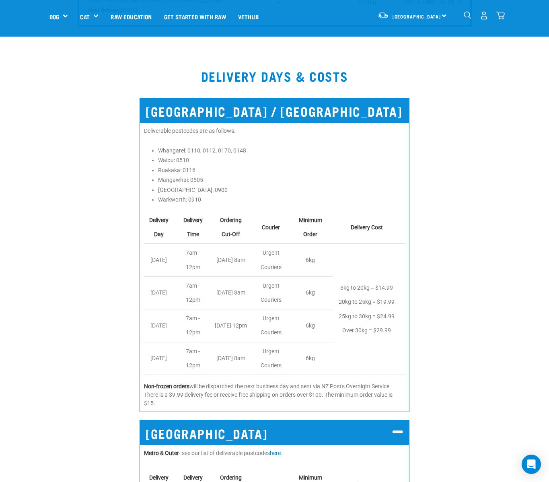
click at [202, 98] on h2 "NORTH AUCKLAND / WHANGAREI" at bounding box center [274, 110] width 270 height 25
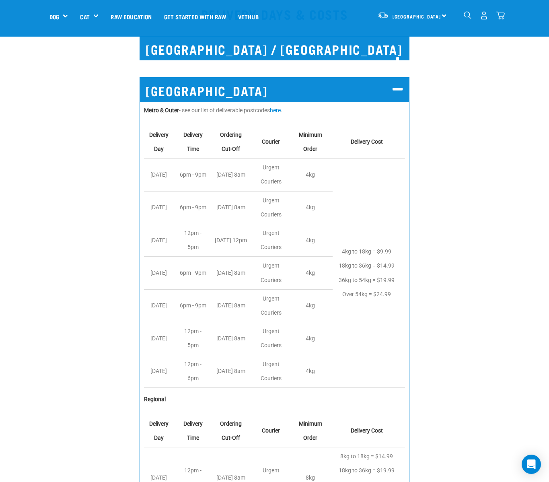
scroll to position [754, 0]
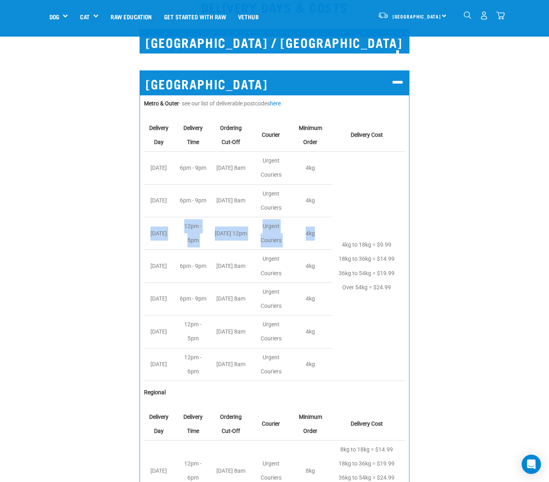
drag, startPoint x: 146, startPoint y: 215, endPoint x: 319, endPoint y: 220, distance: 172.9
click at [319, 220] on tr "Wednesday 12pm - 5pm Tuesday 12pm Urgent Couriers 4kg" at bounding box center [274, 233] width 261 height 33
click at [319, 220] on td "4kg" at bounding box center [312, 233] width 40 height 33
drag, startPoint x: 321, startPoint y: 216, endPoint x: 114, endPoint y: 209, distance: 207.1
click at [114, 209] on div "AUCKLAND Metro & Outer - see our list of deliverable postcodes here . Delivery …" at bounding box center [274, 362] width 558 height 606
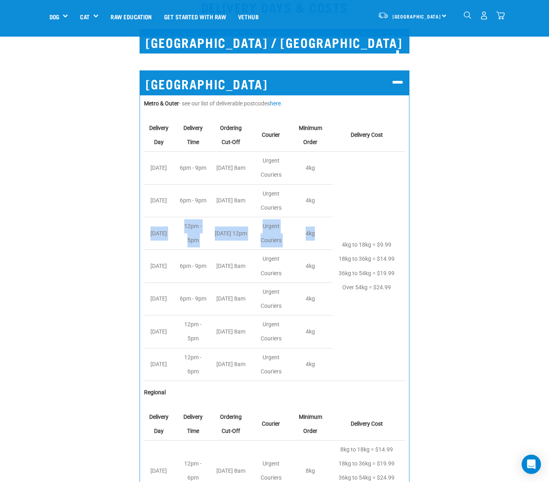
click at [177, 217] on td "Wednesday" at bounding box center [160, 233] width 33 height 33
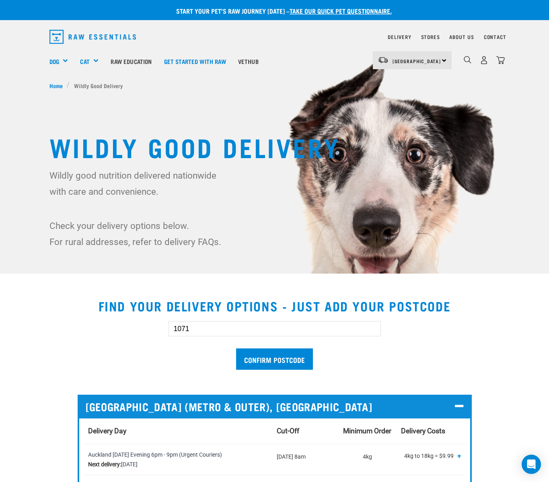
scroll to position [2, 0]
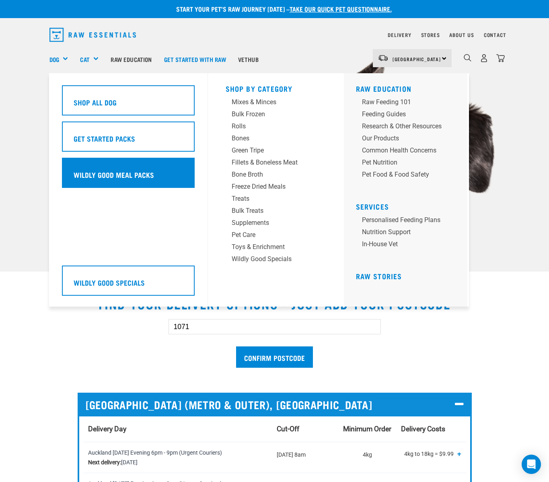
click at [128, 170] on h5 "Wildly Good Meal Packs" at bounding box center [114, 174] width 80 height 10
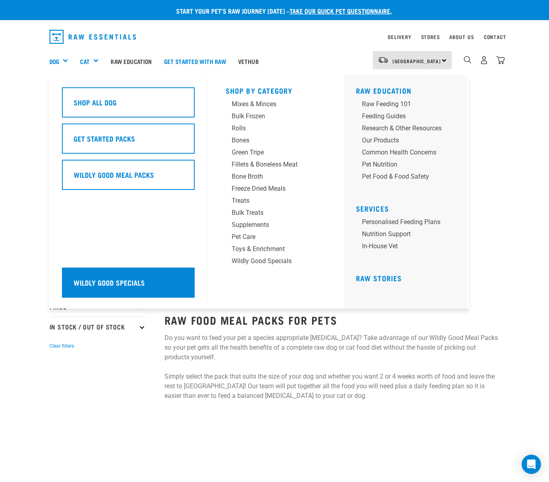
click at [107, 277] on h5 "Wildly Good Specials" at bounding box center [109, 282] width 71 height 10
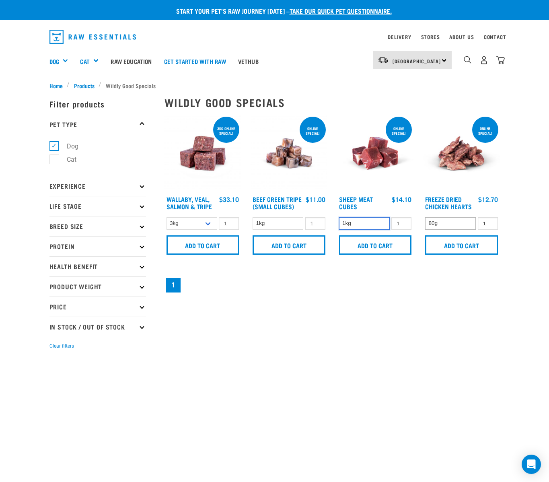
drag, startPoint x: 375, startPoint y: 221, endPoint x: 455, endPoint y: 222, distance: 80.0
click at [455, 222] on div "3kg online special! Wallaby, Veal, Salmon & Tripe 1 0 100 0" at bounding box center [332, 204] width 345 height 189
select select "45457"
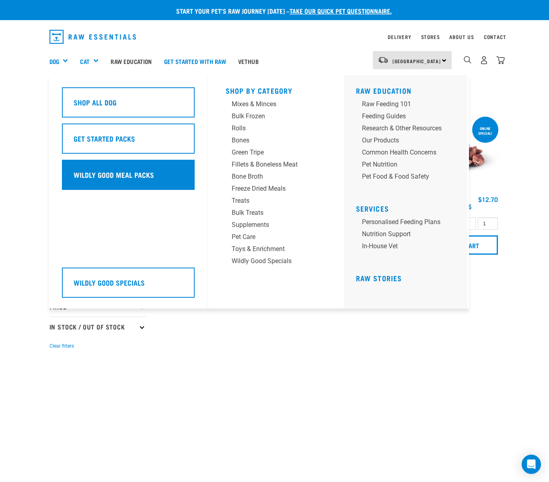
click at [137, 172] on div "Wildly Good Meal Packs" at bounding box center [128, 175] width 133 height 30
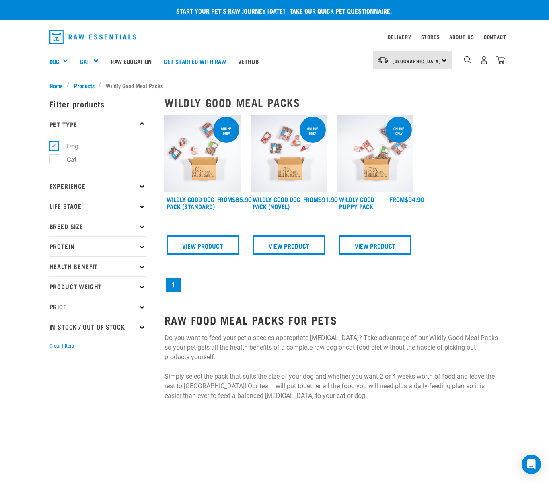
click at [198, 157] on img at bounding box center [202, 153] width 77 height 77
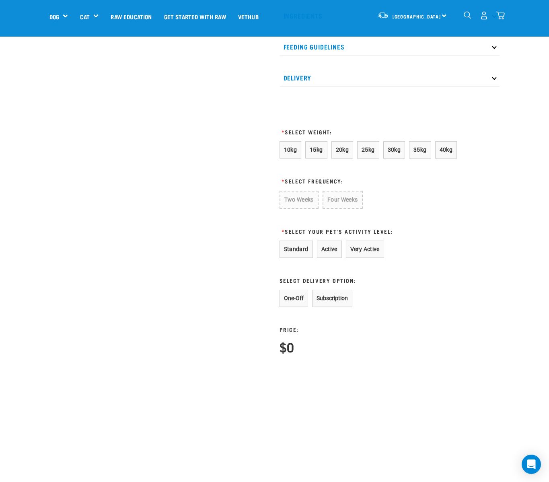
scroll to position [424, 0]
click at [350, 160] on button "20kg" at bounding box center [342, 150] width 22 height 17
click at [301, 209] on button "Two Weeks" at bounding box center [298, 200] width 38 height 17
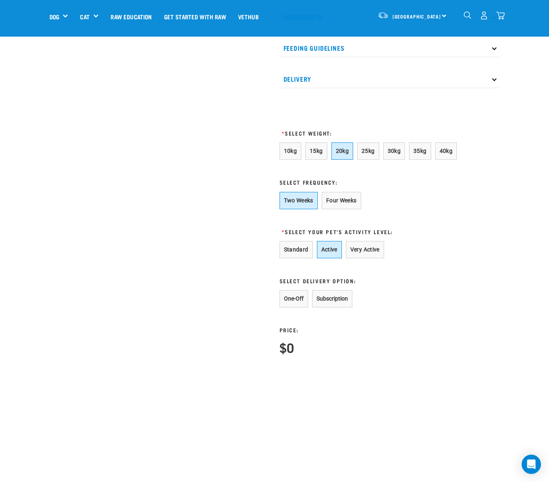
click at [332, 258] on button "Active" at bounding box center [329, 249] width 25 height 17
click at [326, 307] on button "Subscription" at bounding box center [332, 298] width 40 height 17
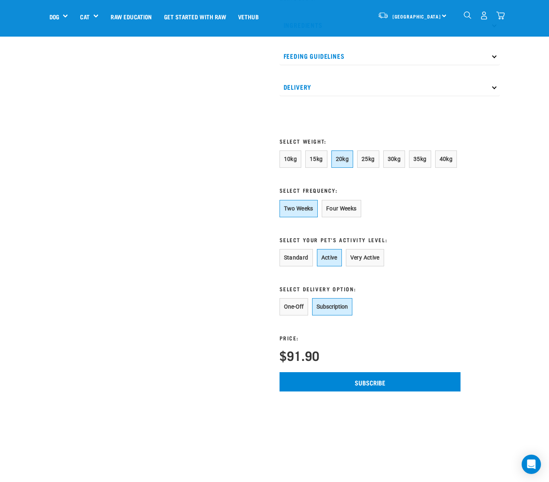
scroll to position [377, 0]
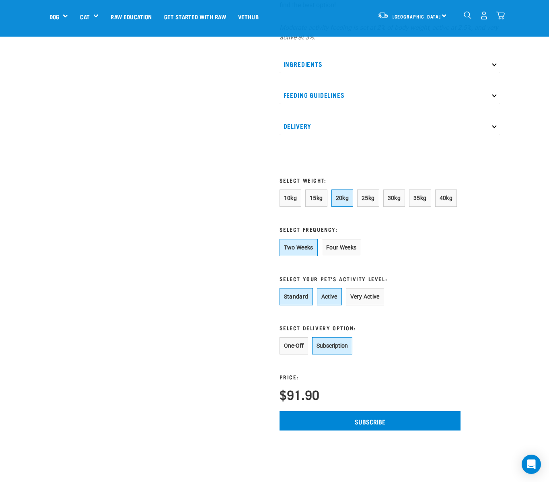
click at [300, 305] on button "Standard" at bounding box center [295, 296] width 33 height 17
click at [329, 305] on button "Active" at bounding box center [329, 296] width 25 height 17
click at [368, 207] on button "25kg" at bounding box center [368, 197] width 22 height 17
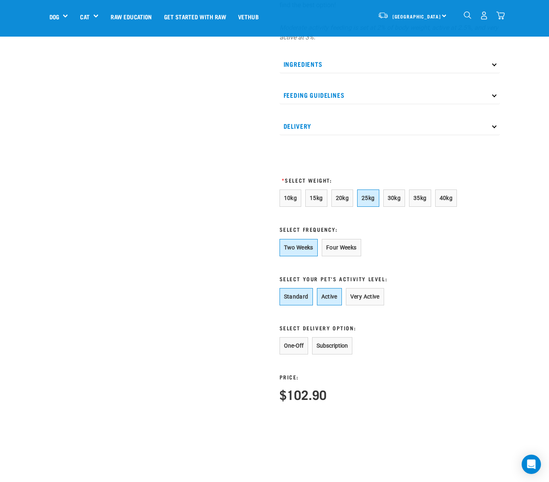
click at [297, 305] on button "Standard" at bounding box center [295, 296] width 33 height 17
click at [324, 305] on button "Active" at bounding box center [329, 296] width 25 height 17
click at [303, 305] on button "Standard" at bounding box center [295, 296] width 33 height 17
click at [332, 304] on button "Active" at bounding box center [329, 296] width 25 height 17
click at [296, 305] on button "Standard" at bounding box center [295, 296] width 33 height 17
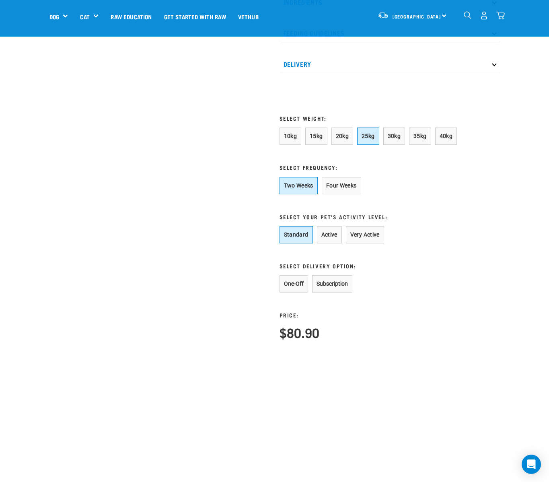
scroll to position [441, 0]
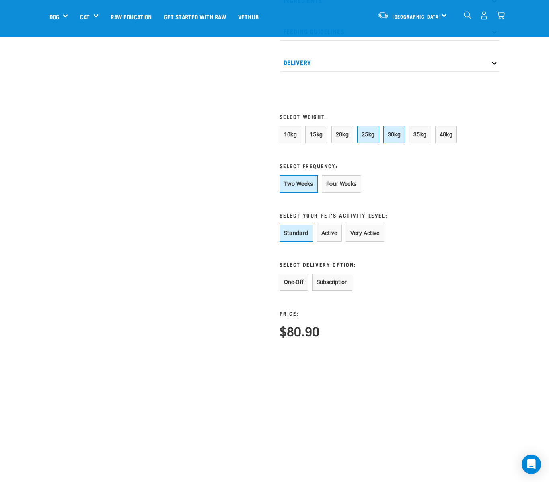
click at [400, 143] on button "30kg" at bounding box center [394, 134] width 22 height 17
click at [376, 143] on button "25kg" at bounding box center [368, 134] width 22 height 17
click at [401, 137] on span "30kg" at bounding box center [393, 134] width 13 height 6
click at [375, 143] on button "25kg" at bounding box center [368, 134] width 22 height 17
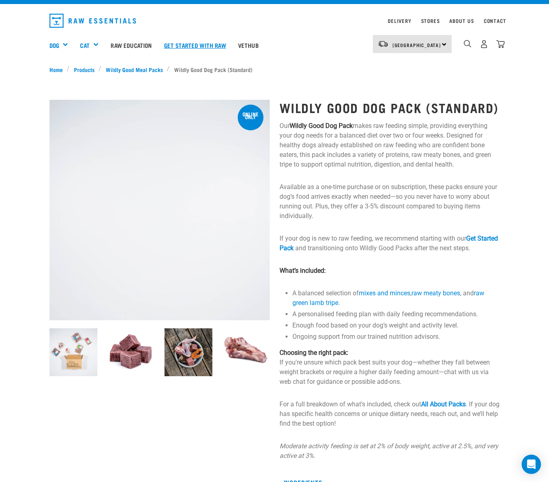
scroll to position [18, 0]
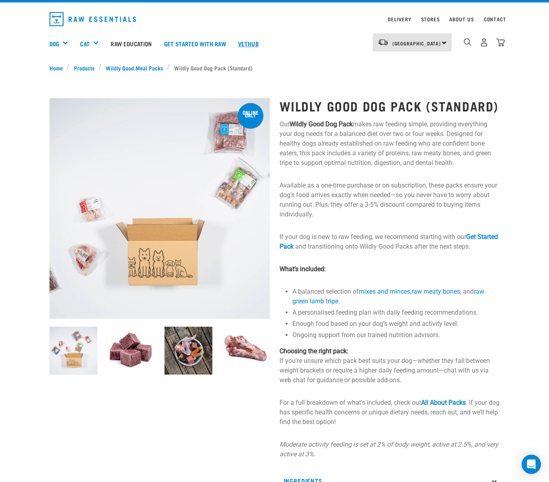
click at [251, 41] on link "Vethub" at bounding box center [248, 43] width 33 height 32
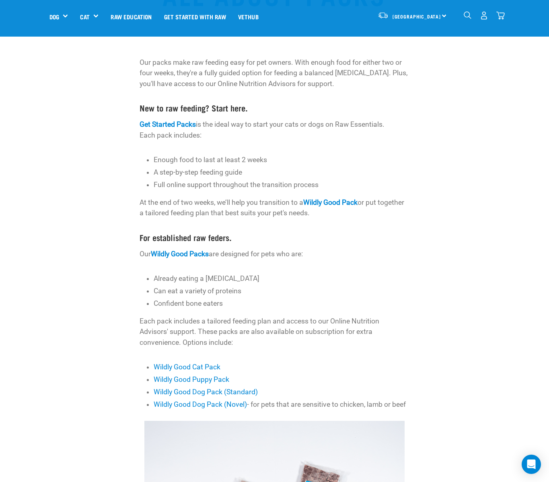
scroll to position [227, 0]
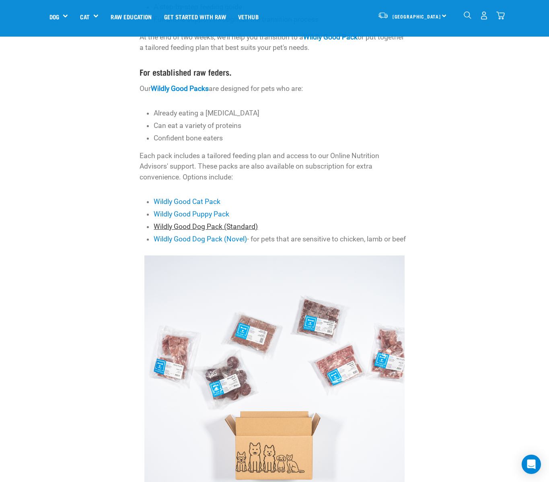
click at [177, 222] on link "Wildly Good Dog Pack (Standard)" at bounding box center [206, 226] width 104 height 8
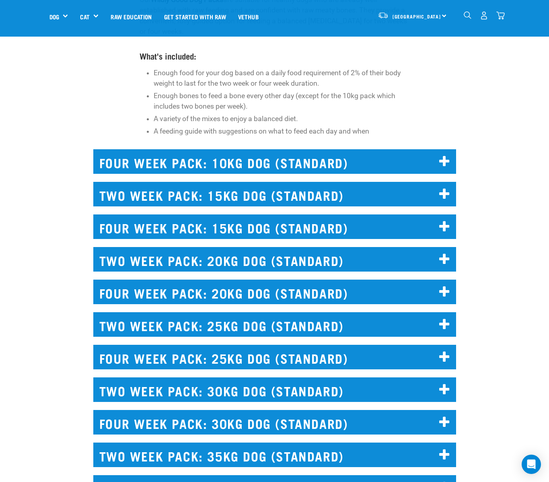
click at [178, 296] on h2 "FOUR WEEK PACK: 20KG DOG (STANDARD)" at bounding box center [274, 291] width 363 height 25
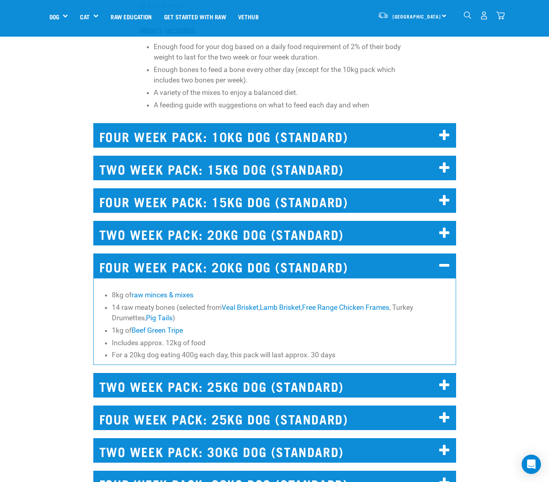
scroll to position [1715, 0]
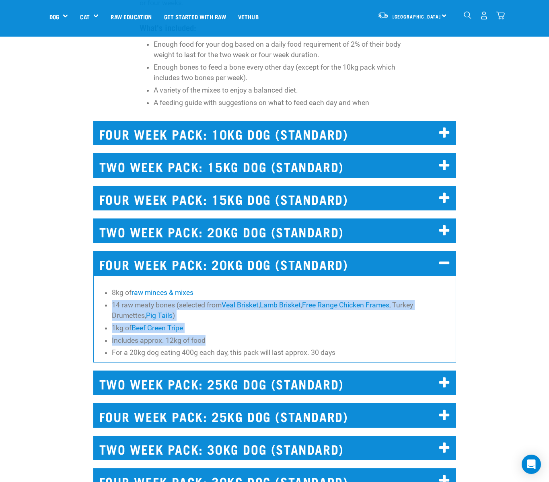
drag, startPoint x: 106, startPoint y: 300, endPoint x: 234, endPoint y: 342, distance: 134.9
click at [234, 342] on div "8kg of raw minces & mixes 14 raw meaty bones (selected from Veal Brisket , Lamb…" at bounding box center [274, 318] width 363 height 87
click at [234, 342] on li "Includes approx. 12kg of food" at bounding box center [282, 340] width 340 height 10
drag, startPoint x: 198, startPoint y: 329, endPoint x: 100, endPoint y: 297, distance: 102.4
click at [100, 297] on div "8kg of raw minces & mixes 14 raw meaty bones (selected from Veal Brisket , Lamb…" at bounding box center [274, 318] width 363 height 87
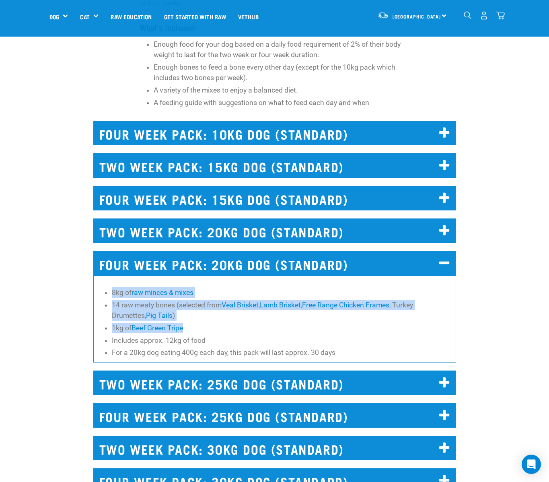
click at [100, 297] on div "8kg of raw minces & mixes 14 raw meaty bones (selected from Veal Brisket , Lamb…" at bounding box center [274, 318] width 363 height 87
drag, startPoint x: 121, startPoint y: 297, endPoint x: 190, endPoint y: 328, distance: 76.1
click at [190, 328] on ul "8kg of raw minces & mixes 14 raw meaty bones (selected from Veal Brisket , Lamb…" at bounding box center [282, 322] width 340 height 71
drag, startPoint x: 203, startPoint y: 328, endPoint x: 181, endPoint y: 338, distance: 24.1
click at [203, 328] on li "1kg of Beef Green Tripe" at bounding box center [282, 327] width 340 height 10
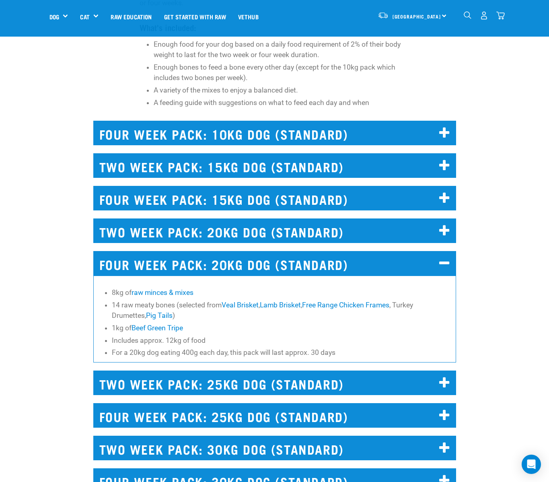
click at [162, 345] on li "Includes approx. 12kg of food" at bounding box center [282, 340] width 340 height 10
click at [139, 345] on li "Includes approx. 12kg of food" at bounding box center [282, 340] width 340 height 10
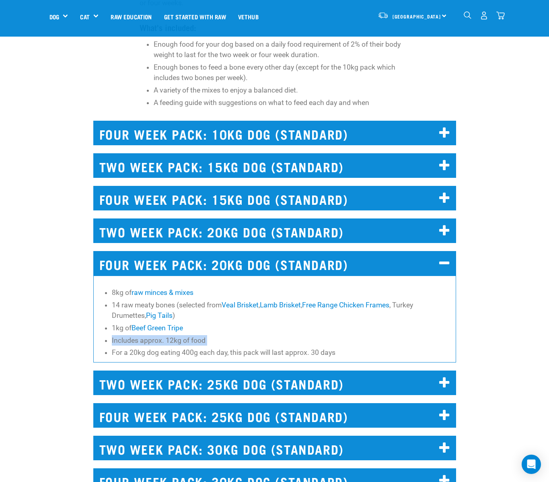
click at [139, 345] on li "Includes approx. 12kg of food" at bounding box center [282, 340] width 340 height 10
click at [139, 357] on li "For a 20kg dog eating 400g each day, this pack will last approx. 30 days" at bounding box center [282, 352] width 340 height 10
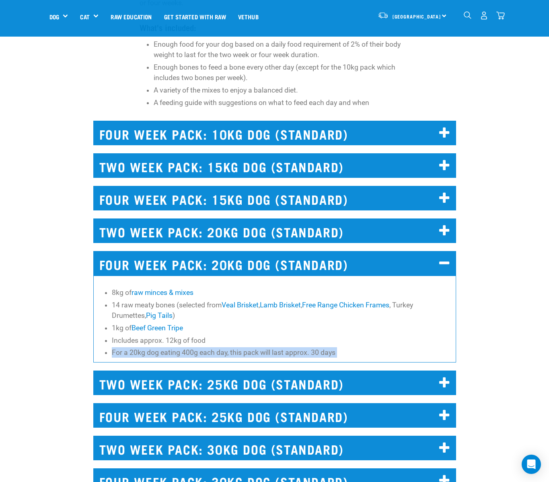
click at [139, 357] on li "For a 20kg dog eating 400g each day, this pack will last approx. 30 days" at bounding box center [282, 352] width 340 height 10
click at [123, 357] on li "For a 20kg dog eating 400g each day, this pack will last approx. 30 days" at bounding box center [282, 352] width 340 height 10
drag, startPoint x: 106, startPoint y: 357, endPoint x: 226, endPoint y: 357, distance: 120.2
click at [226, 357] on li "For a 20kg dog eating 400g each day, this pack will last approx. 30 days" at bounding box center [282, 352] width 340 height 10
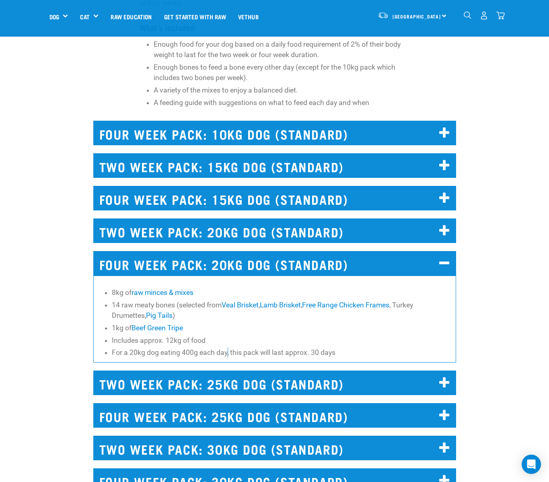
click at [226, 357] on li "For a 20kg dog eating 400g each day, this pack will last approx. 30 days" at bounding box center [282, 352] width 340 height 10
click at [204, 356] on li "For a 20kg dog eating 400g each day, this pack will last approx. 30 days" at bounding box center [282, 352] width 340 height 10
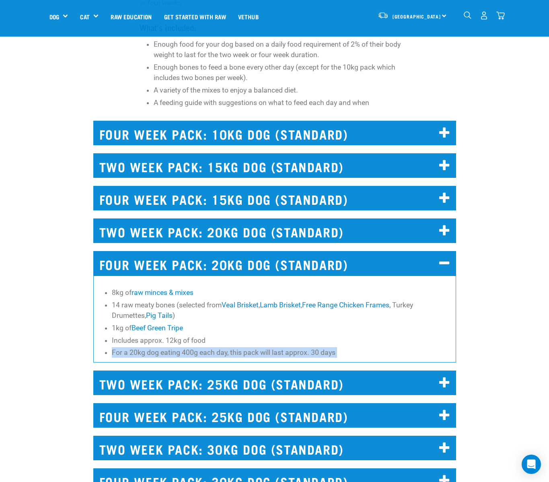
drag, startPoint x: 181, startPoint y: 355, endPoint x: 177, endPoint y: 355, distance: 4.4
click at [181, 355] on li "For a 20kg dog eating 400g each day, this pack will last approx. 30 days" at bounding box center [282, 352] width 340 height 10
click at [166, 354] on li "For a 20kg dog eating 400g each day, this pack will last approx. 30 days" at bounding box center [282, 352] width 340 height 10
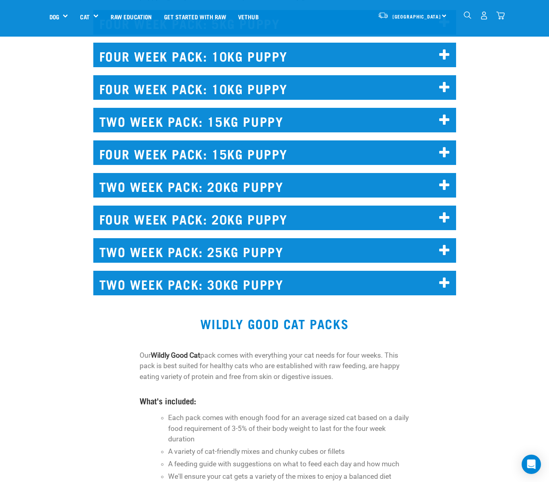
scroll to position [5412, 0]
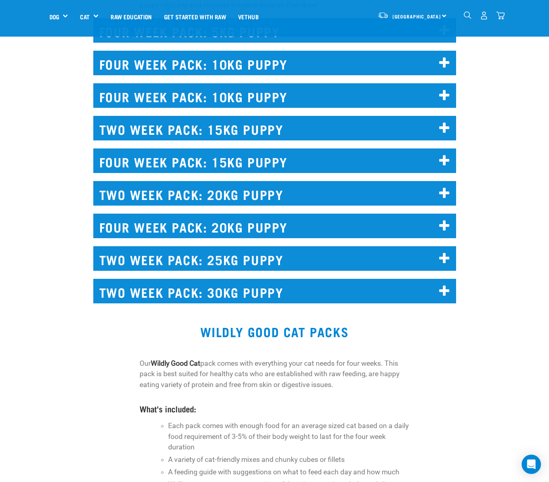
click at [218, 205] on h2 "TWO WEEK PACK: 20KG PUPPY" at bounding box center [274, 193] width 363 height 25
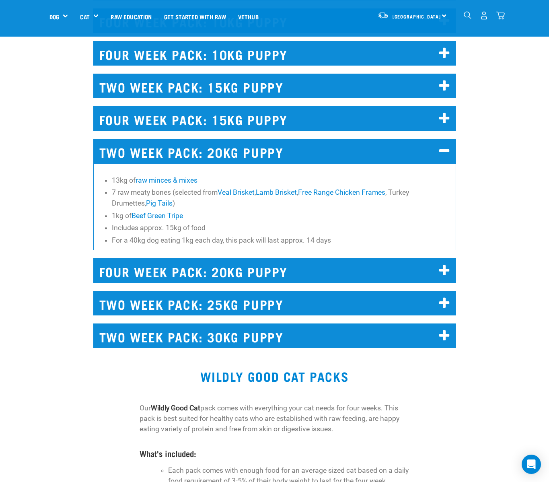
scroll to position [5455, 0]
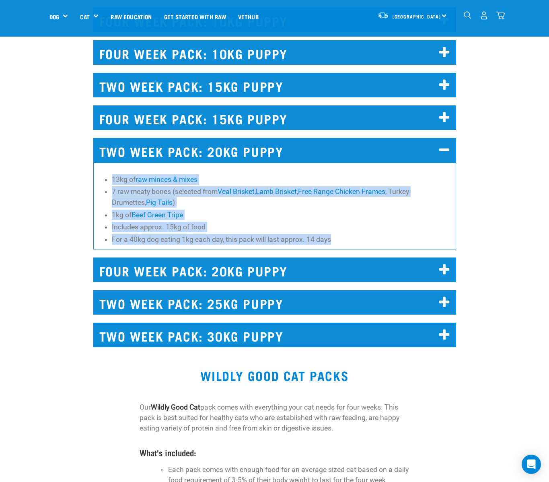
drag, startPoint x: 95, startPoint y: 277, endPoint x: 332, endPoint y: 344, distance: 246.2
click at [332, 249] on div "13kg of raw minces & mixes 7 raw meaty bones (selected from Veal Brisket , Lamb…" at bounding box center [274, 205] width 363 height 87
click at [332, 244] on li "For a 40kg dog eating 1kg each day, this pack will last approx. 14 days" at bounding box center [282, 239] width 340 height 10
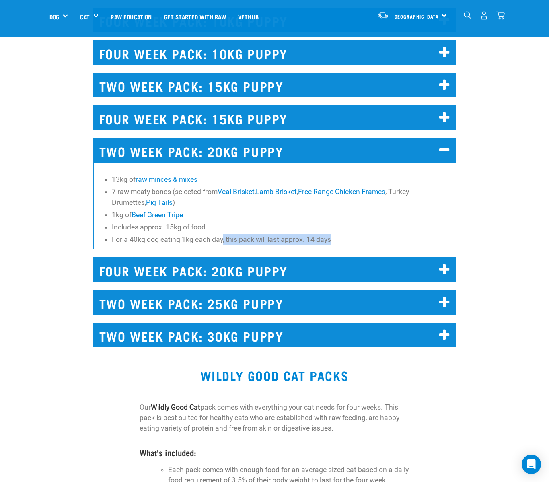
drag, startPoint x: 364, startPoint y: 343, endPoint x: 221, endPoint y: 342, distance: 143.1
click at [221, 244] on li "For a 40kg dog eating 1kg each day, this pack will last approx. 14 days" at bounding box center [282, 239] width 340 height 10
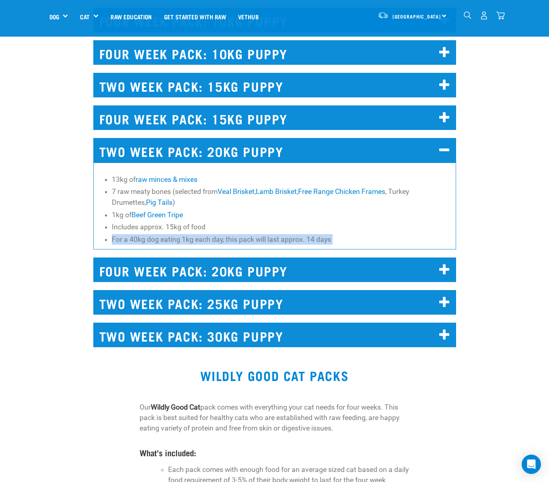
click at [174, 244] on li "For a 40kg dog eating 1kg each day, this pack will last approx. 14 days" at bounding box center [282, 239] width 340 height 10
click at [147, 244] on li "For a 40kg dog eating 1kg each day, this pack will last approx. 14 days" at bounding box center [282, 239] width 340 height 10
click at [146, 244] on li "For a 40kg dog eating 1kg each day, this pack will last approx. 14 days" at bounding box center [282, 239] width 340 height 10
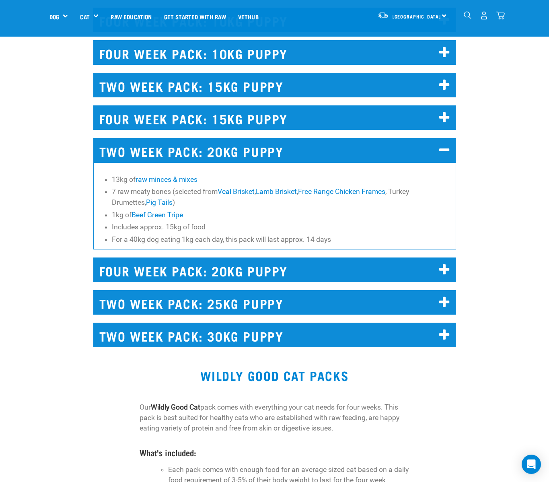
scroll to position [5459, 0]
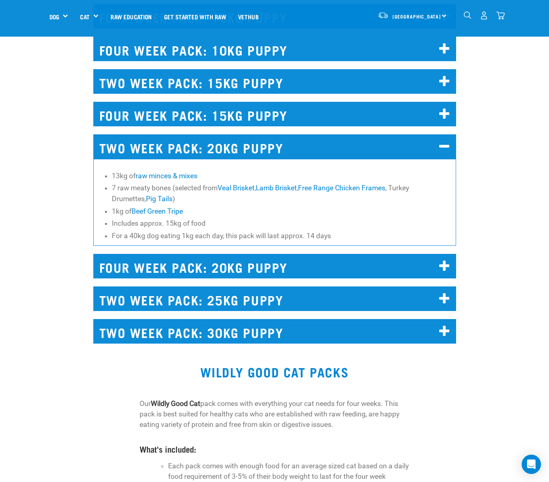
click at [214, 241] on li "For a 40kg dog eating 1kg each day, this pack will last approx. 14 days" at bounding box center [282, 235] width 340 height 10
click at [201, 241] on li "For a 40kg dog eating 1kg each day, this pack will last approx. 14 days" at bounding box center [282, 235] width 340 height 10
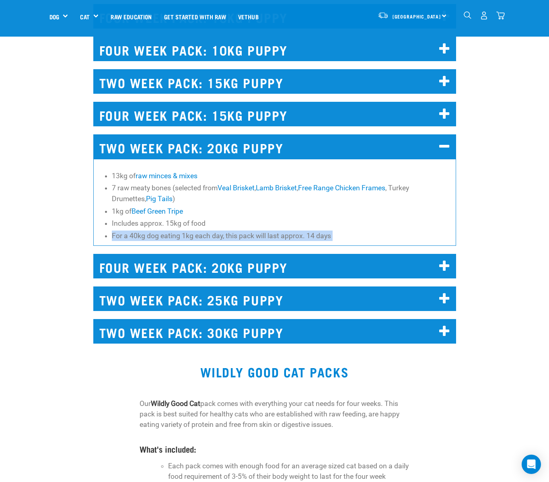
click at [201, 241] on li "For a 40kg dog eating 1kg each day, this pack will last approx. 14 days" at bounding box center [282, 235] width 340 height 10
click at [198, 241] on li "For a 40kg dog eating 1kg each day, this pack will last approx. 14 days" at bounding box center [282, 235] width 340 height 10
click at [193, 241] on li "For a 40kg dog eating 1kg each day, this pack will last approx. 14 days" at bounding box center [282, 235] width 340 height 10
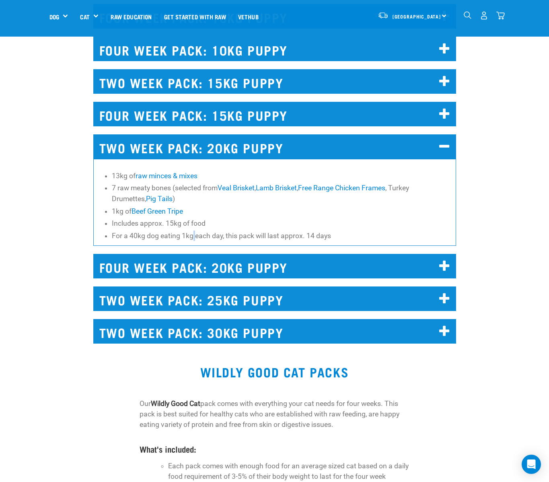
click at [193, 241] on li "For a 40kg dog eating 1kg each day, this pack will last approx. 14 days" at bounding box center [282, 235] width 340 height 10
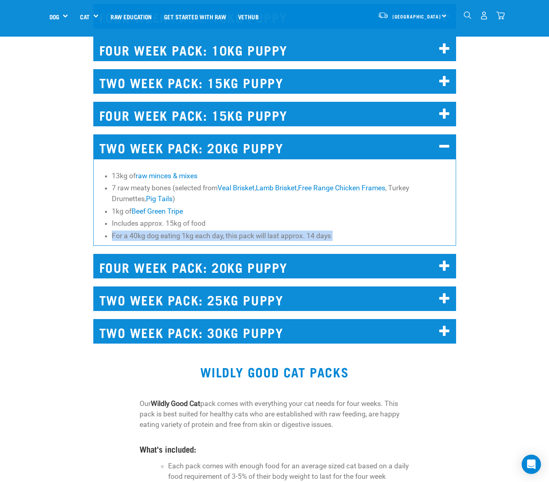
click at [186, 241] on li "For a 40kg dog eating 1kg each day, this pack will last approx. 14 days" at bounding box center [282, 235] width 340 height 10
click at [170, 241] on li "For a 40kg dog eating 1kg each day, this pack will last approx. 14 days" at bounding box center [282, 235] width 340 height 10
click at [170, 228] on li "Includes approx. 15kg of food" at bounding box center [282, 223] width 340 height 10
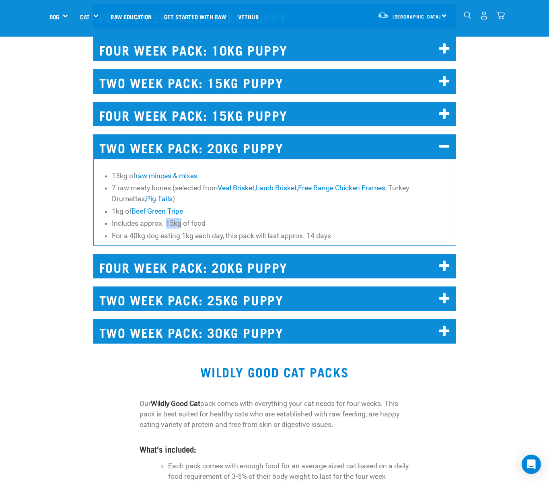
click at [170, 228] on li "Includes approx. 15kg of food" at bounding box center [282, 223] width 340 height 10
click at [162, 241] on li "For a 40kg dog eating 1kg each day, this pack will last approx. 14 days" at bounding box center [282, 235] width 340 height 10
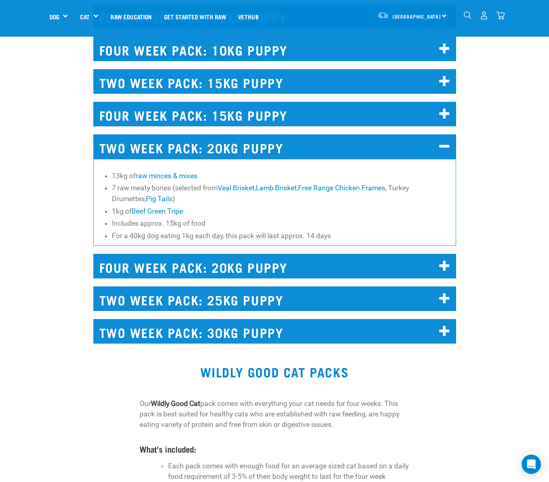
click at [166, 228] on li "Includes approx. 15kg of food" at bounding box center [282, 223] width 340 height 10
click at [169, 241] on li "For a 40kg dog eating 1kg each day, this pack will last approx. 14 days" at bounding box center [282, 235] width 340 height 10
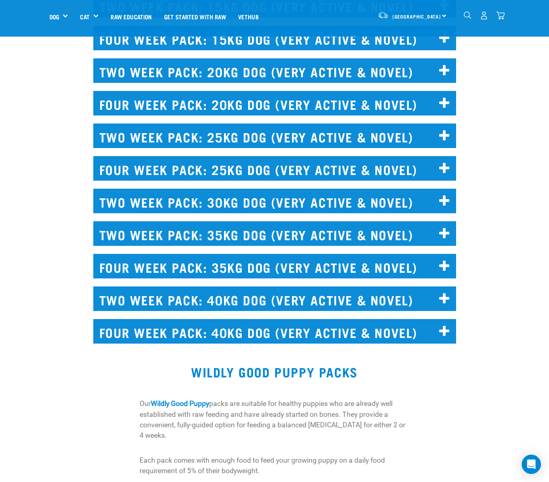
scroll to position [5489, 0]
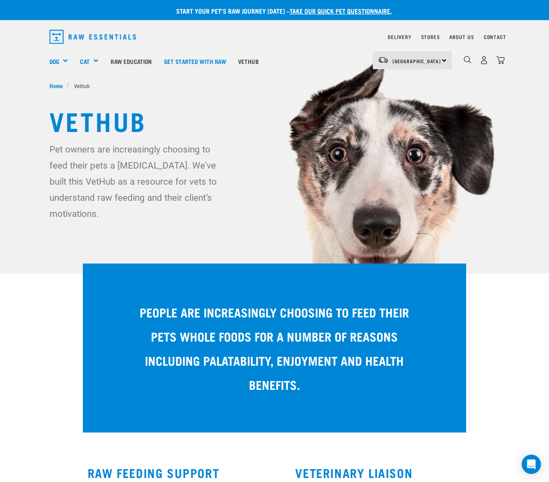
click at [142, 151] on p "Pet owners are increasingly choosing to feed their pets a [MEDICAL_DATA]. We've…" at bounding box center [139, 181] width 180 height 80
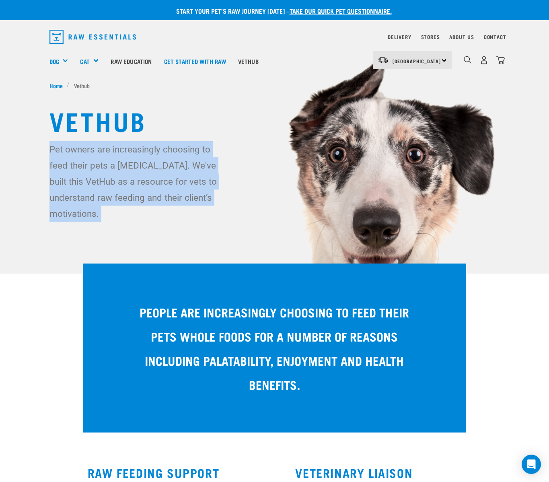
click at [142, 151] on p "Pet owners are increasingly choosing to feed their pets a [MEDICAL_DATA]. We've…" at bounding box center [139, 181] width 180 height 80
click at [107, 156] on p "Pet owners are increasingly choosing to feed their pets a [MEDICAL_DATA]. We've…" at bounding box center [139, 181] width 180 height 80
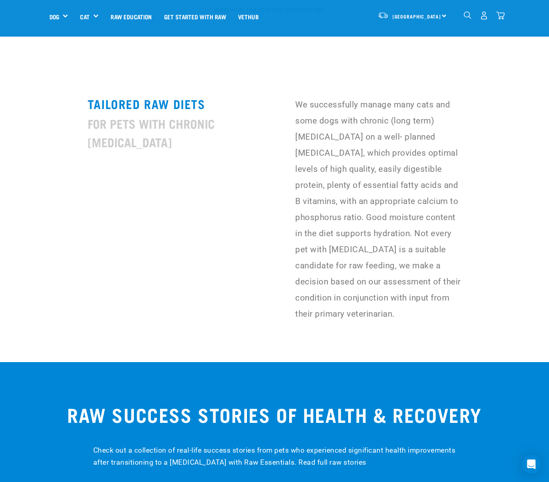
scroll to position [2214, 0]
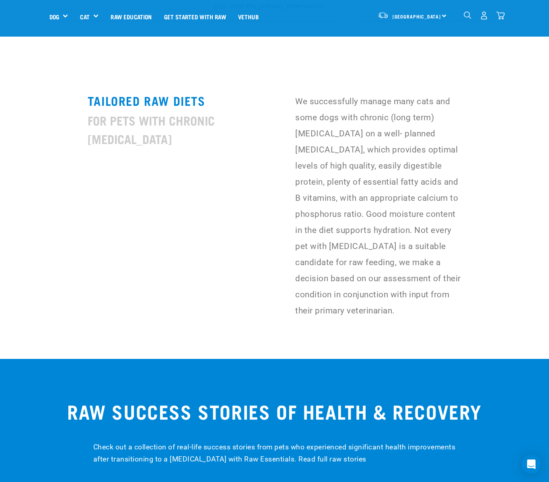
click at [130, 111] on h4 "for Pets with [MEDICAL_DATA]" at bounding box center [171, 129] width 166 height 37
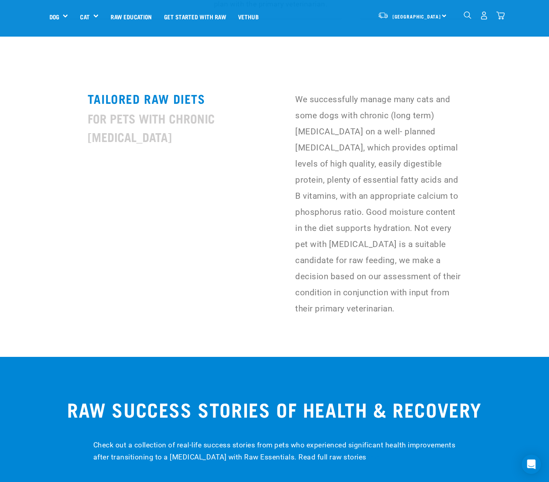
click at [131, 109] on h4 "for Pets with [MEDICAL_DATA]" at bounding box center [171, 127] width 166 height 37
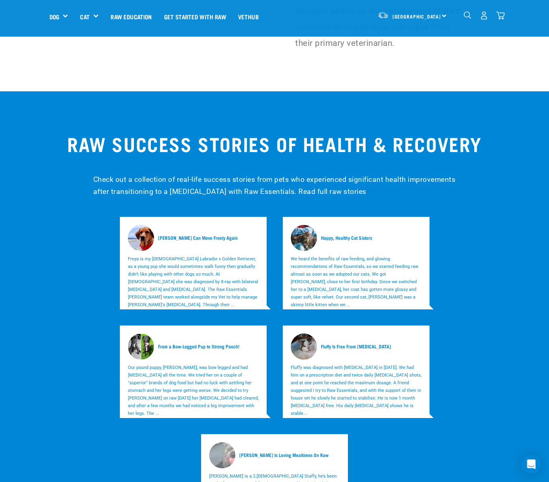
scroll to position [2484, 0]
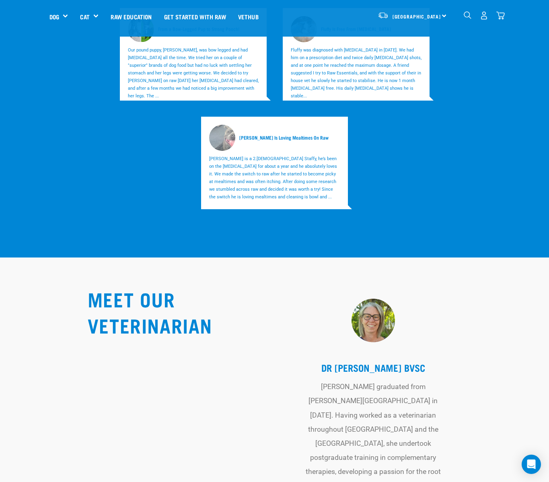
click at [64, 184] on div "[PERSON_NAME] Can Move Freely Again [PERSON_NAME] is my [DEMOGRAPHIC_DATA] Labr…" at bounding box center [274, 54] width 463 height 326
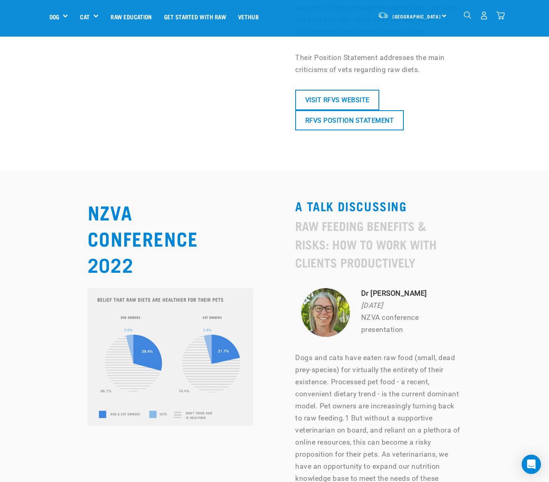
scroll to position [3814, 0]
click at [332, 351] on p "Dogs and cats have eaten raw food (small, dead prey-species) for virtually the …" at bounding box center [378, 423] width 166 height 145
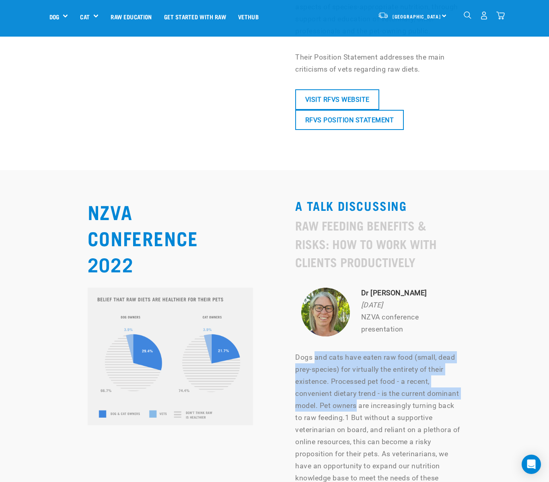
drag, startPoint x: 314, startPoint y: 296, endPoint x: 357, endPoint y: 348, distance: 68.0
click at [357, 351] on p "Dogs and cats have eaten raw food (small, dead prey-species) for virtually the …" at bounding box center [378, 423] width 166 height 145
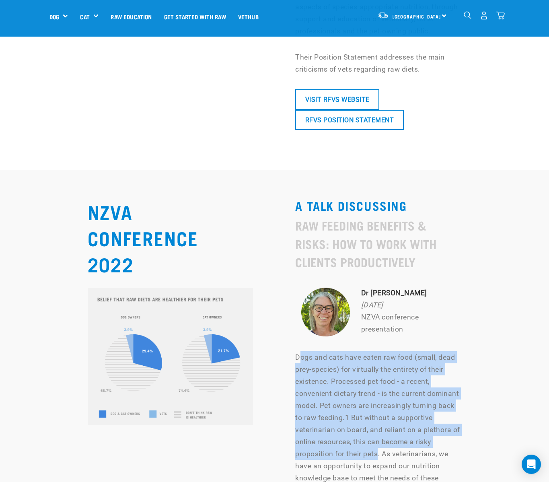
drag, startPoint x: 299, startPoint y: 296, endPoint x: 378, endPoint y: 389, distance: 121.5
click at [378, 389] on p "Dogs and cats have eaten raw food (small, dead prey-species) for virtually the …" at bounding box center [378, 423] width 166 height 145
click at [381, 369] on p "Dogs and cats have eaten raw food (small, dead prey-species) for virtually the …" at bounding box center [378, 423] width 166 height 145
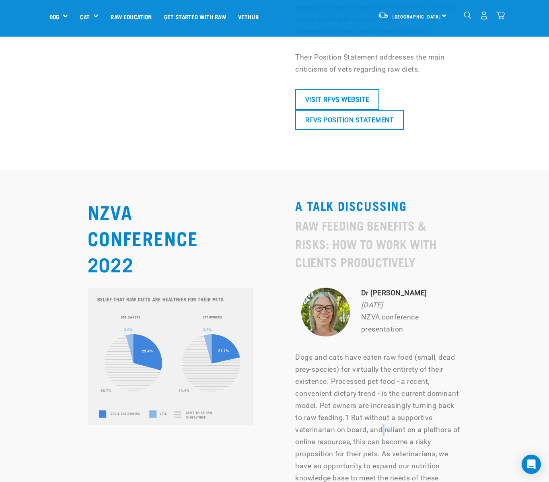
click at [381, 369] on p "Dogs and cats have eaten raw food (small, dead prey-species) for virtually the …" at bounding box center [378, 423] width 166 height 145
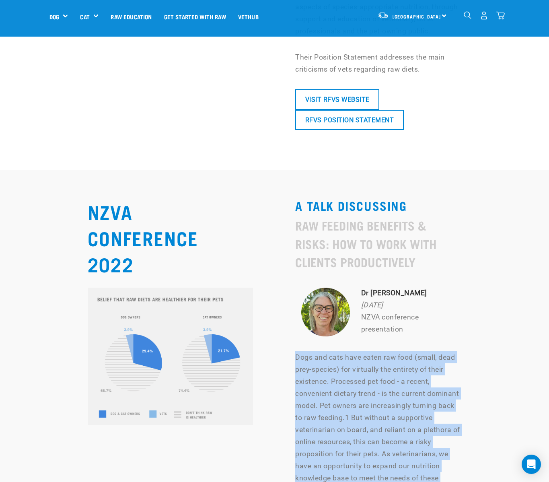
click at [381, 369] on p "Dogs and cats have eaten raw food (small, dead prey-species) for virtually the …" at bounding box center [378, 423] width 166 height 145
click at [379, 366] on p "Dogs and cats have eaten raw food (small, dead prey-species) for virtually the …" at bounding box center [378, 423] width 166 height 145
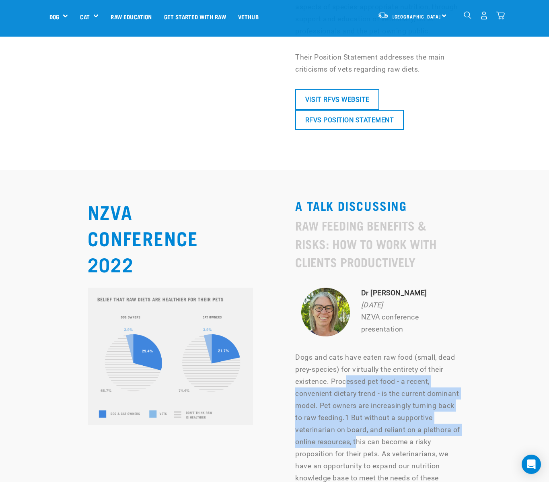
drag, startPoint x: 355, startPoint y: 365, endPoint x: 357, endPoint y: 375, distance: 9.9
click at [357, 375] on p "Dogs and cats have eaten raw food (small, dead prey-species) for virtually the …" at bounding box center [378, 423] width 166 height 145
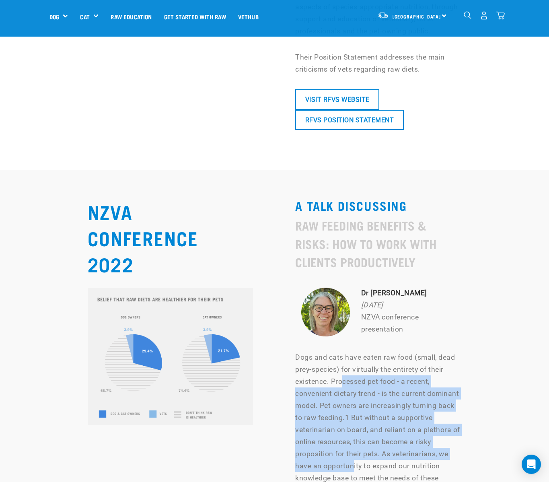
drag, startPoint x: 341, startPoint y: 318, endPoint x: 353, endPoint y: 410, distance: 92.8
click at [353, 410] on p "Dogs and cats have eaten raw food (small, dead prey-species) for virtually the …" at bounding box center [378, 423] width 166 height 145
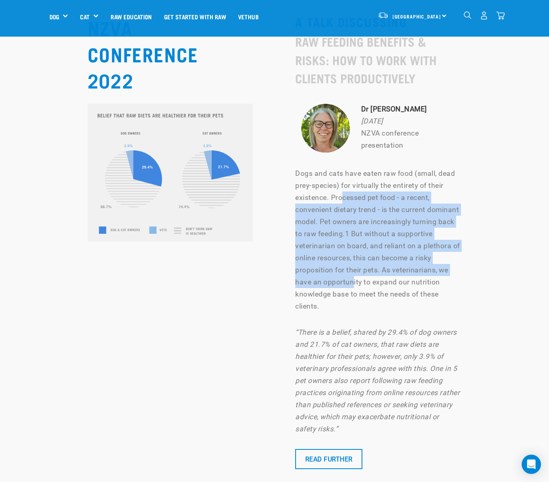
scroll to position [4003, 0]
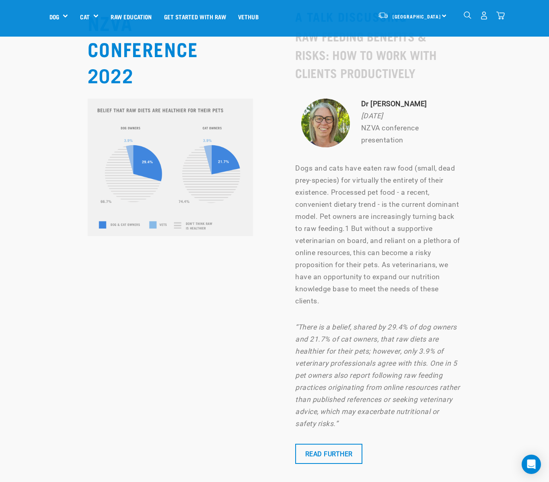
click at [341, 383] on div "A TALK DISCUSSING Raw Feeding Benefits & Risks: How To Work With Clients Produc…" at bounding box center [370, 236] width 182 height 454
click at [340, 443] on link "Read Further" at bounding box center [328, 453] width 67 height 20
click at [327, 443] on link "Read Further" at bounding box center [328, 453] width 67 height 20
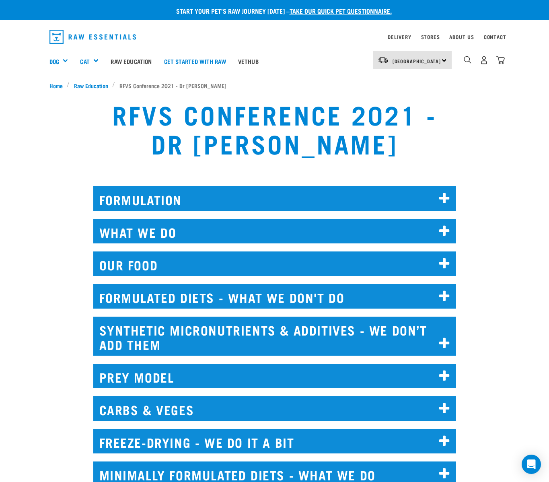
click at [252, 206] on h2 "FORMULATION" at bounding box center [274, 198] width 363 height 25
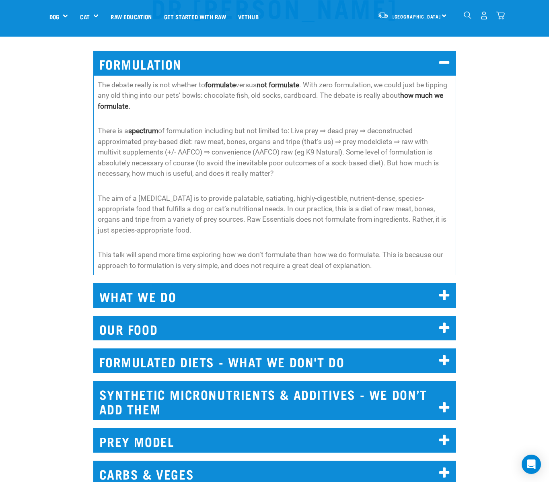
scroll to position [80, 0]
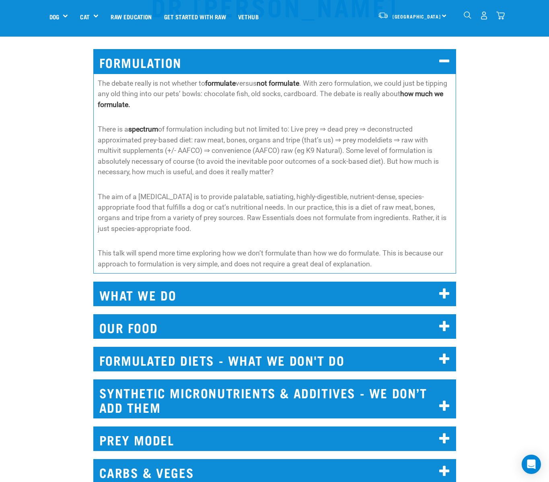
click at [222, 281] on h2 "WHAT WE DO" at bounding box center [274, 293] width 363 height 25
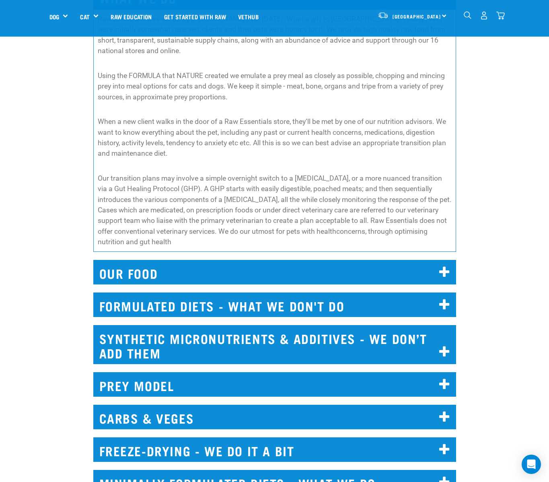
scroll to position [368, 0]
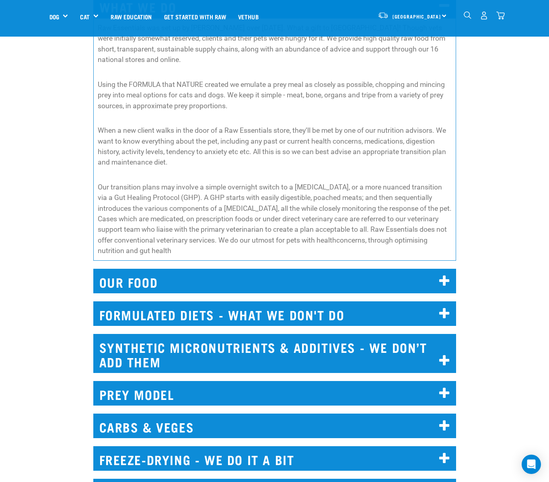
click at [222, 270] on h2 "OUR FOOD" at bounding box center [274, 280] width 363 height 25
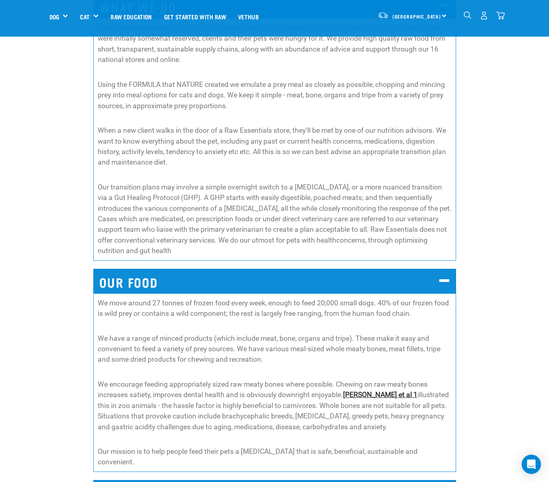
scroll to position [374, 0]
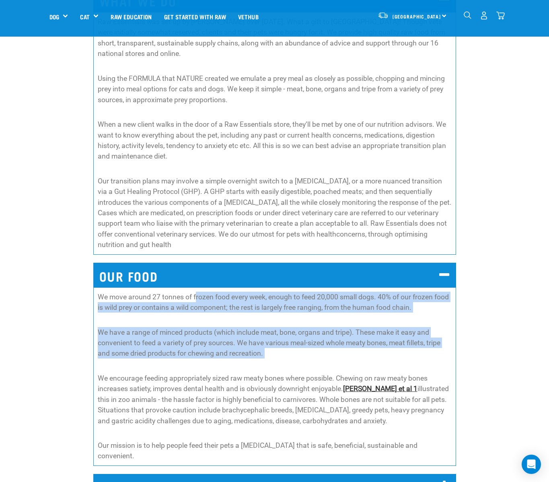
drag, startPoint x: 196, startPoint y: 285, endPoint x: 196, endPoint y: 346, distance: 61.5
click at [196, 346] on div "We move around 27 tonnes of frozen food every week, enough to feed 20,000 small…" at bounding box center [274, 376] width 363 height 178
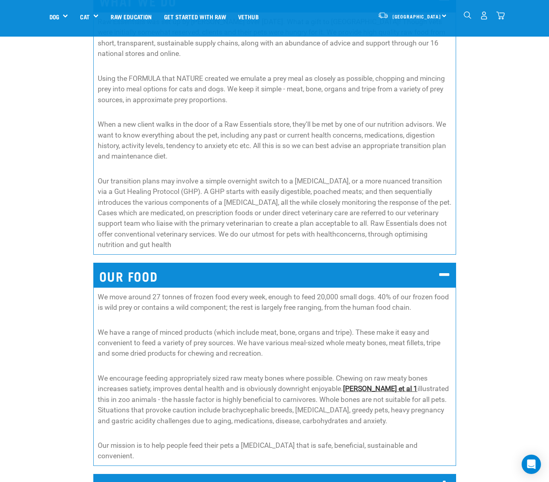
click at [201, 373] on p "We encourage feeding appropriately sized raw meaty bones where possible. Chewin…" at bounding box center [275, 399] width 354 height 53
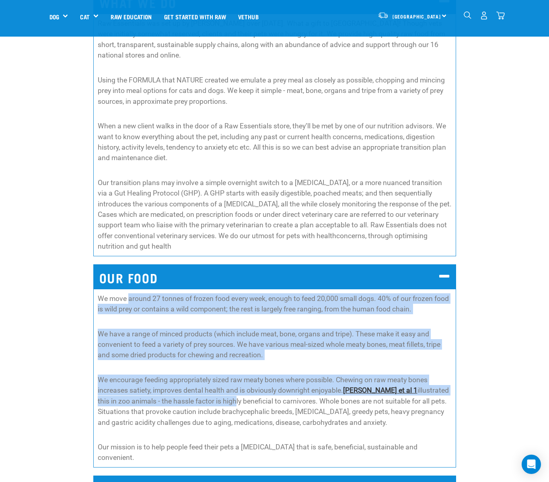
drag, startPoint x: 133, startPoint y: 282, endPoint x: 211, endPoint y: 381, distance: 125.6
click at [211, 381] on div "We move around 27 tonnes of frozen food every week, enough to feed 20,000 small…" at bounding box center [274, 378] width 363 height 178
click at [211, 381] on p "We encourage feeding appropriately sized raw meaty bones where possible. Chewin…" at bounding box center [275, 400] width 354 height 53
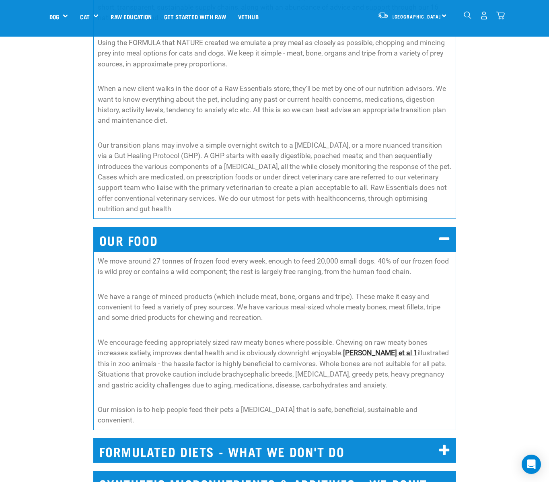
scroll to position [410, 0]
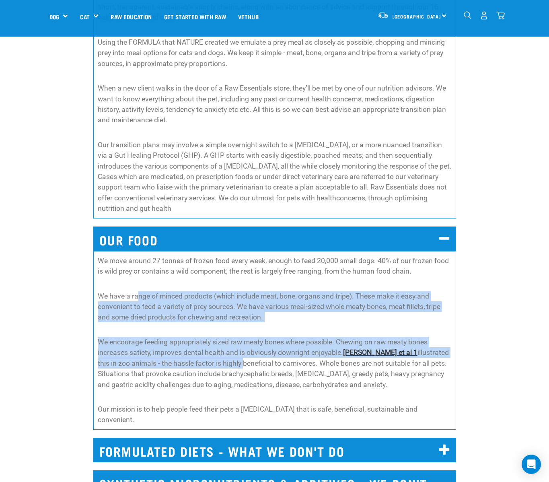
drag, startPoint x: 139, startPoint y: 280, endPoint x: 220, endPoint y: 341, distance: 101.6
click at [220, 341] on div "We move around 27 tonnes of frozen food every week, enough to feed 20,000 small…" at bounding box center [274, 340] width 363 height 178
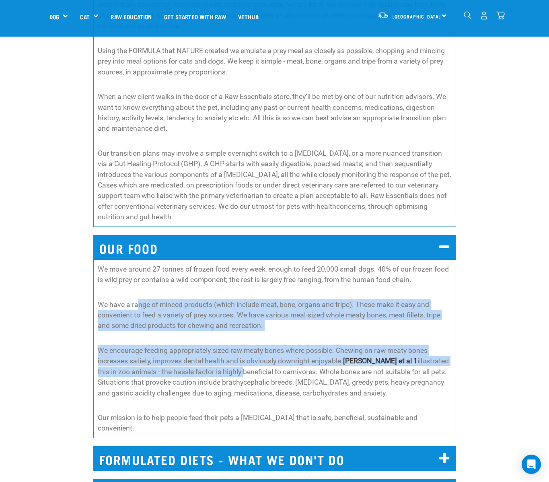
scroll to position [430, 0]
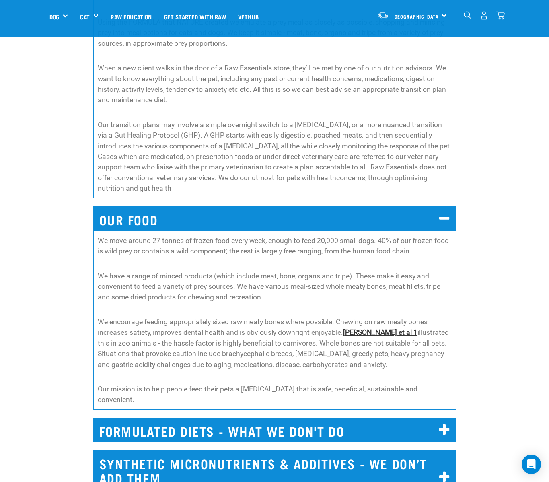
click at [215, 349] on p "We encourage feeding appropriately sized raw meaty bones where possible. Chewin…" at bounding box center [275, 342] width 354 height 53
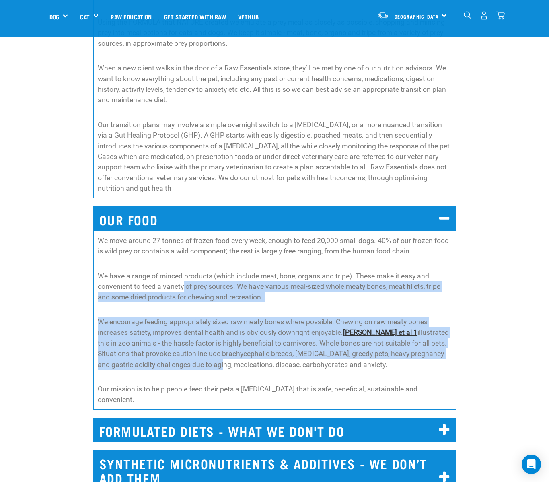
drag, startPoint x: 184, startPoint y: 265, endPoint x: 207, endPoint y: 341, distance: 79.1
click at [207, 341] on div "We move around 27 tonnes of frozen food every week, enough to feed 20,000 small…" at bounding box center [274, 320] width 363 height 178
click at [207, 341] on p "We encourage feeding appropriately sized raw meaty bones where possible. Chewin…" at bounding box center [275, 342] width 354 height 53
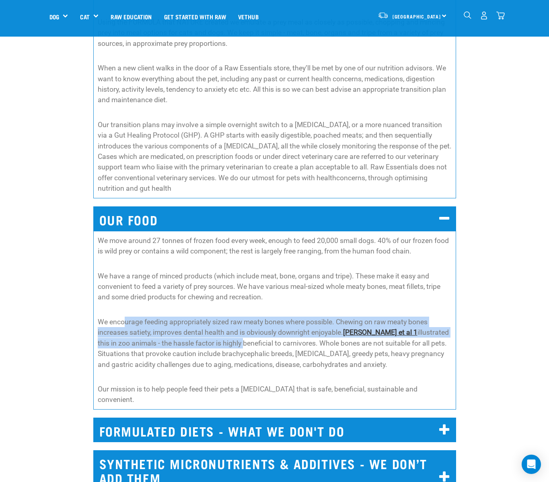
drag, startPoint x: 124, startPoint y: 305, endPoint x: 221, endPoint y: 328, distance: 100.4
click at [221, 328] on p "We encourage feeding appropriately sized raw meaty bones where possible. Chewin…" at bounding box center [275, 342] width 354 height 53
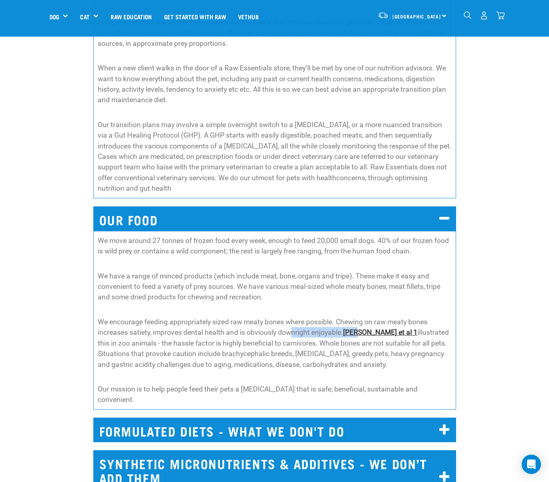
drag, startPoint x: 360, startPoint y: 318, endPoint x: 292, endPoint y: 318, distance: 67.9
click at [292, 318] on p "We encourage feeding appropriately sized raw meaty bones where possible. Chewin…" at bounding box center [275, 342] width 354 height 53
click at [290, 318] on p "We encourage feeding appropriately sized raw meaty bones where possible. Chewin…" at bounding box center [275, 342] width 354 height 53
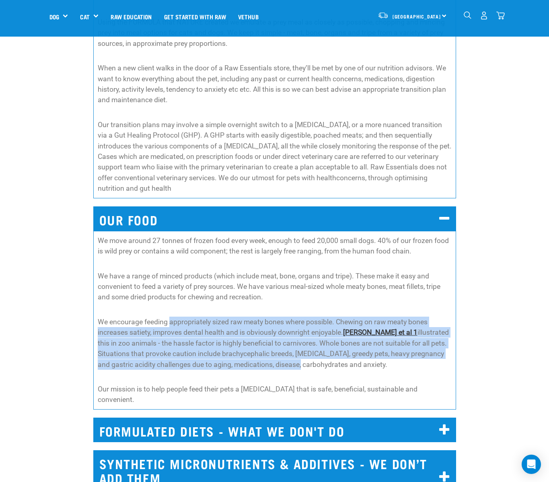
click at [287, 347] on p "We encourage feeding appropriately sized raw meaty bones where possible. Chewin…" at bounding box center [275, 342] width 354 height 53
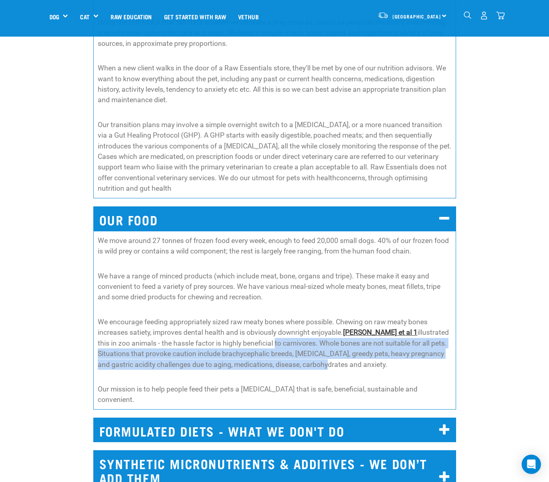
drag, startPoint x: 242, startPoint y: 325, endPoint x: 207, endPoint y: 319, distance: 35.6
click at [222, 321] on p "We encourage feeding appropriately sized raw meaty bones where possible. Chewin…" at bounding box center [275, 342] width 354 height 53
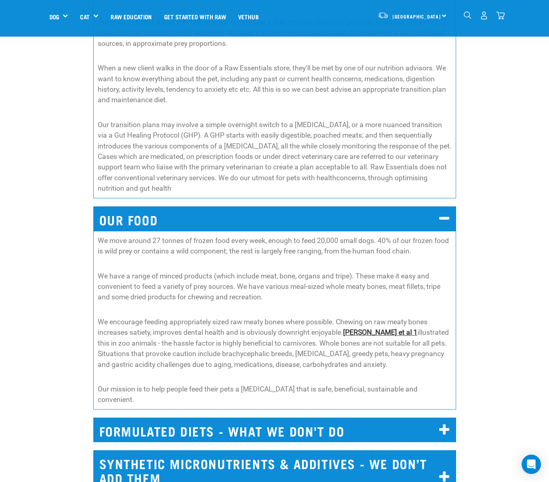
click at [207, 319] on p "We encourage feeding appropriately sized raw meaty bones where possible. Chewin…" at bounding box center [275, 342] width 354 height 53
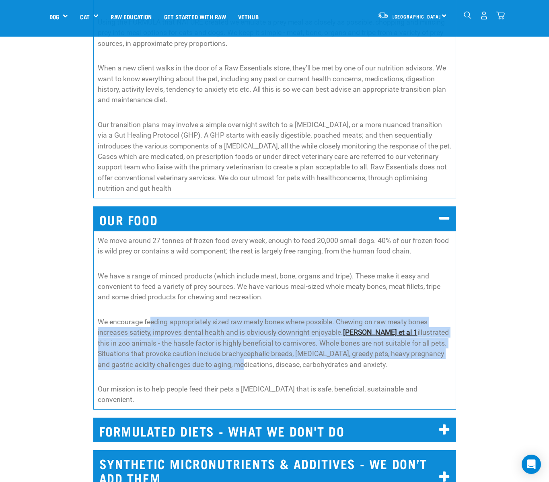
drag, startPoint x: 152, startPoint y: 305, endPoint x: 227, endPoint y: 348, distance: 86.7
click at [227, 348] on p "We encourage feeding appropriately sized raw meaty bones where possible. Chewin…" at bounding box center [275, 342] width 354 height 53
click at [228, 348] on p "We encourage feeding appropriately sized raw meaty bones where possible. Chewin…" at bounding box center [275, 342] width 354 height 53
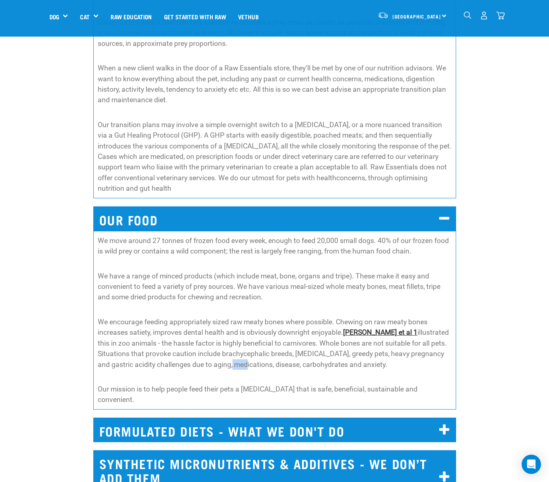
drag, startPoint x: 228, startPoint y: 346, endPoint x: 212, endPoint y: 342, distance: 16.2
click at [213, 342] on p "We encourage feeding appropriately sized raw meaty bones where possible. Chewin…" at bounding box center [275, 342] width 354 height 53
click at [212, 342] on p "We encourage feeding appropriately sized raw meaty bones where possible. Chewin…" at bounding box center [275, 342] width 354 height 53
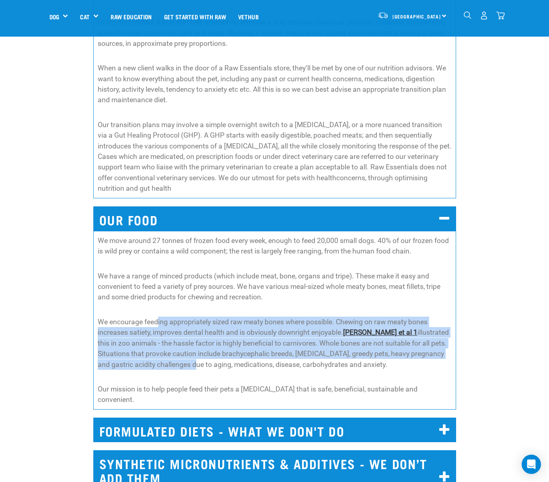
drag, startPoint x: 157, startPoint y: 309, endPoint x: 178, endPoint y: 347, distance: 43.2
click at [178, 347] on p "We encourage feeding appropriately sized raw meaty bones where possible. Chewin…" at bounding box center [275, 342] width 354 height 53
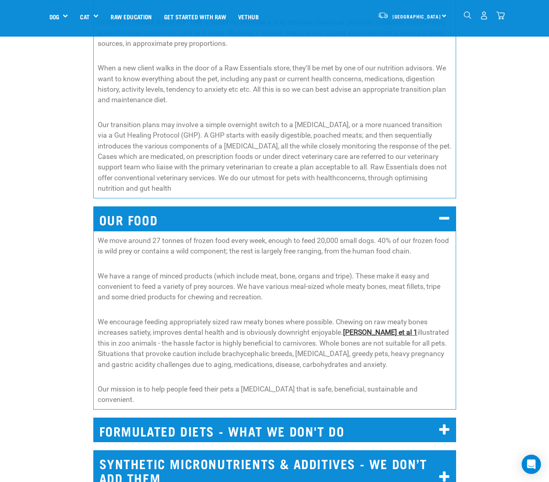
scroll to position [492, 0]
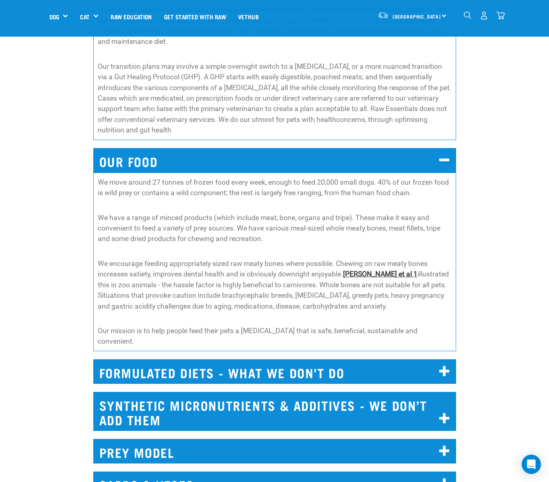
click at [165, 359] on h2 "FORMULATED DIETS - WHAT WE DON'T DO" at bounding box center [274, 371] width 363 height 25
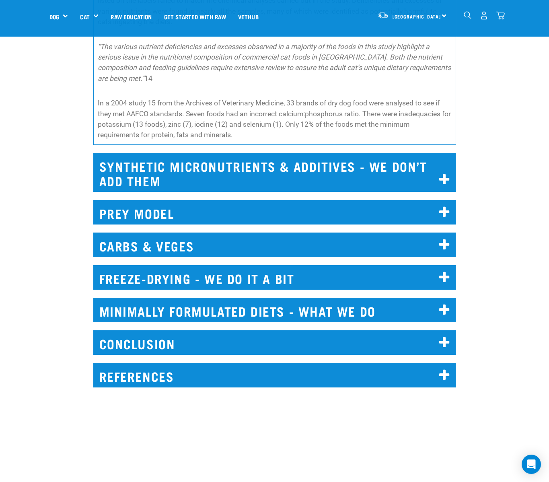
scroll to position [2866, 0]
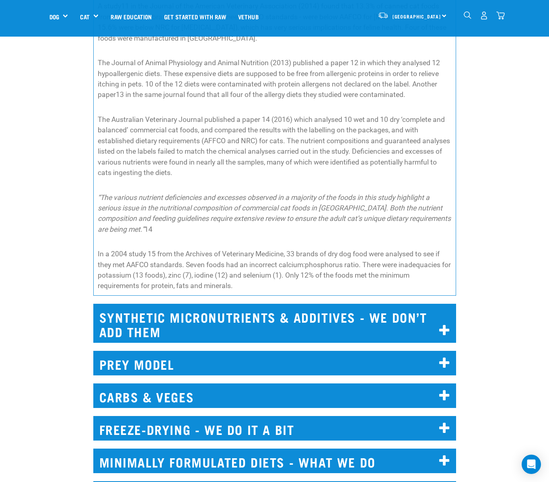
click at [172, 350] on h2 "PREY MODEL" at bounding box center [274, 362] width 363 height 25
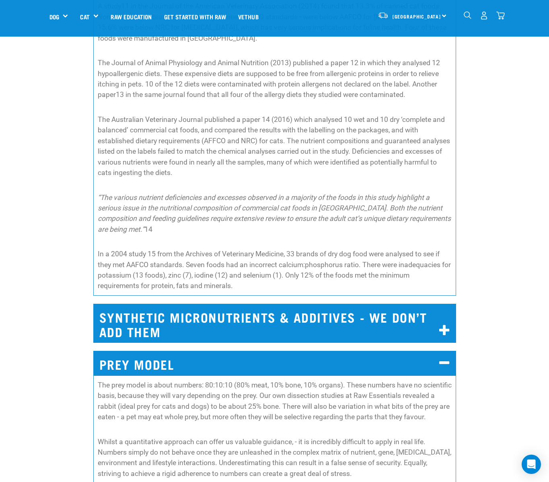
click at [175, 303] on h2 "SYNTHETIC MICRONUTRIENTS & ADDITIVES - WE DON’T ADD THEM" at bounding box center [274, 322] width 363 height 39
